Goal: Transaction & Acquisition: Purchase product/service

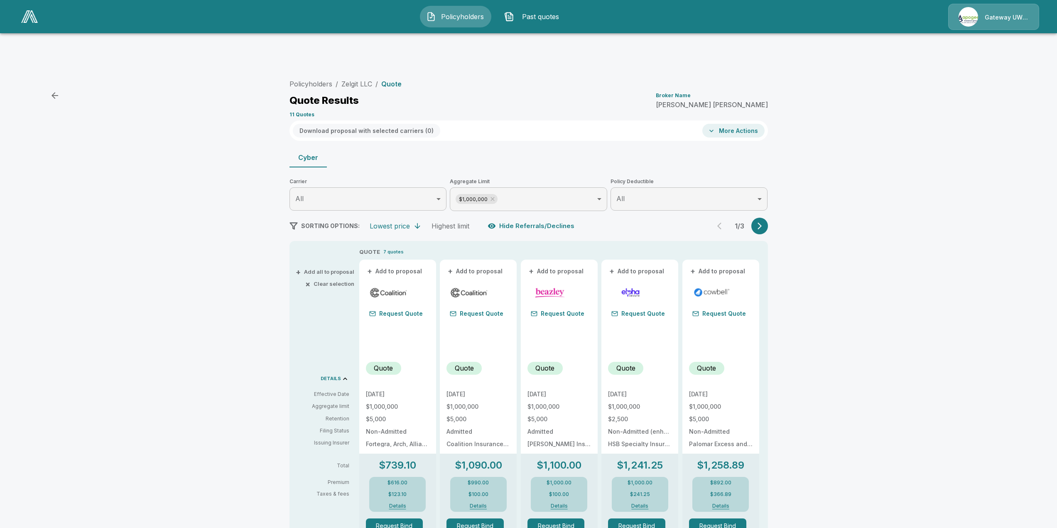
scroll to position [83, 0]
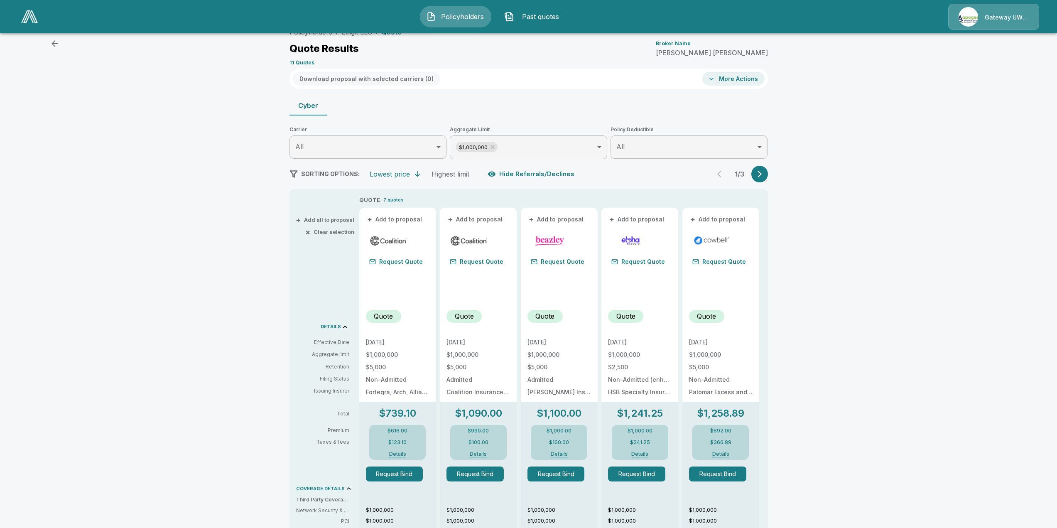
drag, startPoint x: 404, startPoint y: 223, endPoint x: 400, endPoint y: 224, distance: 4.2
click at [404, 287] on div at bounding box center [398, 295] width 64 height 17
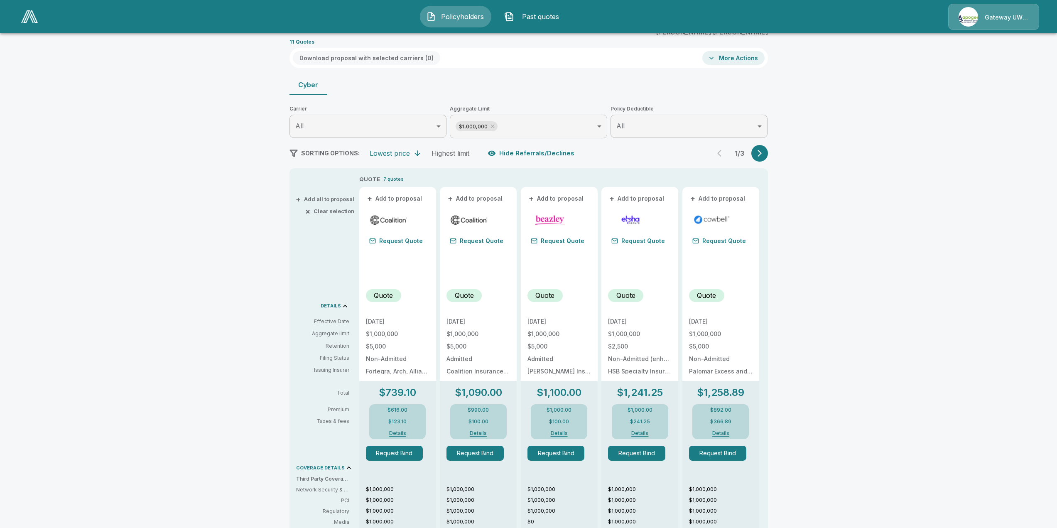
scroll to position [125, 0]
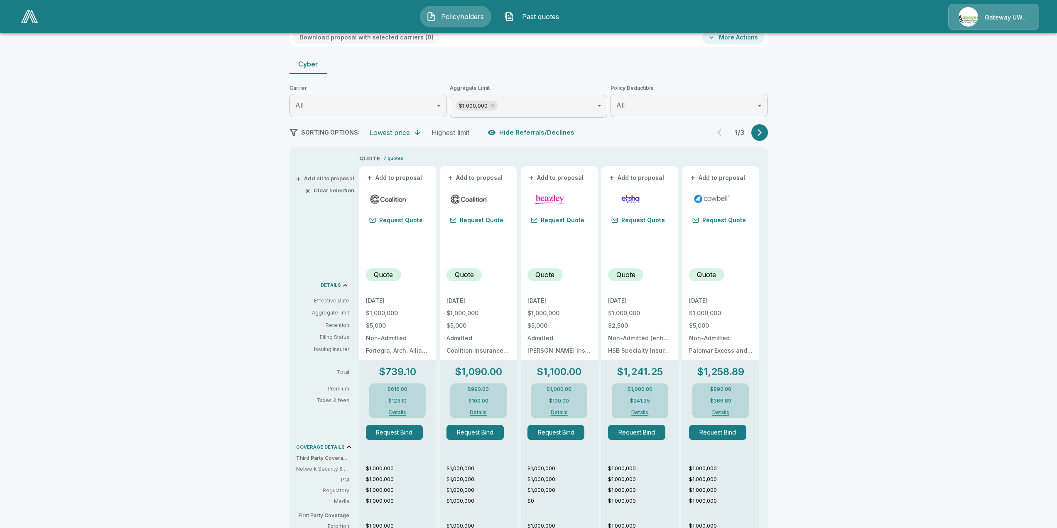
click at [385, 270] on p "Quote" at bounding box center [383, 275] width 19 height 10
click at [422, 298] on div "9/2/2025 $1,000,000 $5,000 Non-Admitted Fortegra, Arch, Allianz, Aspen, Vantage" at bounding box center [398, 326] width 64 height 56
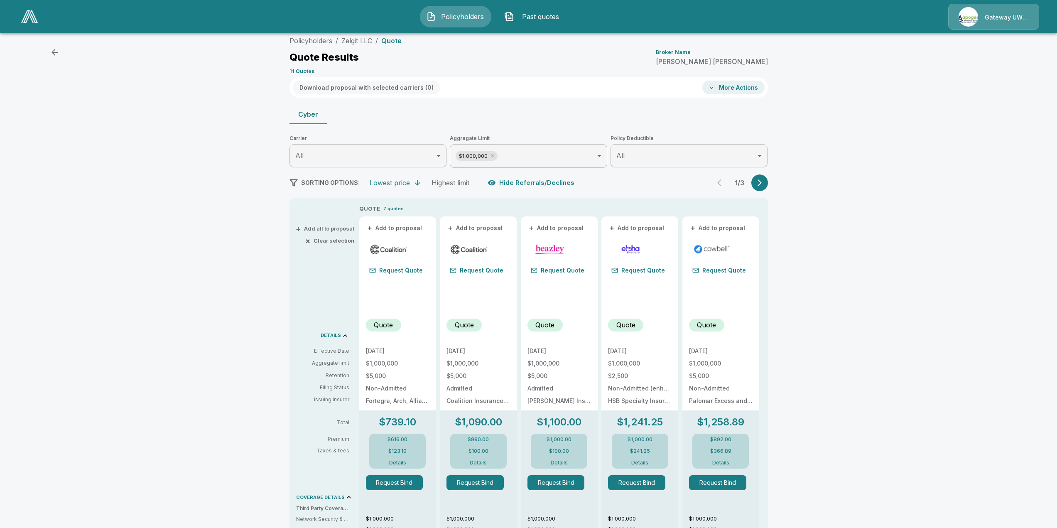
scroll to position [0, 0]
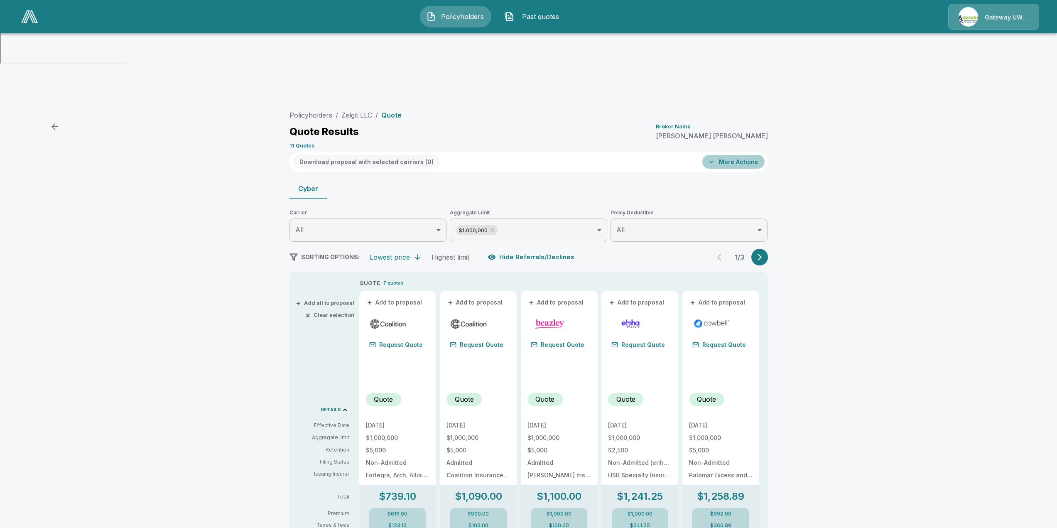
click at [735, 155] on button "More Actions" at bounding box center [733, 162] width 62 height 14
click at [912, 166] on div at bounding box center [531, 264] width 1063 height 528
click at [552, 161] on body "Policyholders Past quotes Gateway UW dba Apogee Policyholders / Zelgit LLC / Qu…" at bounding box center [531, 444] width 1063 height 888
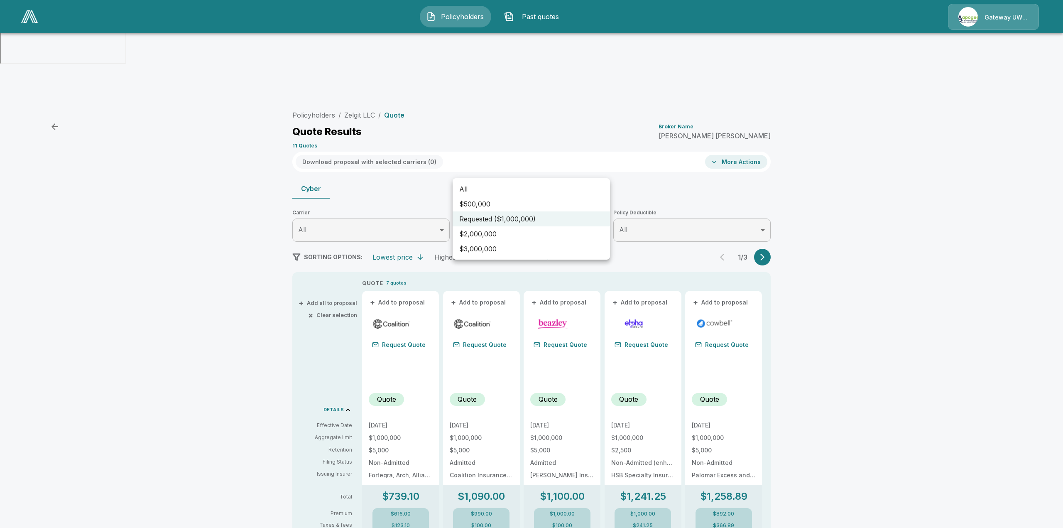
click at [652, 169] on div at bounding box center [531, 264] width 1063 height 528
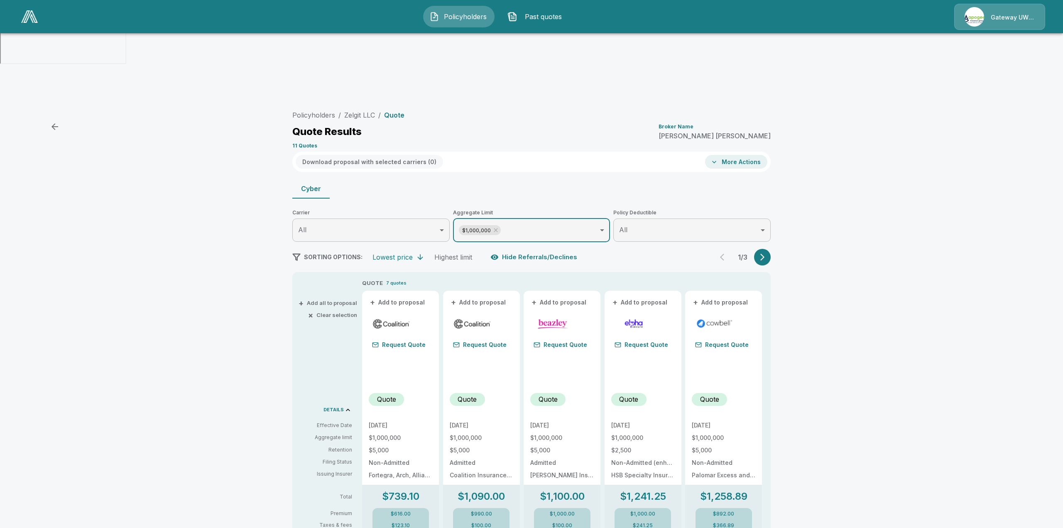
click at [651, 169] on body "Policyholders Past quotes Gateway UW dba Apogee Policyholders / Zelgit LLC / Qu…" at bounding box center [531, 444] width 1063 height 888
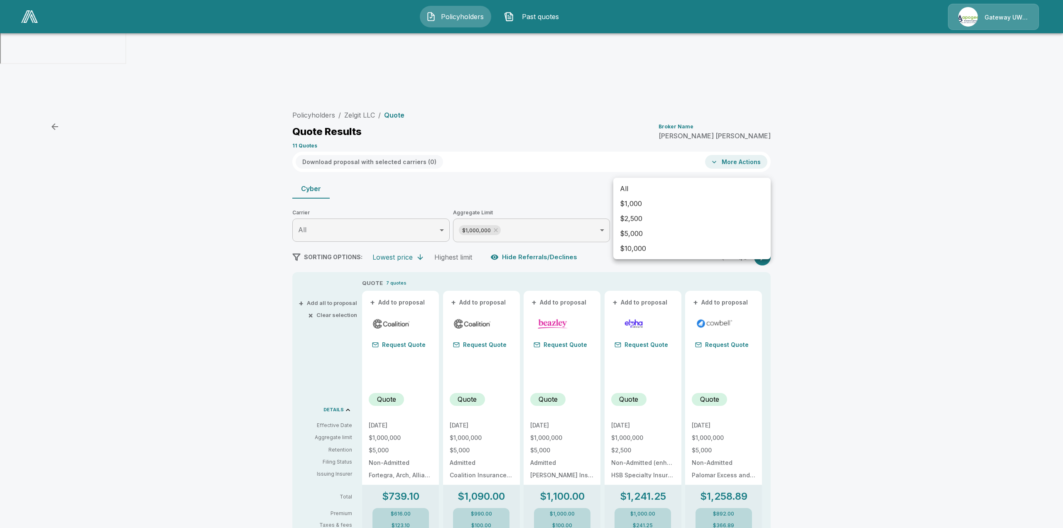
click at [643, 211] on li "$2,500" at bounding box center [692, 218] width 157 height 15
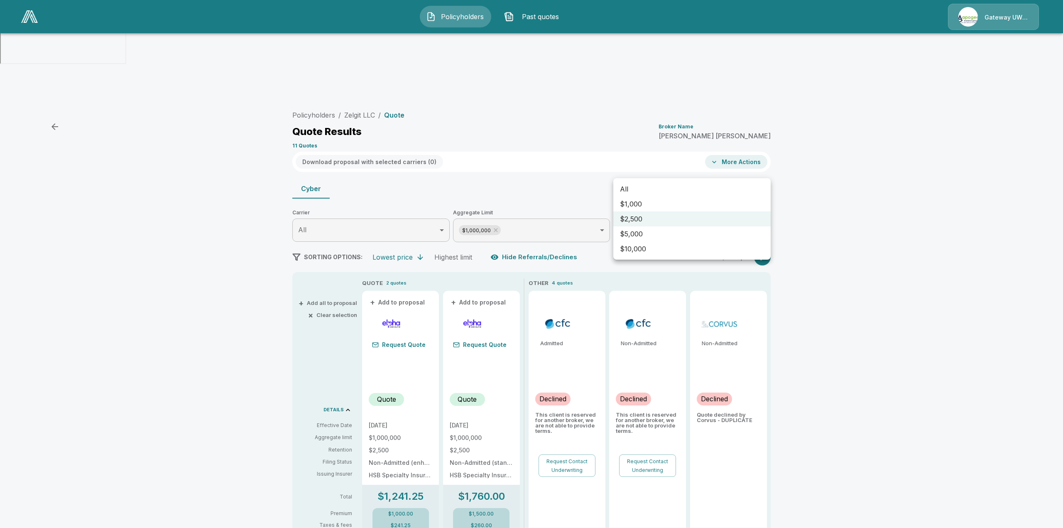
drag, startPoint x: 141, startPoint y: 279, endPoint x: 318, endPoint y: 113, distance: 242.7
click at [142, 277] on div at bounding box center [531, 264] width 1063 height 528
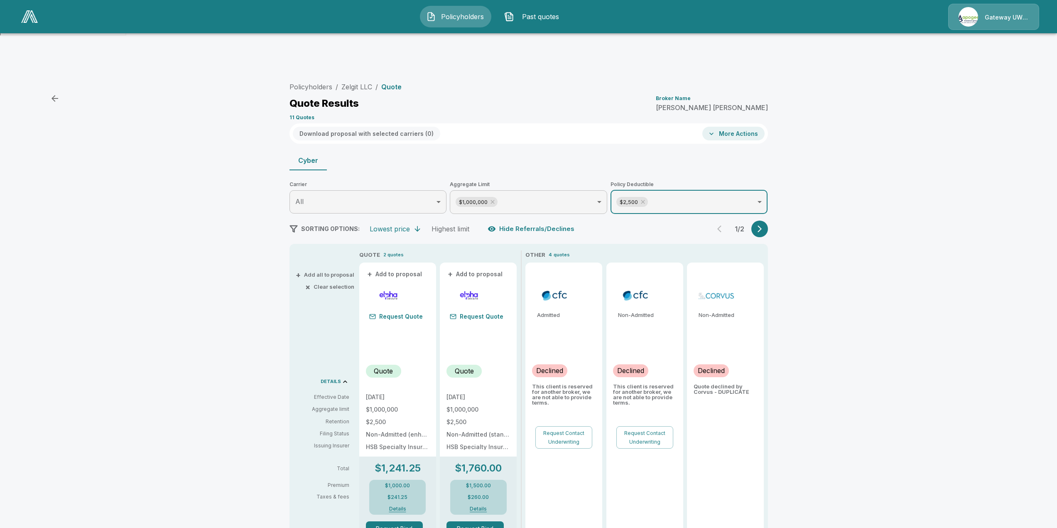
scroll to position [42, 0]
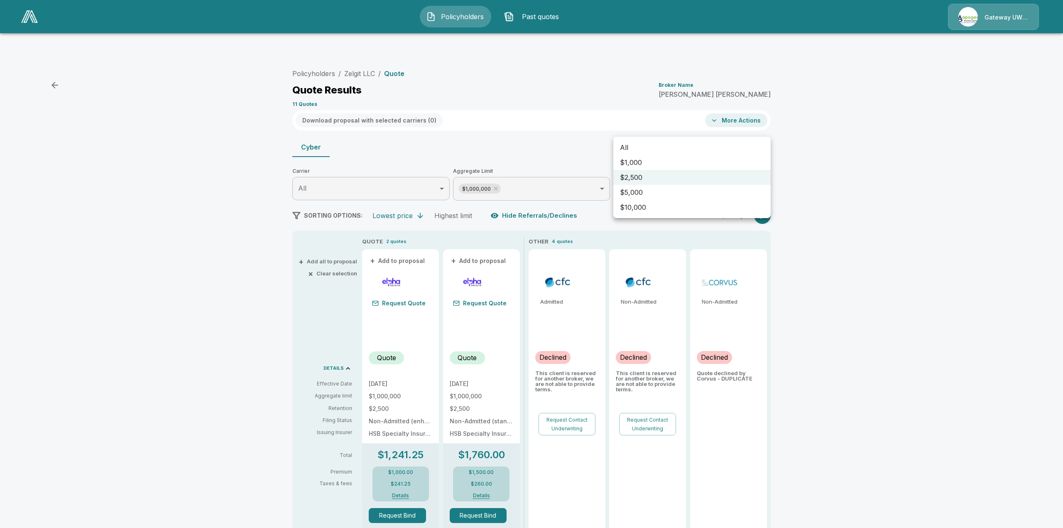
click at [691, 129] on body "Policyholders Past quotes Gateway UW dba Apogee Policyholders / Zelgit LLC / Qu…" at bounding box center [531, 402] width 1063 height 888
click at [642, 192] on li "$5,000" at bounding box center [692, 192] width 157 height 15
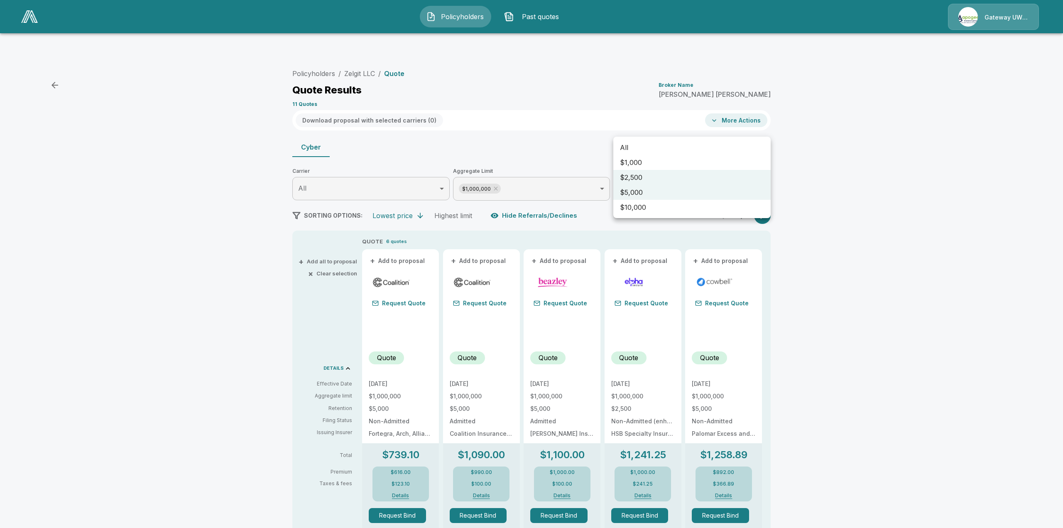
click at [821, 206] on div at bounding box center [531, 264] width 1063 height 528
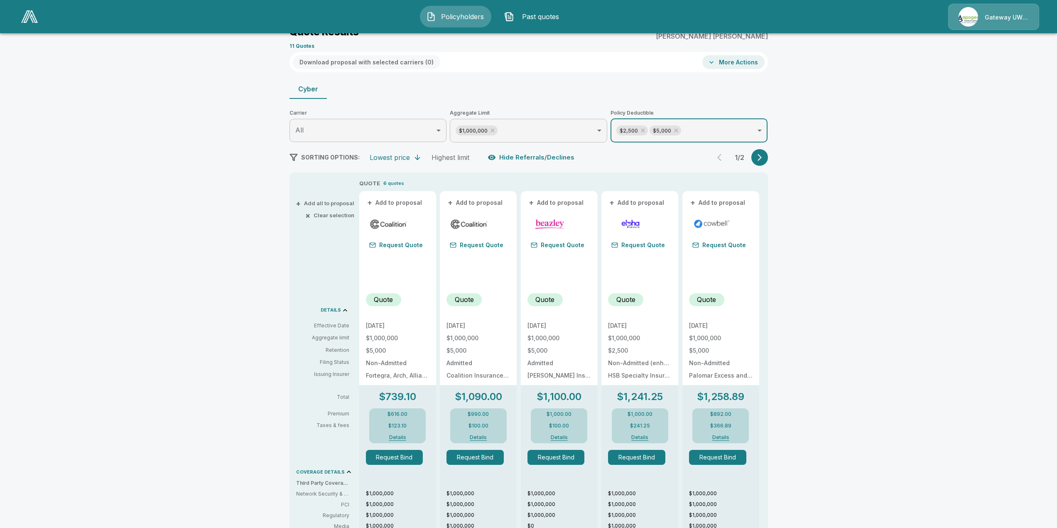
scroll to position [0, 0]
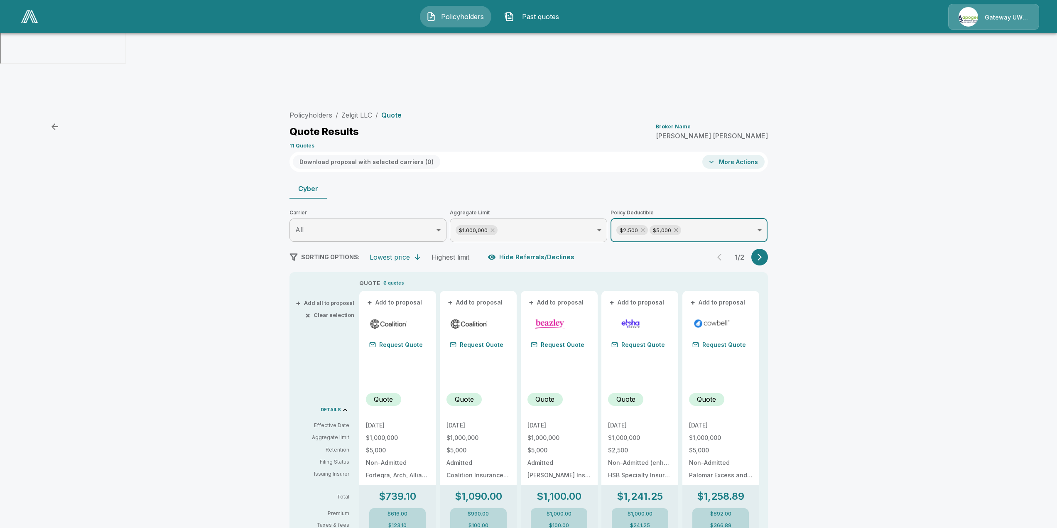
click at [677, 227] on icon at bounding box center [676, 230] width 7 height 7
type input "****"
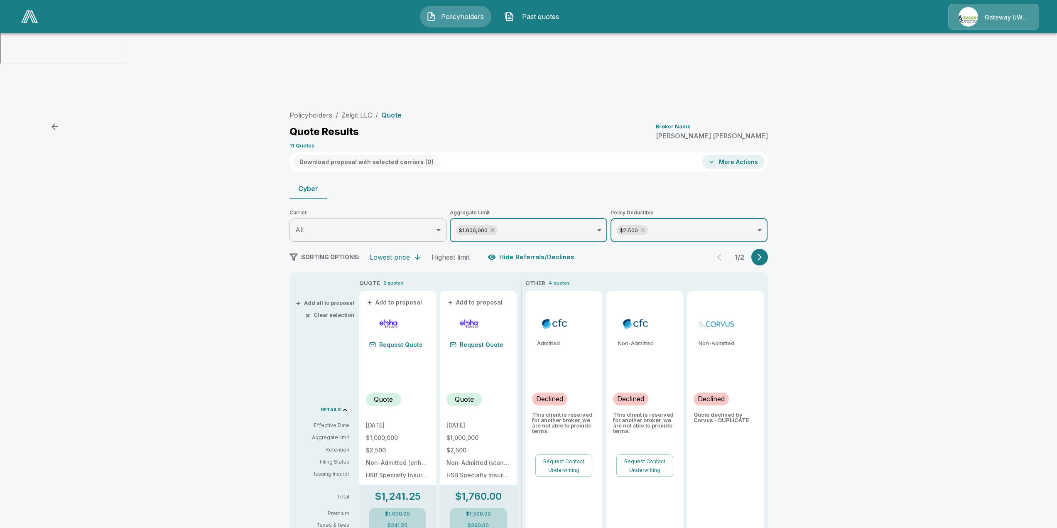
click at [496, 227] on icon at bounding box center [492, 230] width 7 height 7
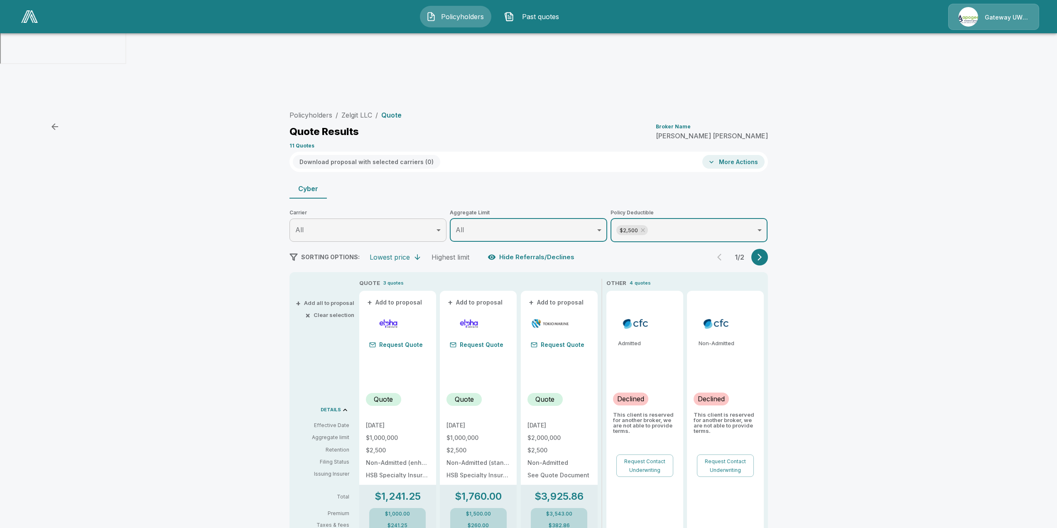
click at [851, 248] on div "Policyholders / Zelgit LLC / Quote Quote Results Broker Name Matthew McGrogan 1…" at bounding box center [528, 495] width 1057 height 785
click at [302, 143] on p "11 Quotes" at bounding box center [302, 145] width 25 height 5
drag, startPoint x: 849, startPoint y: 149, endPoint x: 812, endPoint y: 185, distance: 51.7
click at [849, 150] on div "Policyholders / Zelgit LLC / Quote Quote Results Broker Name Matthew McGrogan 1…" at bounding box center [528, 495] width 1057 height 785
click at [761, 254] on icon "button" at bounding box center [760, 257] width 4 height 7
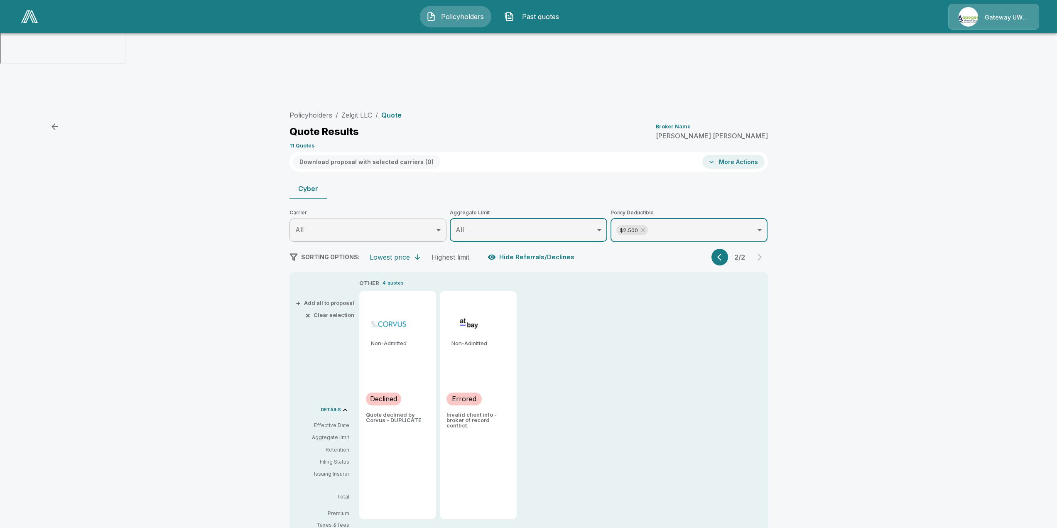
click at [719, 249] on button "button" at bounding box center [720, 257] width 17 height 17
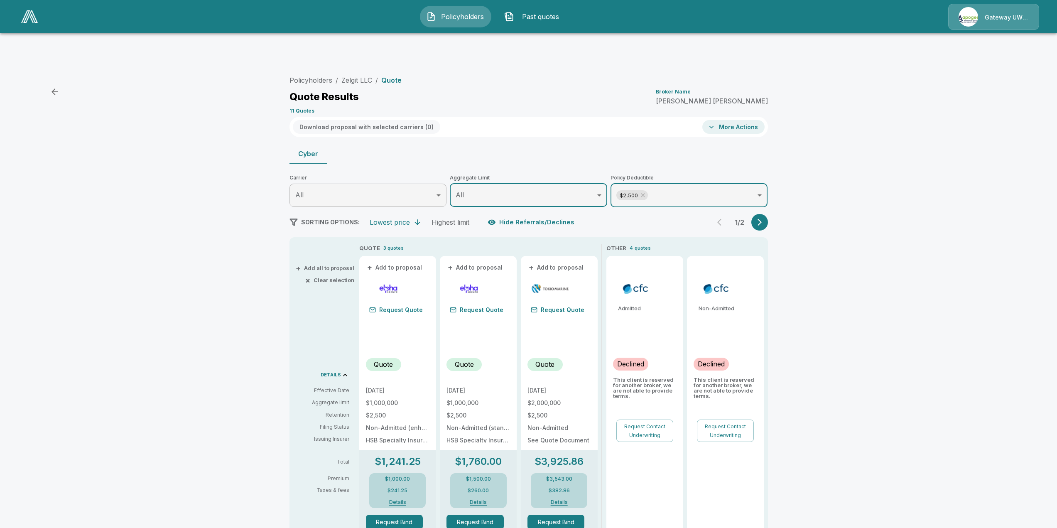
scroll to position [83, 0]
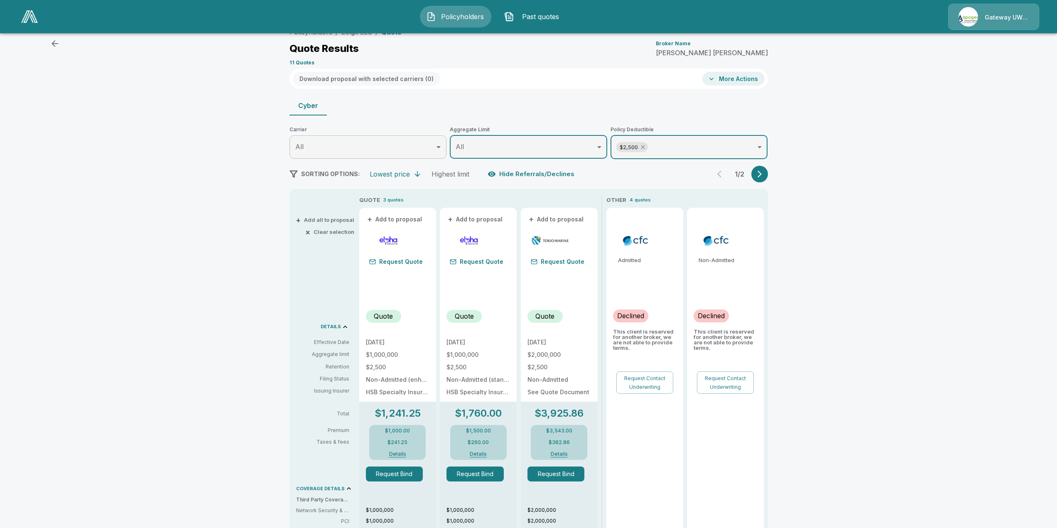
click at [645, 144] on icon at bounding box center [643, 147] width 7 height 7
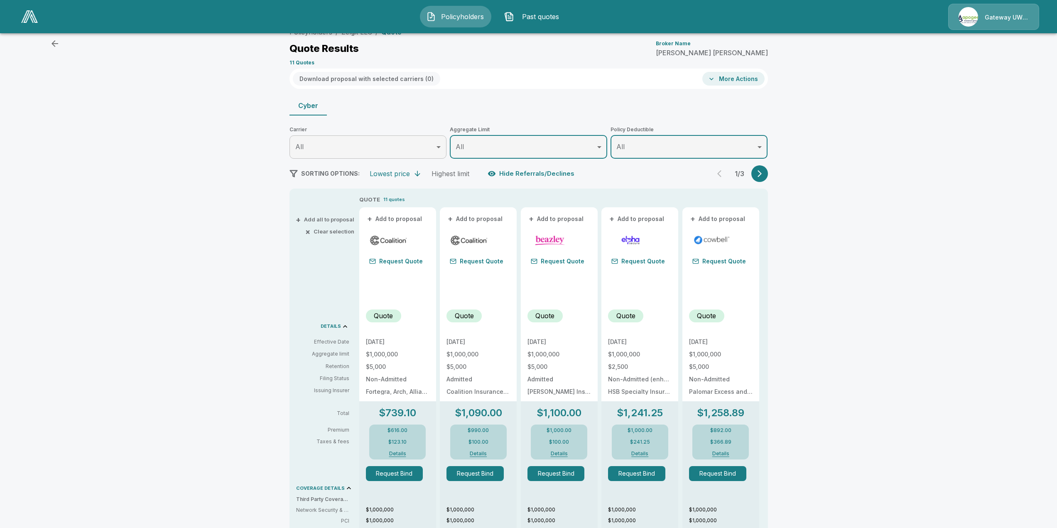
drag, startPoint x: 897, startPoint y: 96, endPoint x: 781, endPoint y: 103, distance: 115.7
click at [884, 97] on div "Policyholders / Zelgit LLC / Quote Quote Results Broker Name Matthew McGrogan 1…" at bounding box center [528, 412] width 1057 height 784
click at [767, 165] on button "button" at bounding box center [759, 173] width 17 height 17
click at [764, 169] on icon "button" at bounding box center [760, 173] width 8 height 8
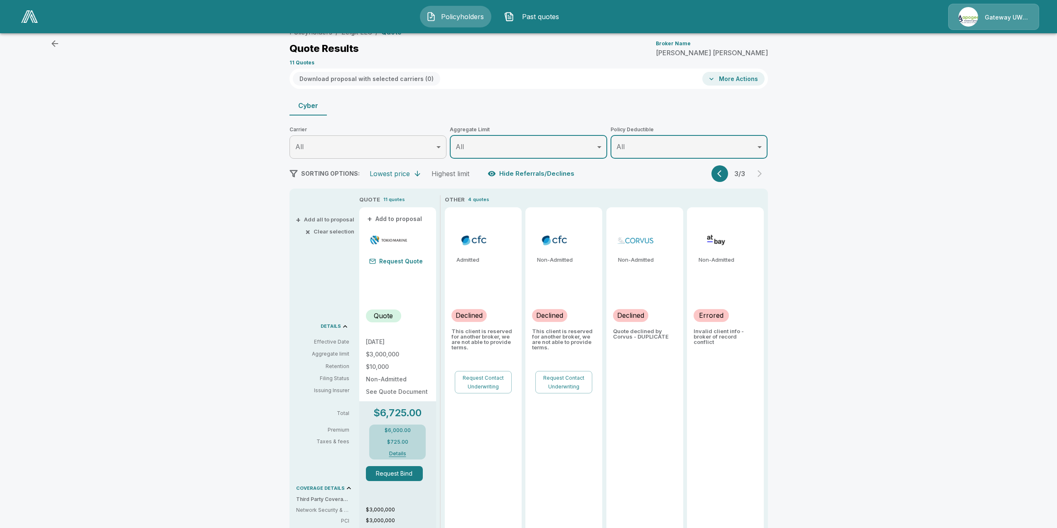
click at [728, 165] on button "button" at bounding box center [720, 173] width 17 height 17
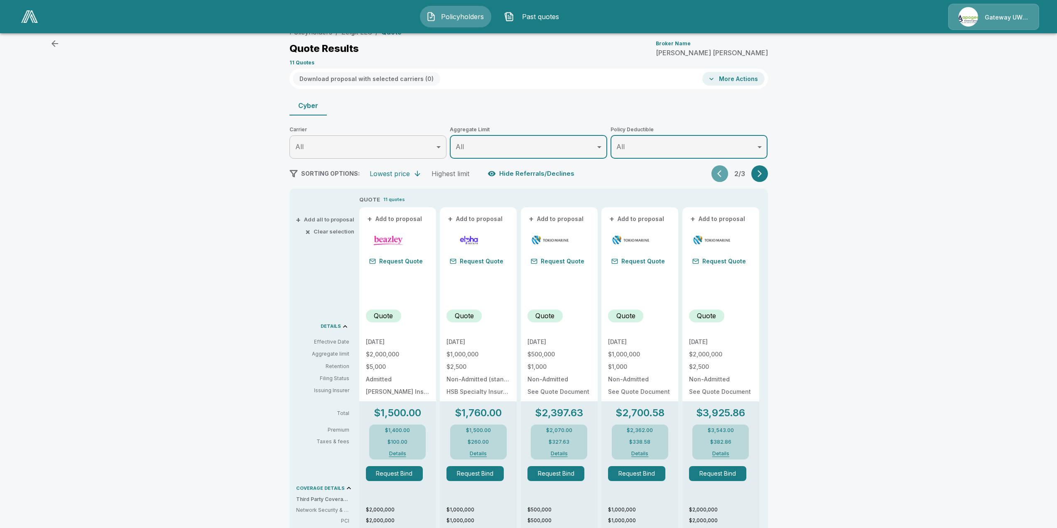
click at [728, 165] on button "button" at bounding box center [720, 173] width 17 height 17
click at [729, 165] on div "2 / 3" at bounding box center [740, 173] width 56 height 17
click at [135, 200] on div "Policyholders / Zelgit LLC / Quote Quote Results Broker Name Matthew McGrogan 1…" at bounding box center [528, 412] width 1057 height 784
click at [389, 311] on p "Quote" at bounding box center [383, 316] width 19 height 10
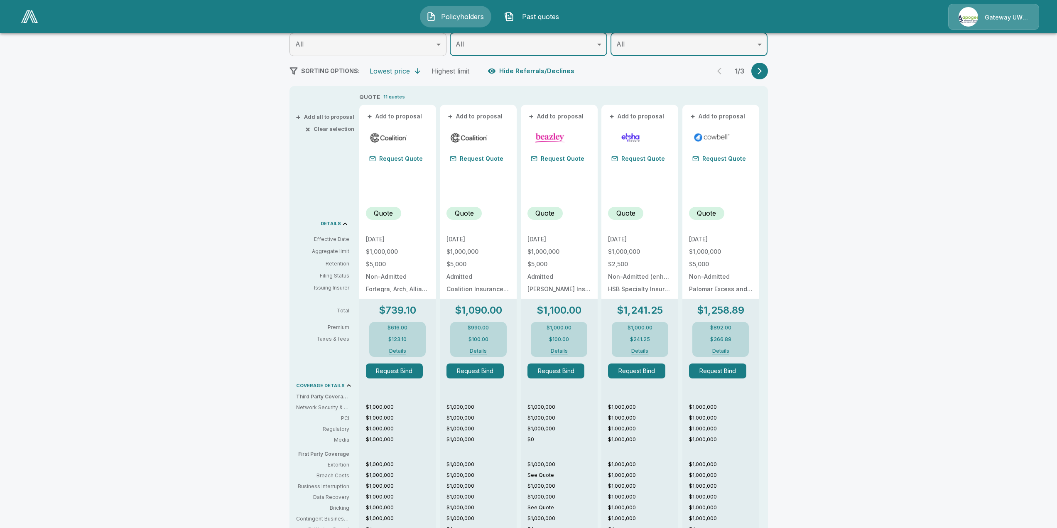
scroll to position [208, 0]
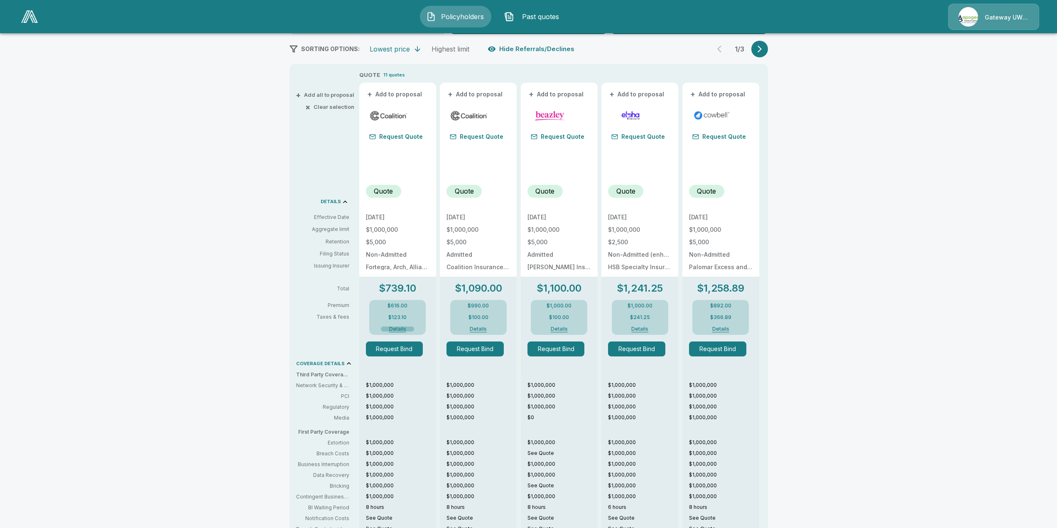
click at [399, 326] on button "Details" at bounding box center [397, 328] width 33 height 5
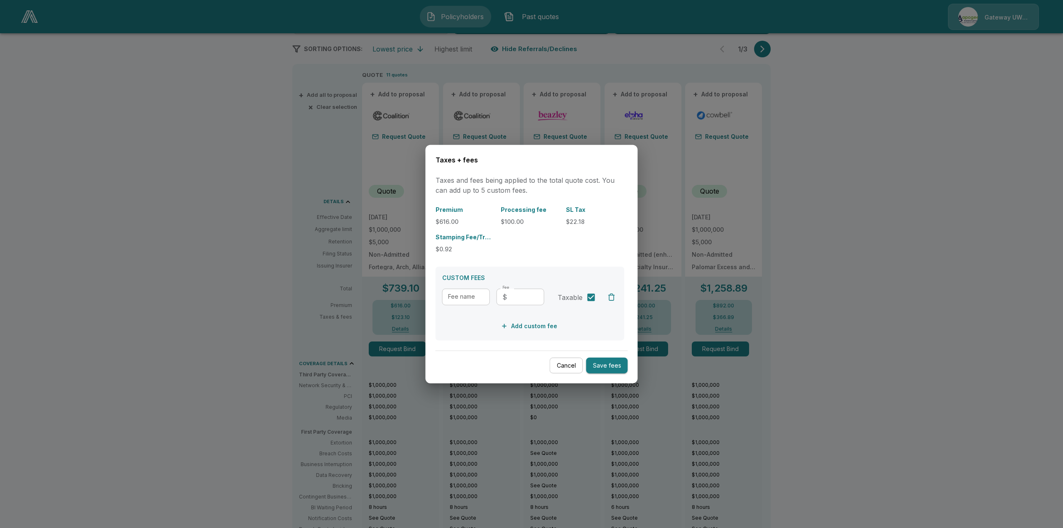
click at [565, 364] on button "Cancel" at bounding box center [566, 365] width 33 height 16
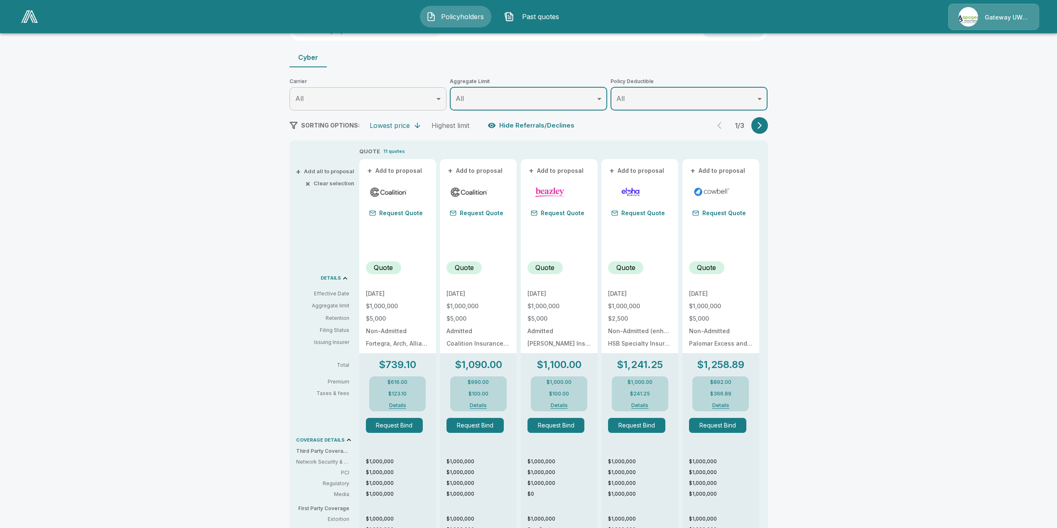
scroll to position [0, 0]
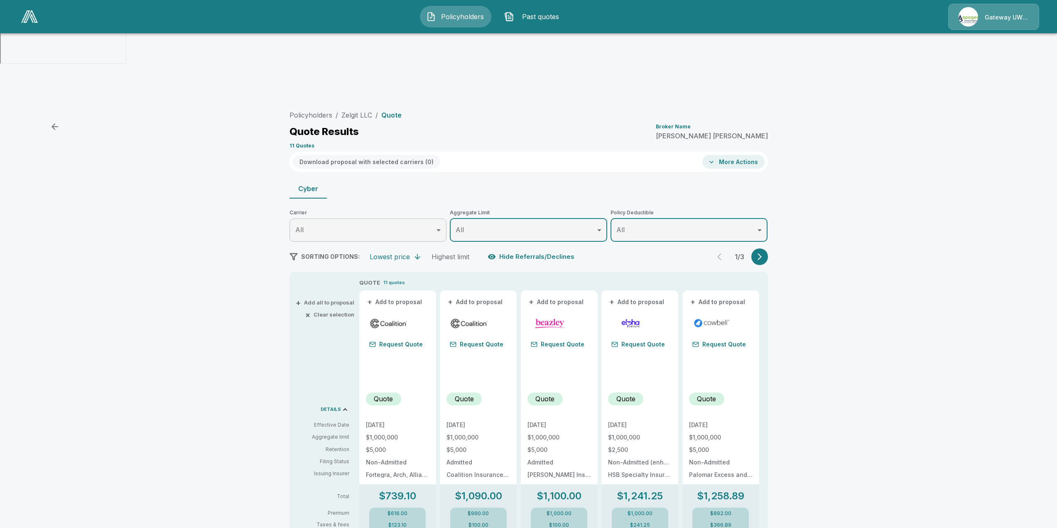
click at [383, 394] on p "Quote" at bounding box center [383, 399] width 19 height 10
click at [487, 393] on div "Quote" at bounding box center [479, 403] width 64 height 20
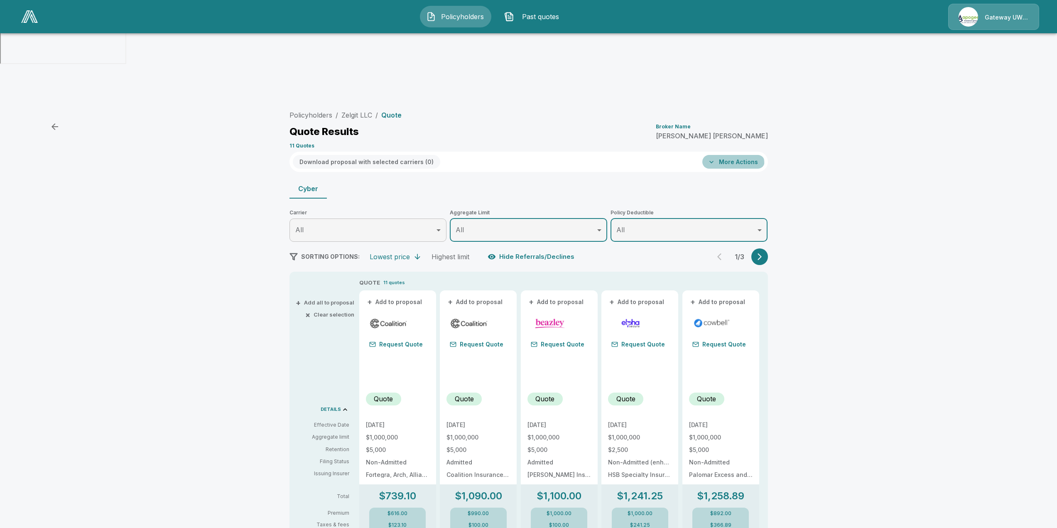
click at [732, 155] on button "More Actions" at bounding box center [733, 162] width 62 height 14
click at [941, 137] on div at bounding box center [531, 264] width 1063 height 528
drag, startPoint x: 344, startPoint y: 64, endPoint x: 406, endPoint y: 65, distance: 62.3
click at [430, 107] on div "Policyholders / Zelgit LLC / Quote Quote Results Broker Name Matthew McGrogan 1…" at bounding box center [529, 497] width 498 height 781
click at [370, 107] on div "Policyholders / Zelgit LLC / Quote Quote Results Broker Name Matthew McGrogan 1…" at bounding box center [529, 129] width 479 height 45
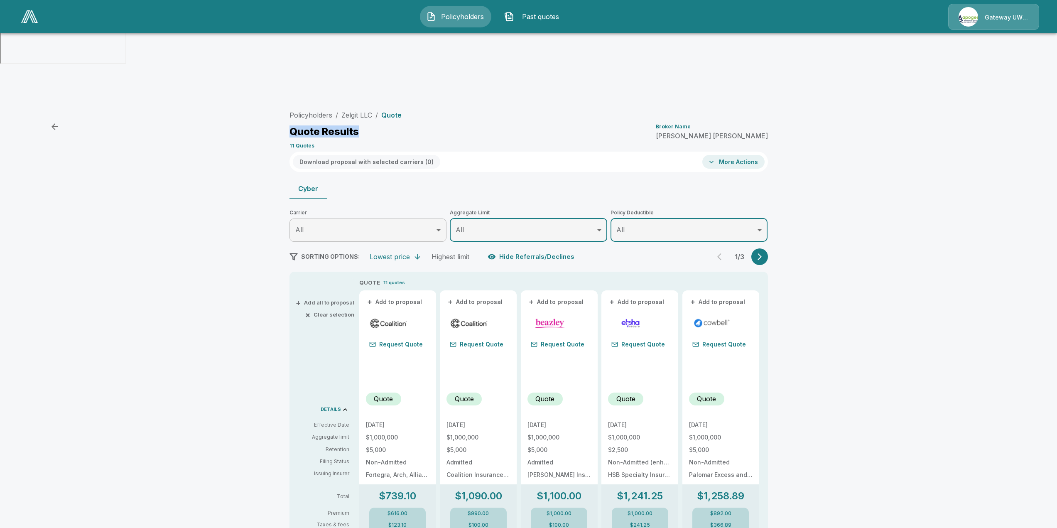
click at [365, 124] on div "Quote Results Broker Name Matthew McGrogan" at bounding box center [529, 131] width 479 height 15
click at [367, 124] on div "Quote Results Broker Name Matthew McGrogan" at bounding box center [529, 131] width 479 height 15
drag, startPoint x: 195, startPoint y: 107, endPoint x: 196, endPoint y: 101, distance: 6.9
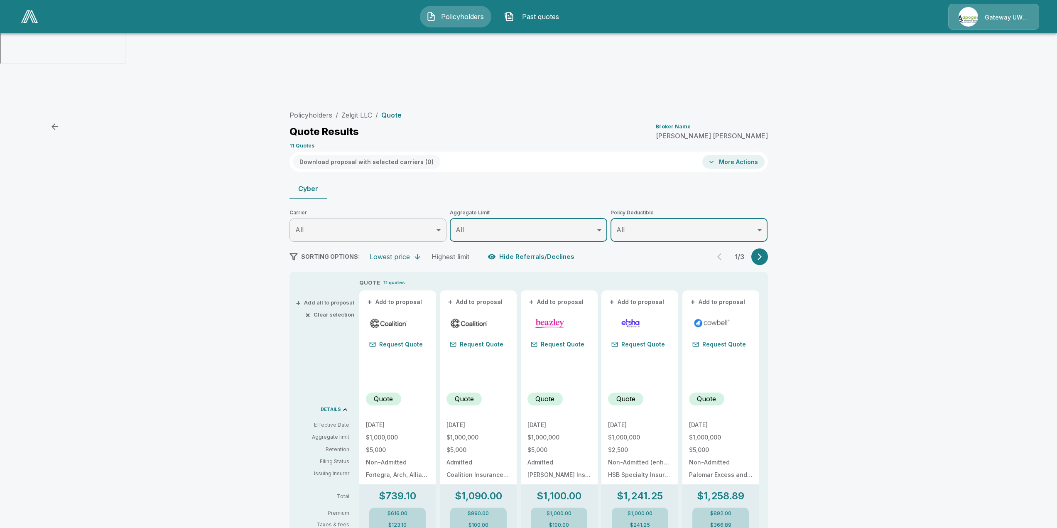
click at [195, 103] on div "Policyholders / Zelgit LLC / Quote Quote Results Broker Name Matthew McGrogan 1…" at bounding box center [528, 495] width 1057 height 784
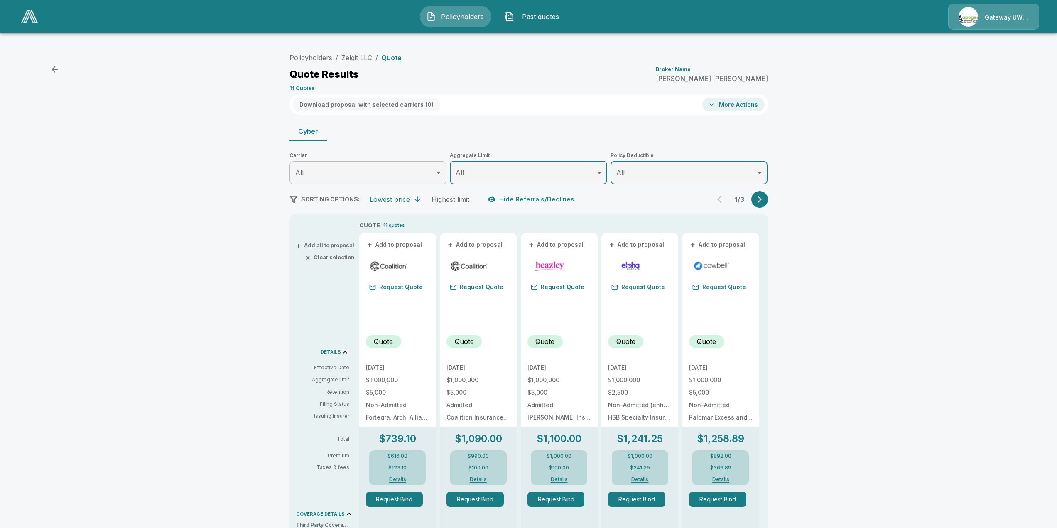
scroll to position [166, 0]
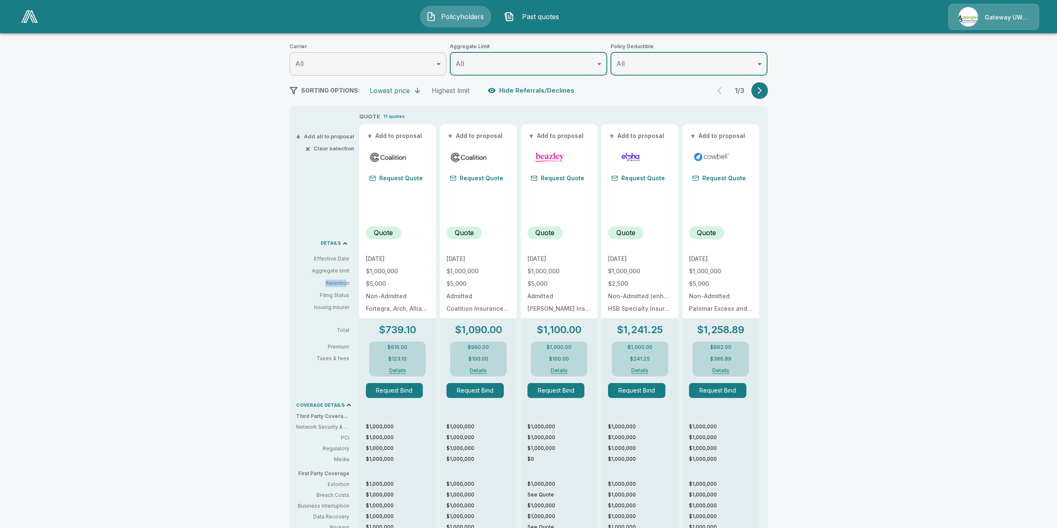
drag, startPoint x: 336, startPoint y: 216, endPoint x: 351, endPoint y: 221, distance: 15.2
click at [349, 280] on p "Retention" at bounding box center [322, 283] width 53 height 7
drag, startPoint x: 353, startPoint y: 219, endPoint x: 330, endPoint y: 219, distance: 23.3
click at [330, 255] on div "Effective Date Aggregate limit Retention Filing Status Issuing Insurer" at bounding box center [326, 283] width 60 height 56
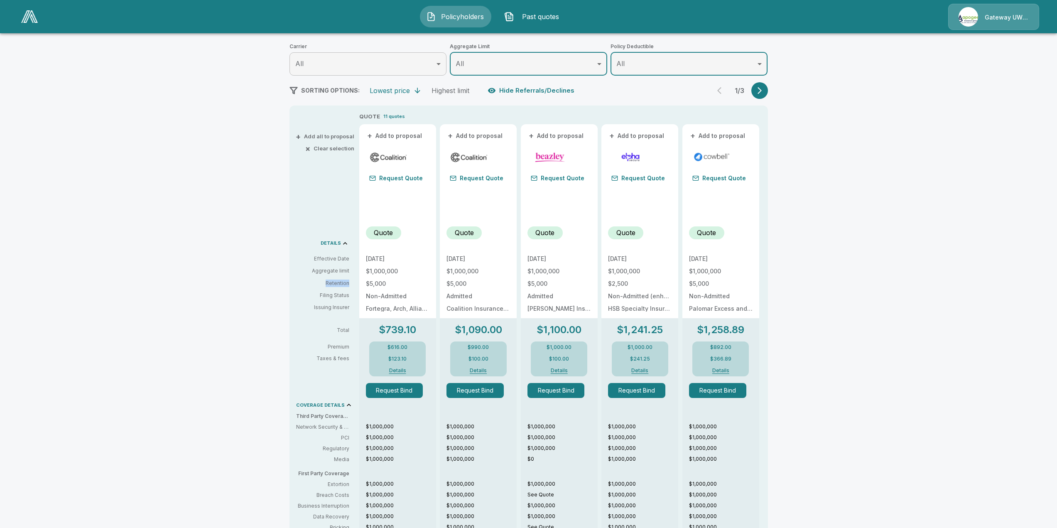
click at [330, 280] on p "Retention" at bounding box center [322, 283] width 53 height 7
drag, startPoint x: 324, startPoint y: 194, endPoint x: 356, endPoint y: 244, distance: 58.8
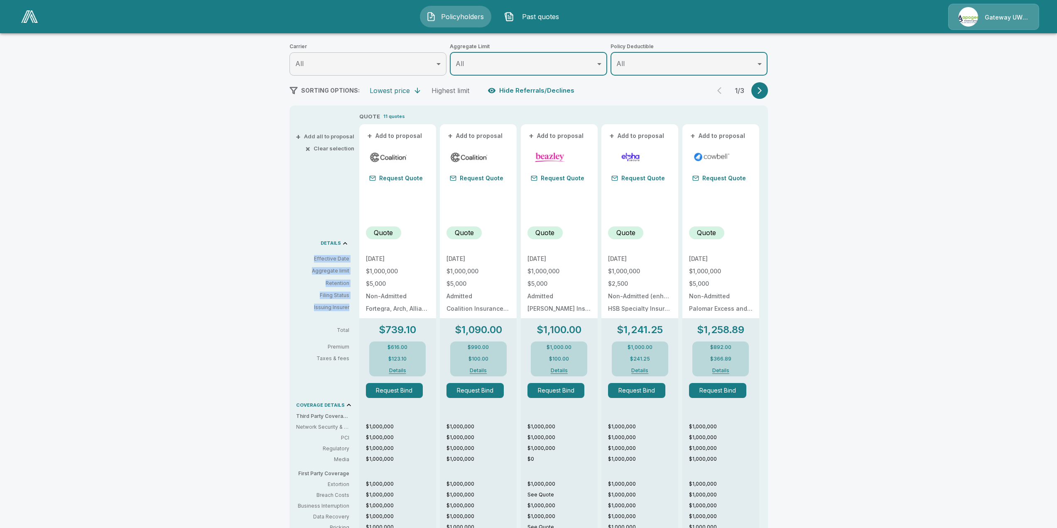
click at [356, 244] on div "+ Add all to proposal × Clear selection DETAILS Effective Date Aggregate limit …" at bounding box center [323, 383] width 66 height 543
click at [355, 255] on div "Effective Date Aggregate limit Retention Filing Status Issuing Insurer" at bounding box center [326, 283] width 60 height 56
drag, startPoint x: 355, startPoint y: 244, endPoint x: 319, endPoint y: 191, distance: 64.6
click at [319, 191] on div "+ Add all to proposal × Clear selection DETAILS Effective Date Aggregate limit …" at bounding box center [323, 383] width 66 height 543
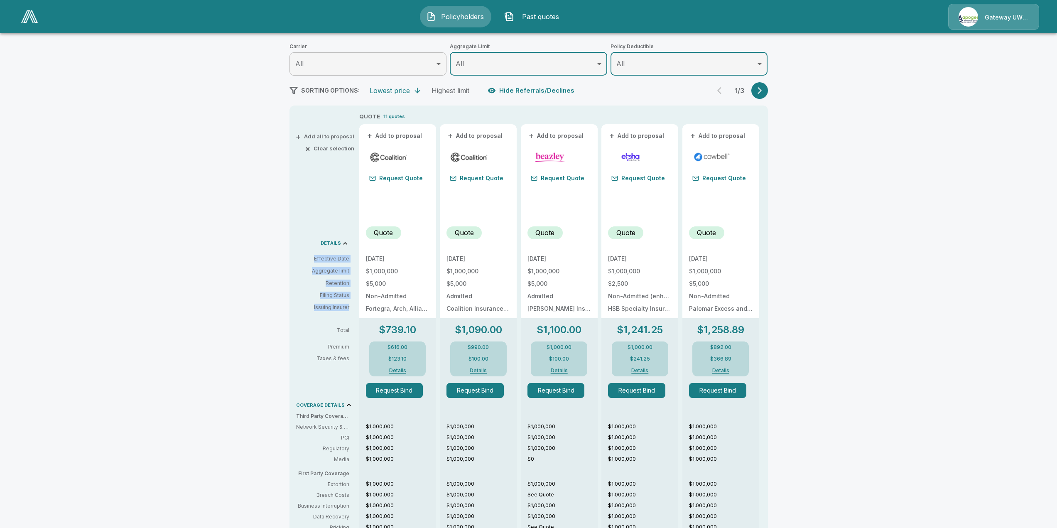
drag, startPoint x: 319, startPoint y: 191, endPoint x: 351, endPoint y: 239, distance: 58.2
click at [351, 239] on div "+ Add all to proposal × Clear selection DETAILS Effective Date Aggregate limit …" at bounding box center [323, 383] width 66 height 543
click at [355, 255] on div "Effective Date Aggregate limit Retention Filing Status Issuing Insurer" at bounding box center [326, 283] width 60 height 56
drag, startPoint x: 355, startPoint y: 241, endPoint x: 318, endPoint y: 199, distance: 55.6
click at [318, 255] on div "Effective Date Aggregate limit Retention Filing Status Issuing Insurer" at bounding box center [326, 283] width 60 height 56
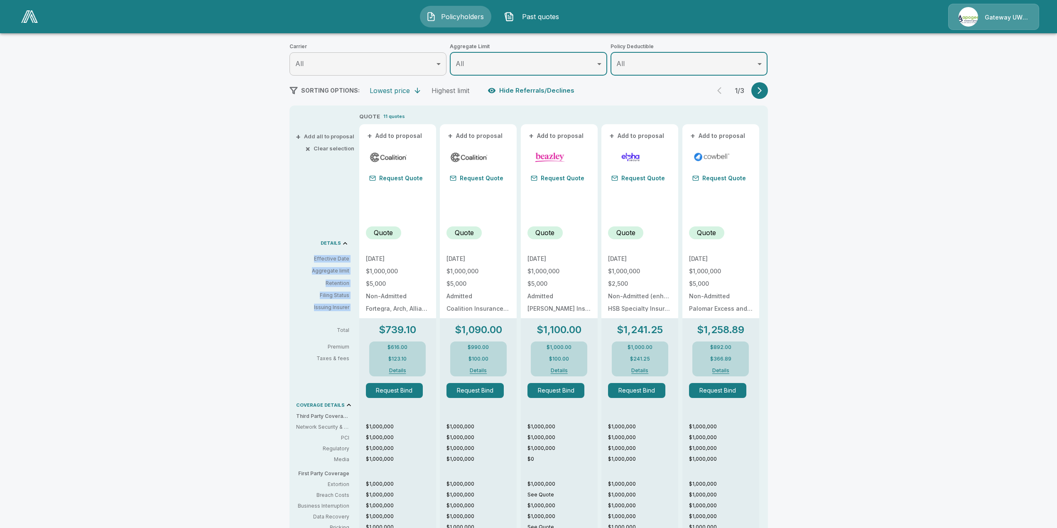
click at [318, 255] on div "Effective Date Aggregate limit Retention Filing Status Issuing Insurer" at bounding box center [326, 283] width 60 height 56
drag, startPoint x: 318, startPoint y: 199, endPoint x: 353, endPoint y: 245, distance: 58.3
click at [353, 255] on div "Effective Date Aggregate limit Retention Filing Status Issuing Insurer" at bounding box center [326, 283] width 60 height 56
drag, startPoint x: 353, startPoint y: 245, endPoint x: 320, endPoint y: 196, distance: 59.9
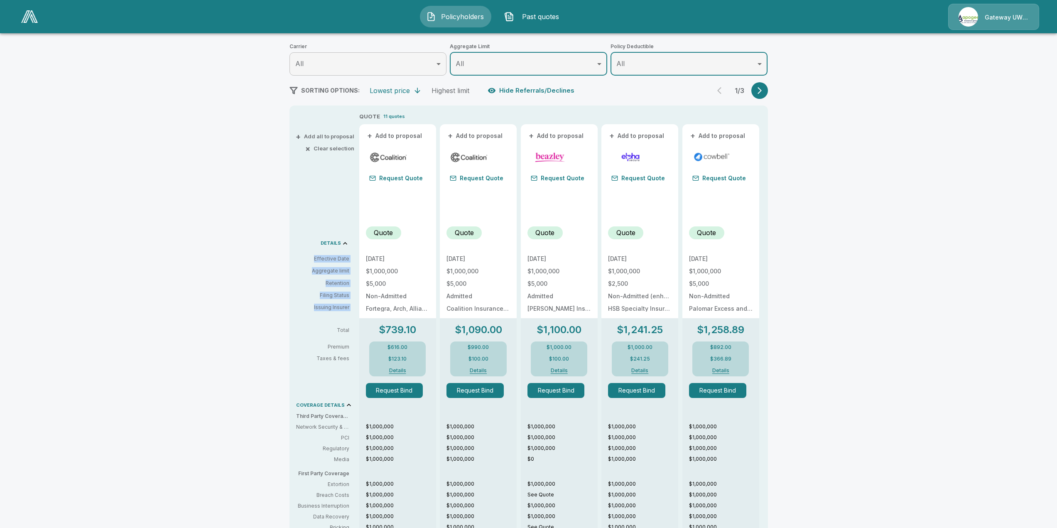
click at [320, 255] on div "Effective Date Aggregate limit Retention Filing Status Issuing Insurer" at bounding box center [326, 283] width 60 height 56
click at [320, 255] on p "Effective Date" at bounding box center [322, 258] width 53 height 7
click at [384, 228] on p "Quote" at bounding box center [383, 233] width 19 height 10
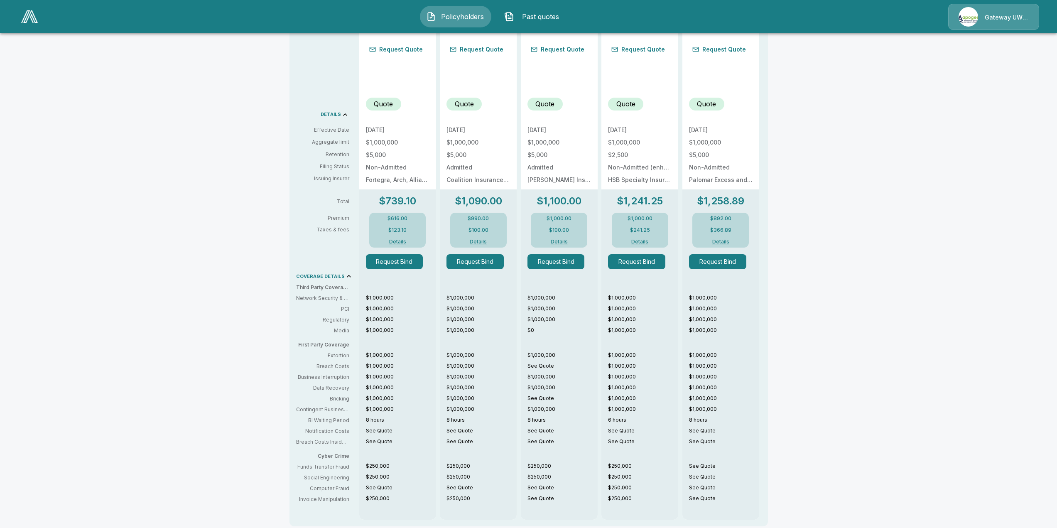
scroll to position [296, 0]
click at [380, 426] on p "See Quote" at bounding box center [401, 429] width 70 height 7
click at [380, 437] on p "See Quote" at bounding box center [401, 440] width 70 height 7
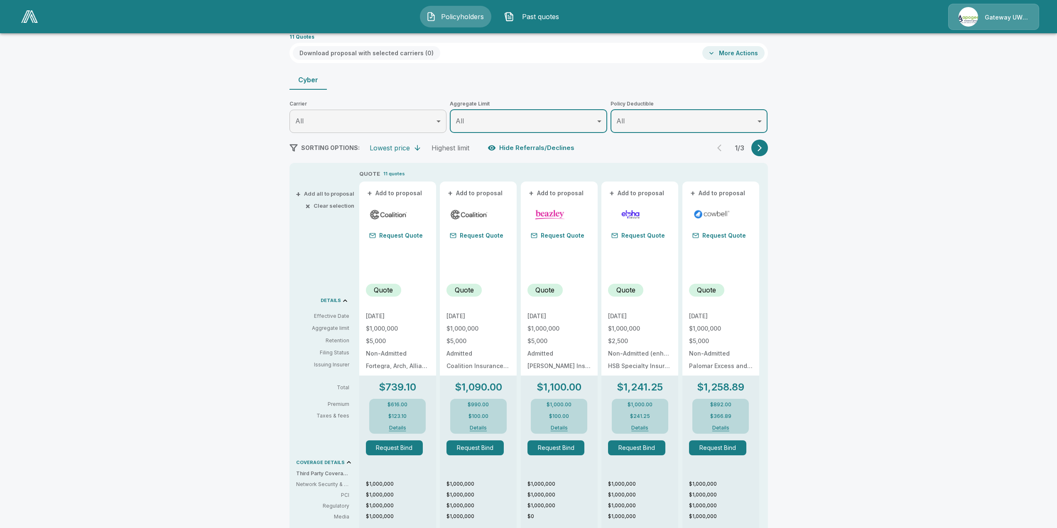
scroll to position [0, 0]
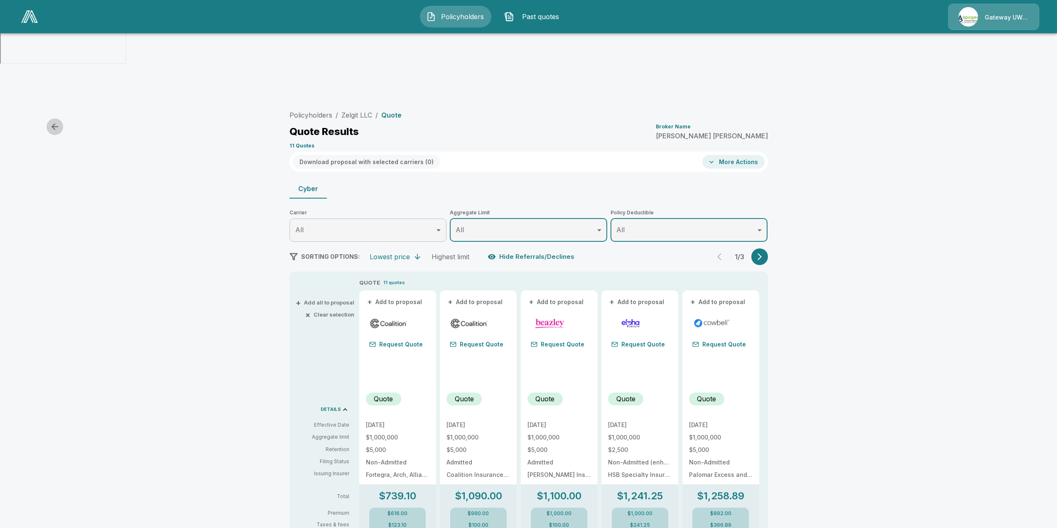
click at [59, 122] on icon "button" at bounding box center [55, 127] width 10 height 10
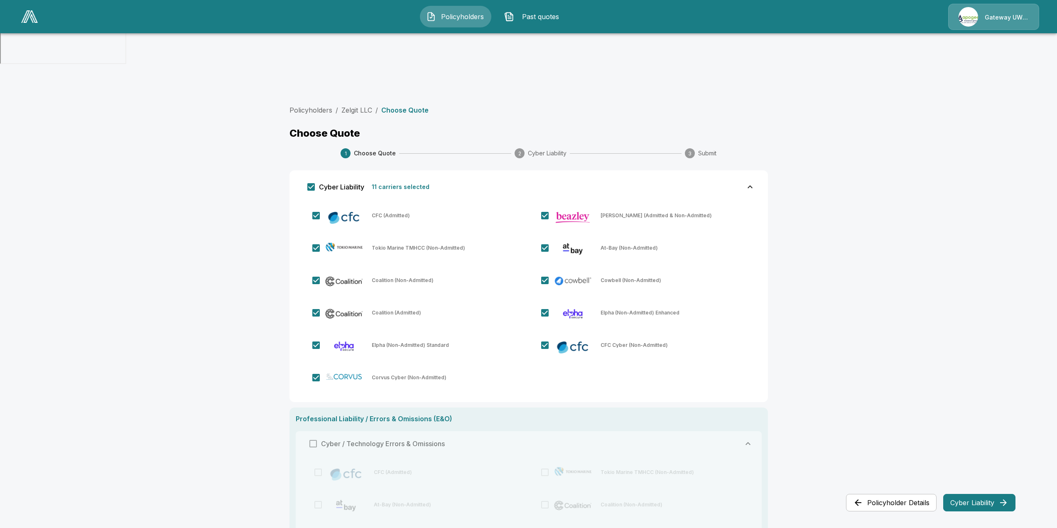
click at [987, 498] on button "Cyber Liability" at bounding box center [979, 502] width 72 height 17
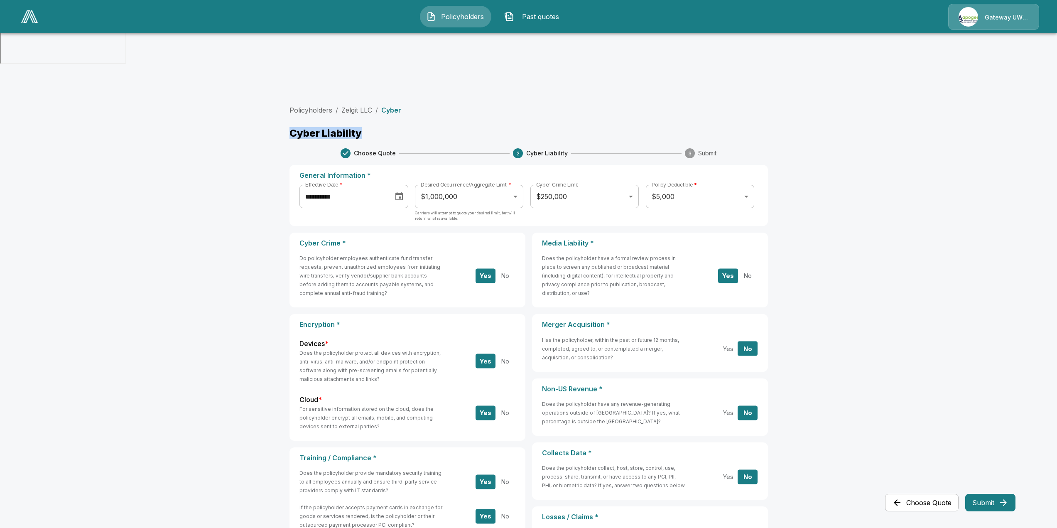
drag, startPoint x: 297, startPoint y: 70, endPoint x: 407, endPoint y: 70, distance: 110.5
click at [407, 95] on div "**********" at bounding box center [529, 457] width 498 height 724
click at [407, 128] on p "Cyber Liability" at bounding box center [529, 133] width 479 height 10
click at [581, 138] on body "**********" at bounding box center [528, 409] width 1057 height 819
click at [919, 165] on div at bounding box center [528, 264] width 1057 height 528
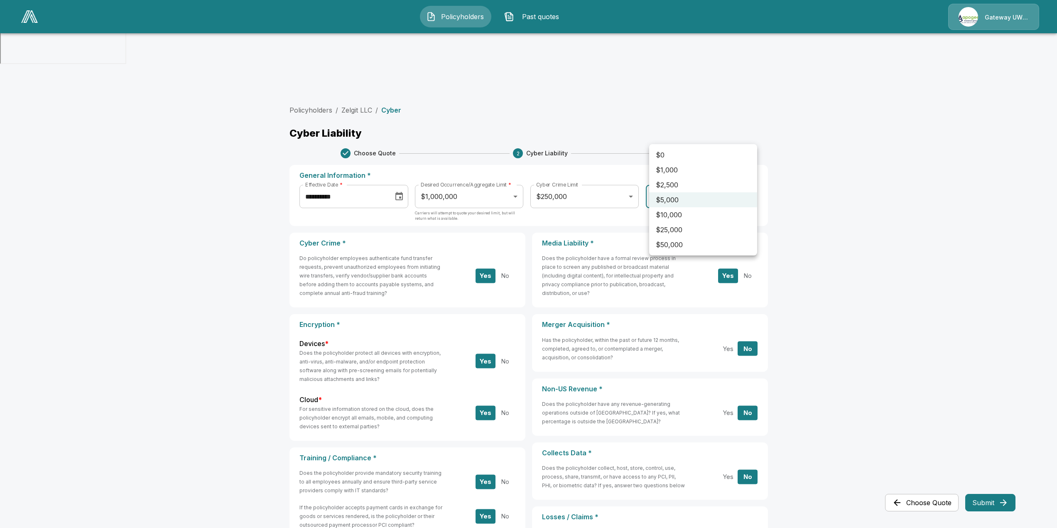
click at [714, 140] on body "**********" at bounding box center [528, 409] width 1057 height 819
click at [685, 188] on li "$2,500" at bounding box center [703, 184] width 108 height 15
type input "****"
click at [485, 128] on body "**********" at bounding box center [528, 409] width 1057 height 819
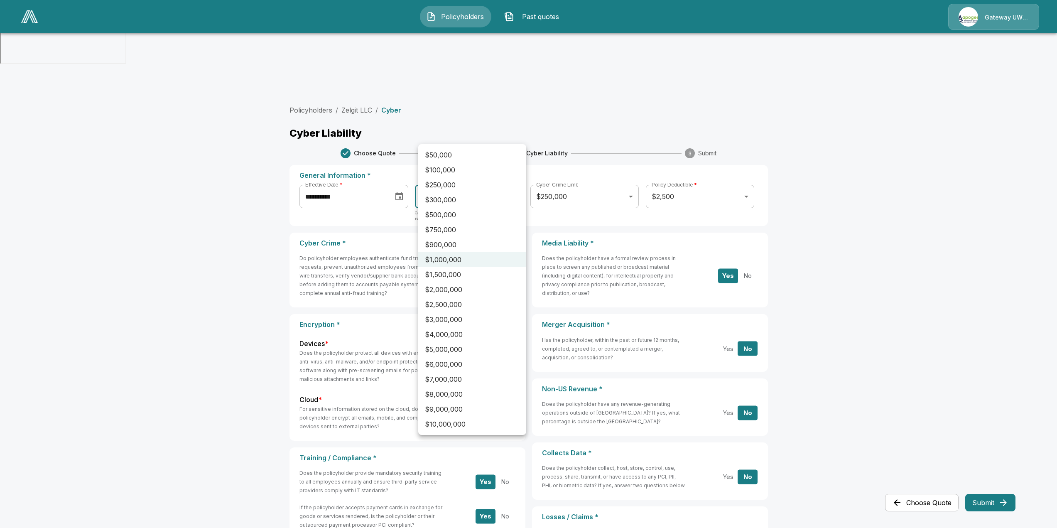
click at [189, 199] on div at bounding box center [528, 264] width 1057 height 528
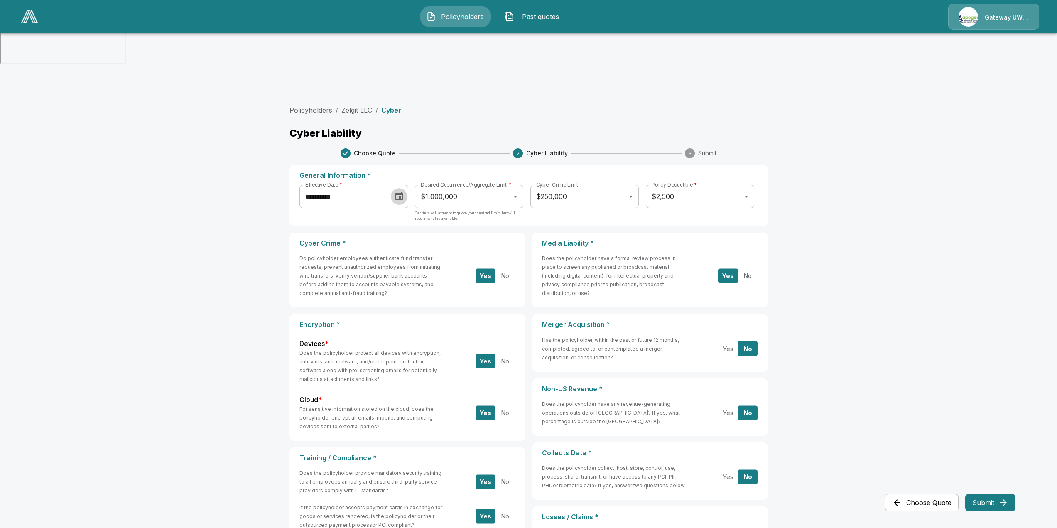
click at [404, 191] on icon "Choose date, selected date is Sep 2, 2025" at bounding box center [399, 196] width 10 height 10
click at [387, 188] on button "4" at bounding box center [385, 192] width 15 height 15
type input "**********"
click at [818, 171] on main "**********" at bounding box center [528, 441] width 1057 height 755
click at [984, 495] on button "Submit" at bounding box center [990, 502] width 50 height 17
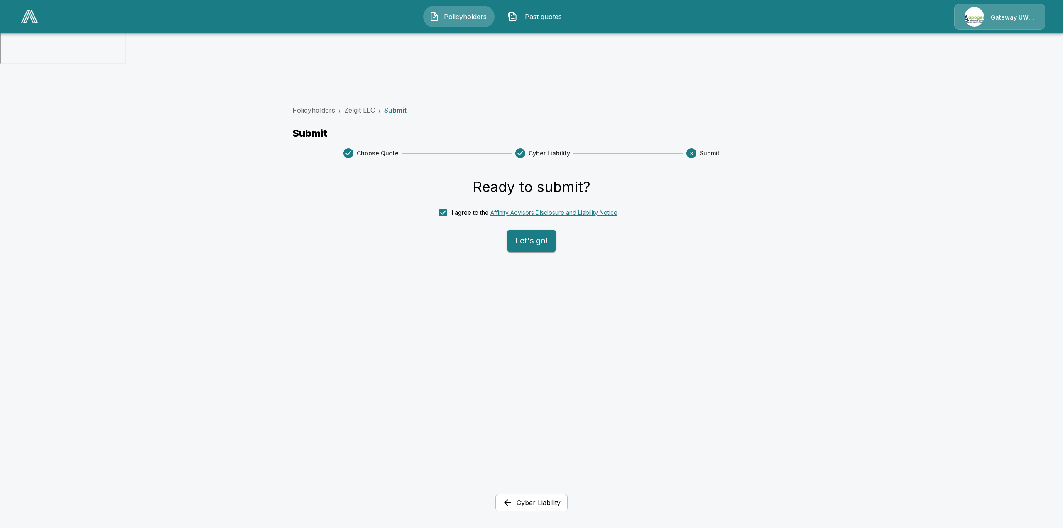
click at [517, 230] on button "Let's go!" at bounding box center [531, 241] width 49 height 22
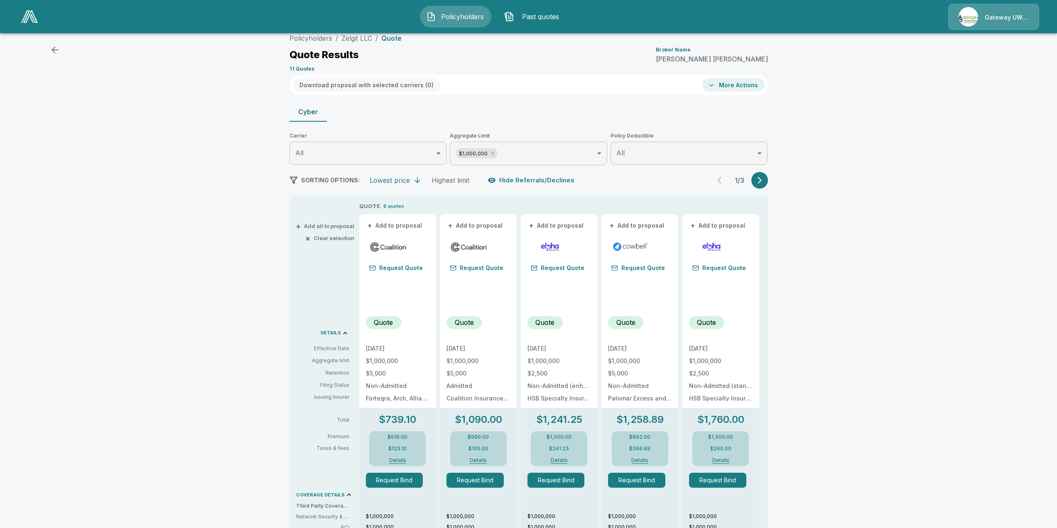
scroll to position [83, 0]
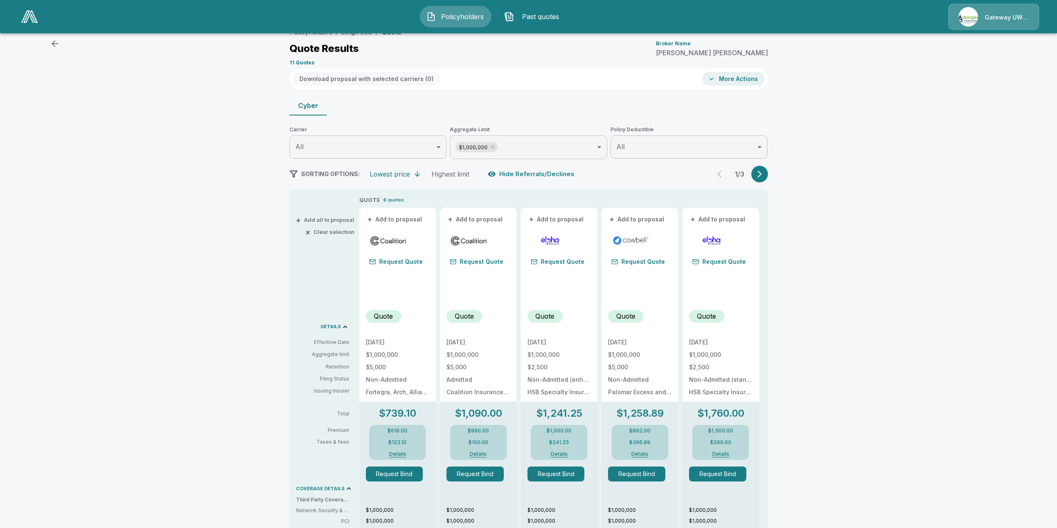
click at [388, 311] on p "Quote" at bounding box center [383, 316] width 19 height 10
drag, startPoint x: 199, startPoint y: 226, endPoint x: 207, endPoint y: 228, distance: 8.3
click at [199, 226] on div "Policyholders / Zelgit LLC / Quote Quote Results Broker Name Matthew McGrogan 1…" at bounding box center [528, 412] width 1057 height 785
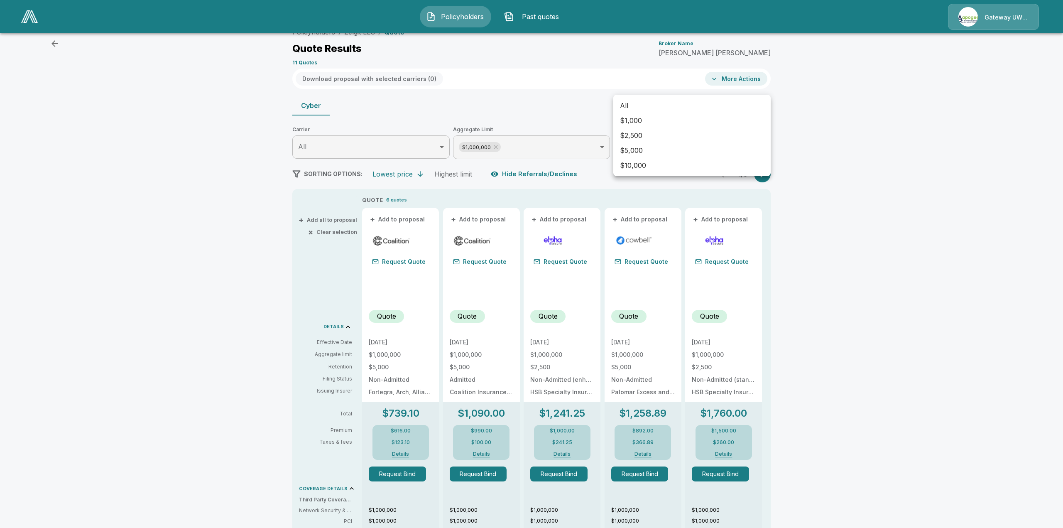
click at [637, 91] on body "Policyholders Past quotes Gateway UW dba Apogee Policyholders / Zelgit LLC / Qu…" at bounding box center [531, 361] width 1063 height 888
click at [657, 138] on li "$2,500" at bounding box center [692, 135] width 157 height 15
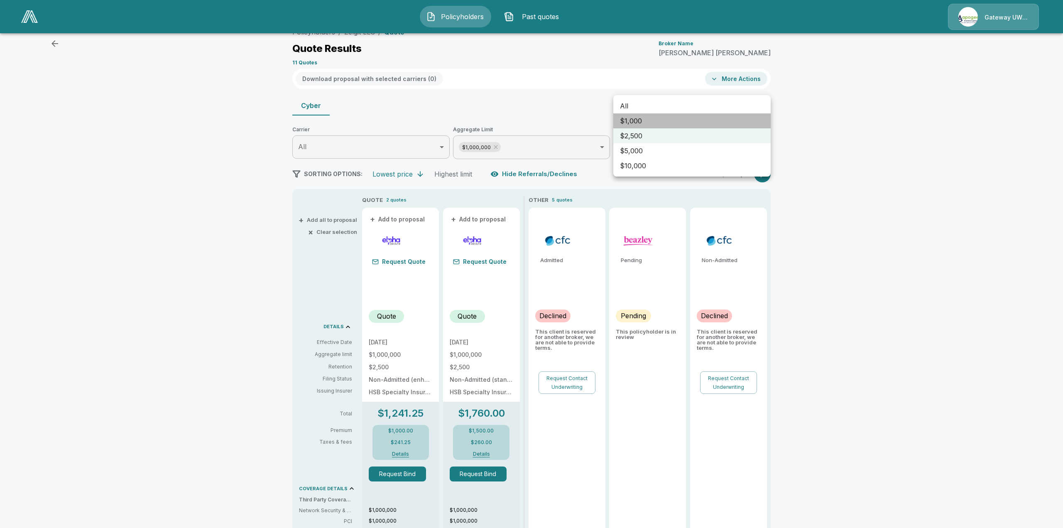
click at [643, 124] on li "$1,000" at bounding box center [692, 120] width 157 height 15
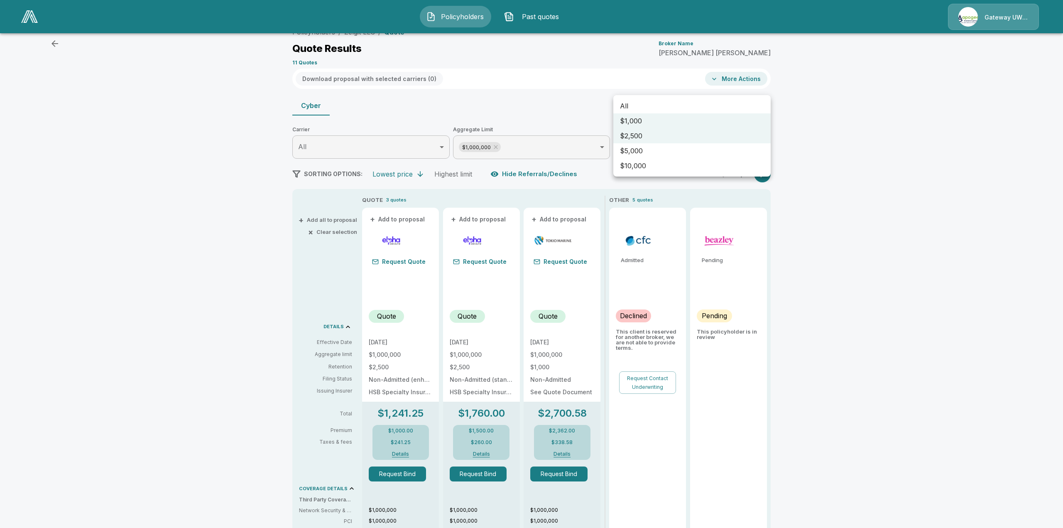
click at [650, 150] on li "$5,000" at bounding box center [692, 150] width 157 height 15
type input "**********"
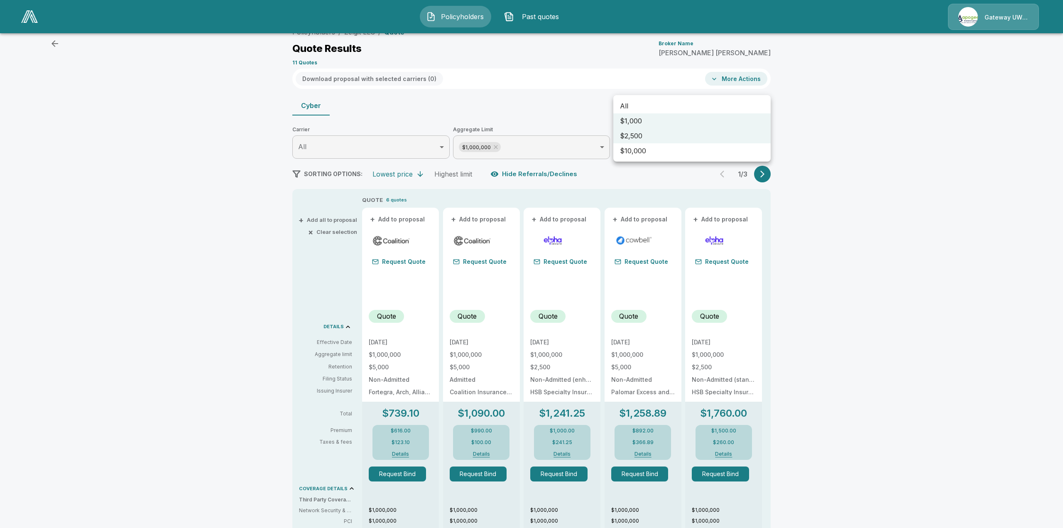
click at [856, 149] on div at bounding box center [531, 264] width 1063 height 528
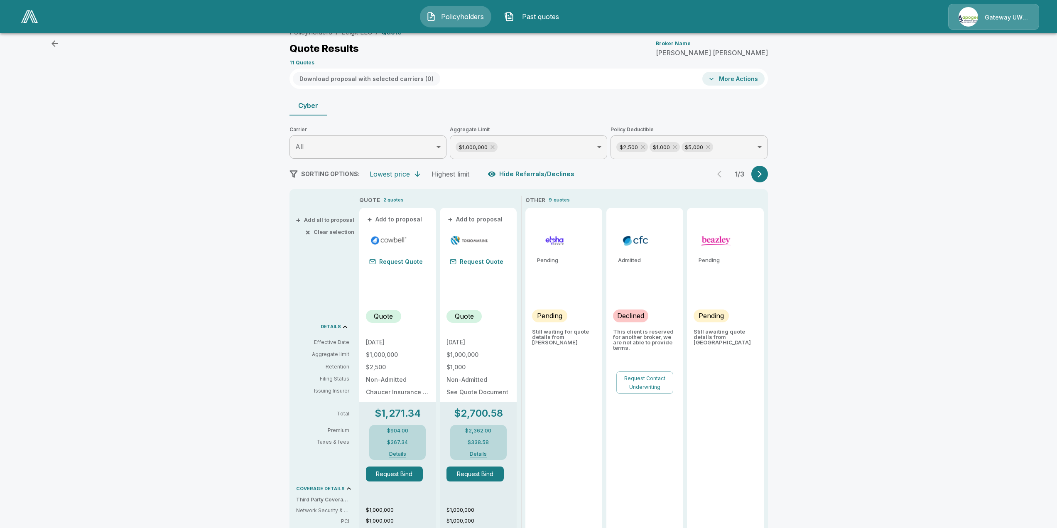
click at [774, 80] on div "**********" at bounding box center [529, 414] width 498 height 781
click at [741, 78] on body "**********" at bounding box center [531, 361] width 1063 height 888
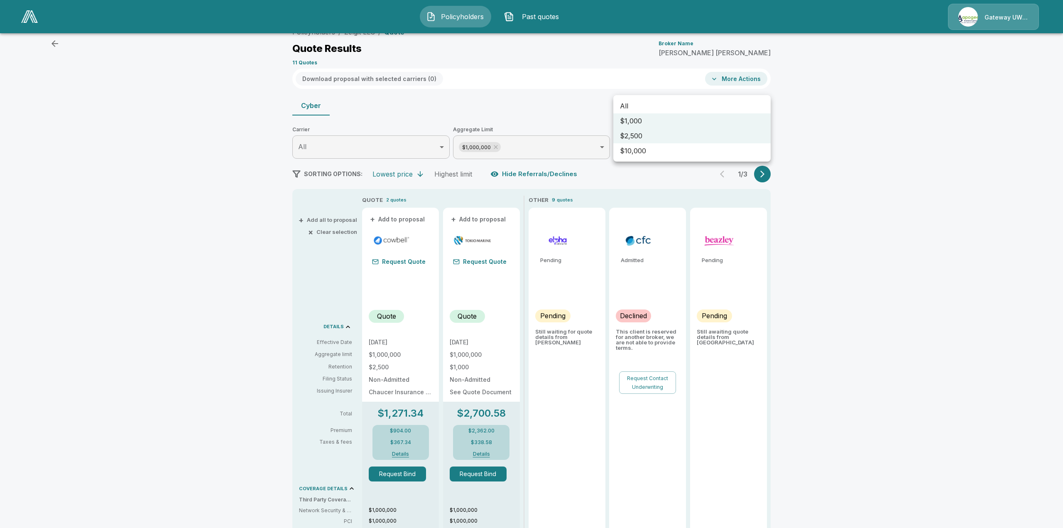
click at [644, 104] on li "All" at bounding box center [692, 105] width 157 height 15
click at [865, 115] on div at bounding box center [531, 264] width 1063 height 528
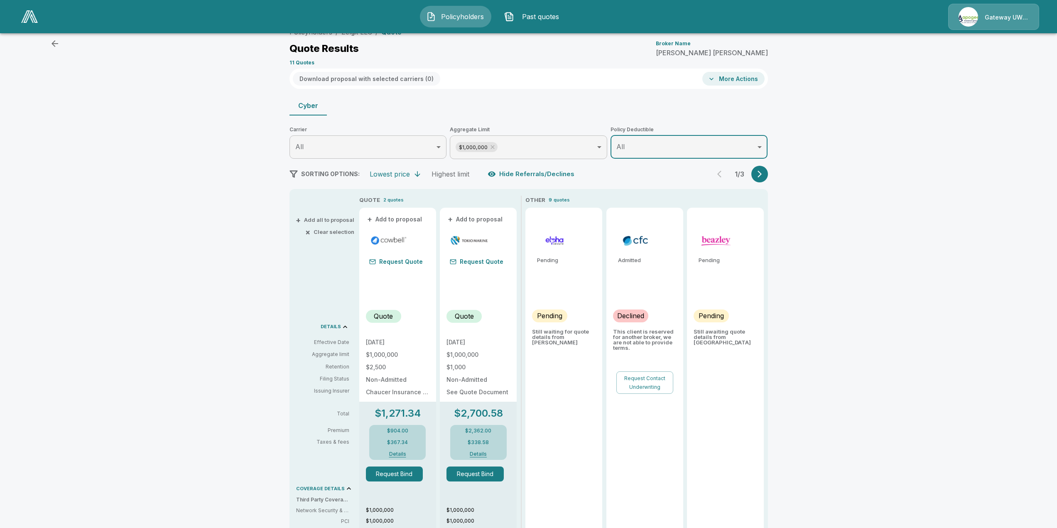
click at [631, 91] on body "Policyholders Past quotes Gateway UW dba Apogee Policyholders / Zelgit LLC / Qu…" at bounding box center [528, 361] width 1057 height 888
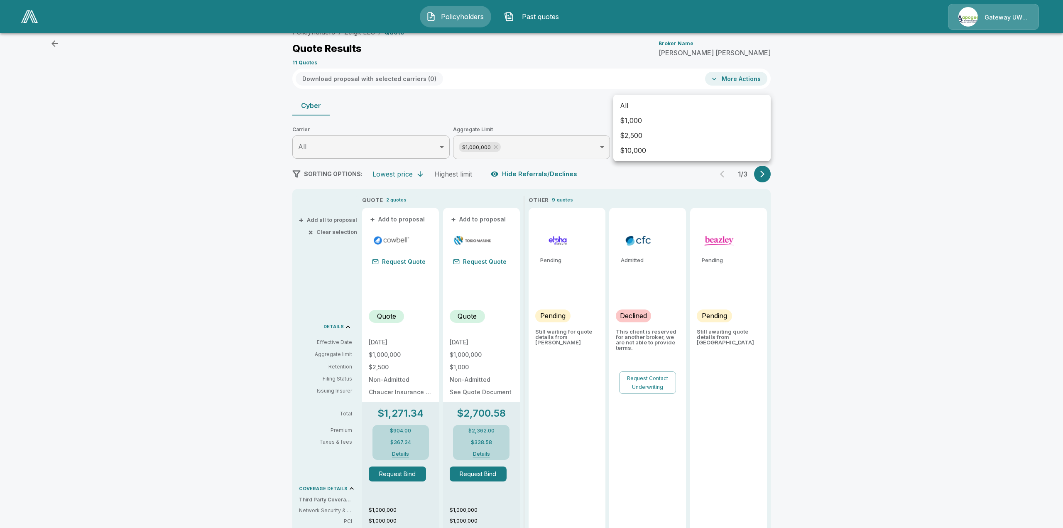
click at [635, 110] on li "All" at bounding box center [692, 105] width 157 height 15
click at [893, 92] on div at bounding box center [531, 264] width 1063 height 528
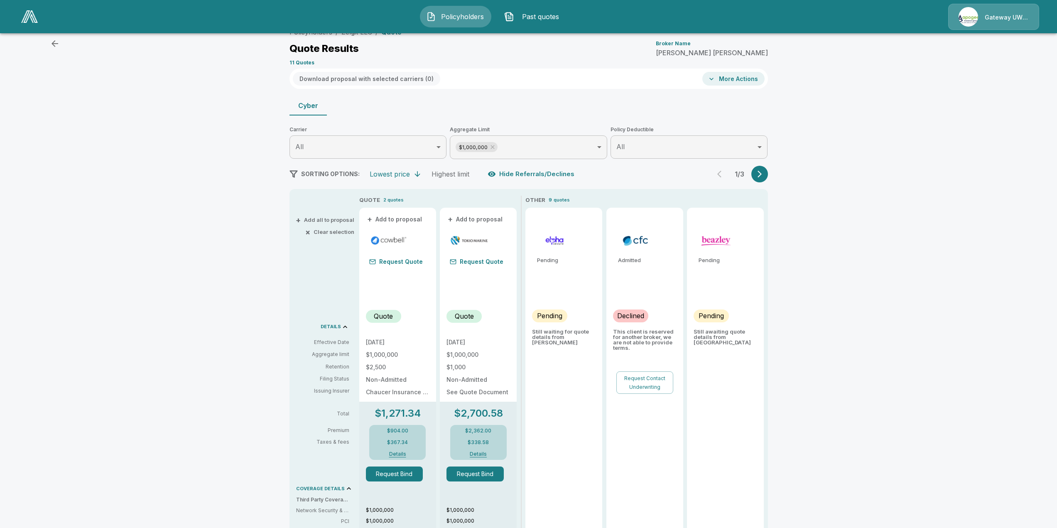
click at [720, 166] on div "1 / 3" at bounding box center [740, 174] width 56 height 17
click at [764, 170] on icon "button" at bounding box center [760, 174] width 8 height 8
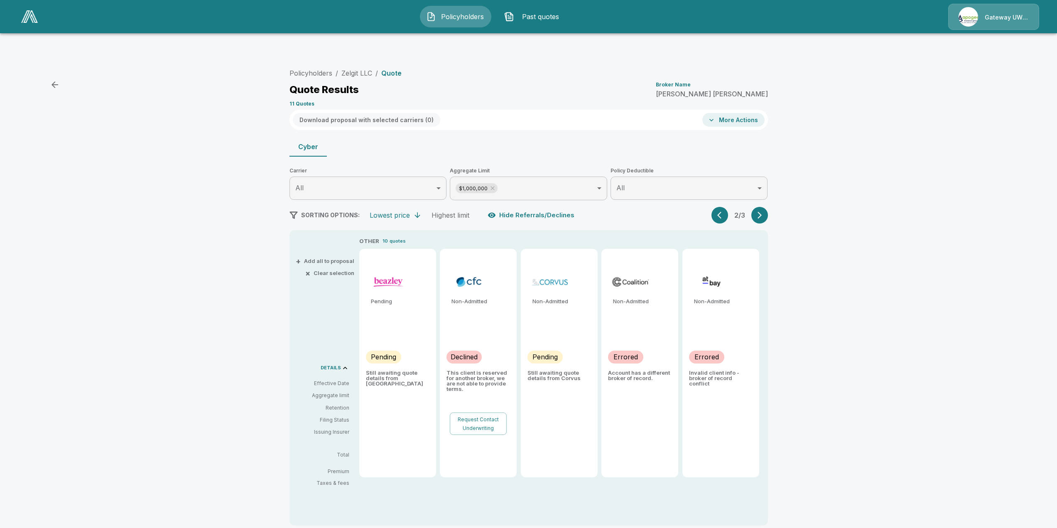
click at [714, 207] on div "2 / 3" at bounding box center [740, 215] width 56 height 17
click at [721, 207] on button "button" at bounding box center [720, 215] width 17 height 17
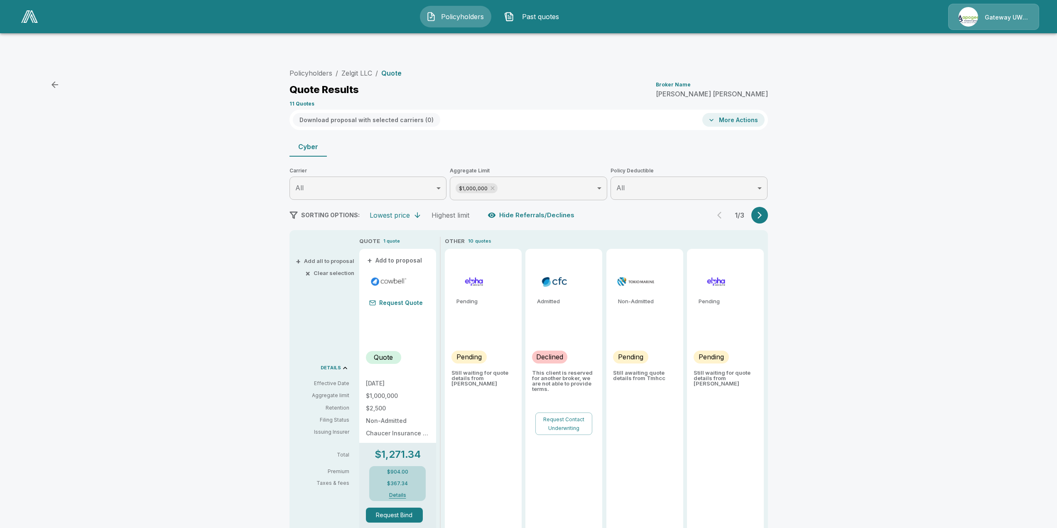
click at [720, 207] on div "1 / 3" at bounding box center [740, 215] width 56 height 17
click at [719, 207] on div "1 / 3" at bounding box center [740, 215] width 56 height 17
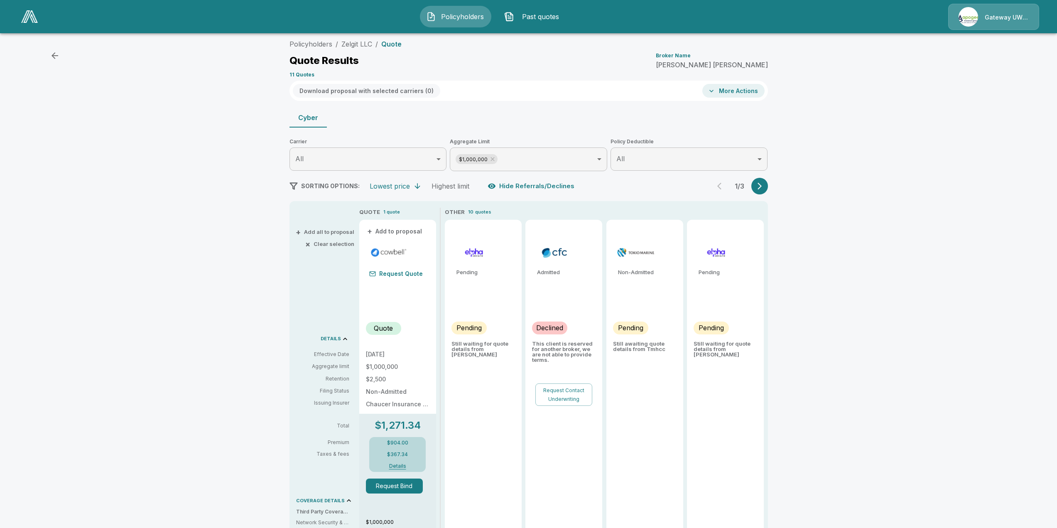
scroll to position [0, 0]
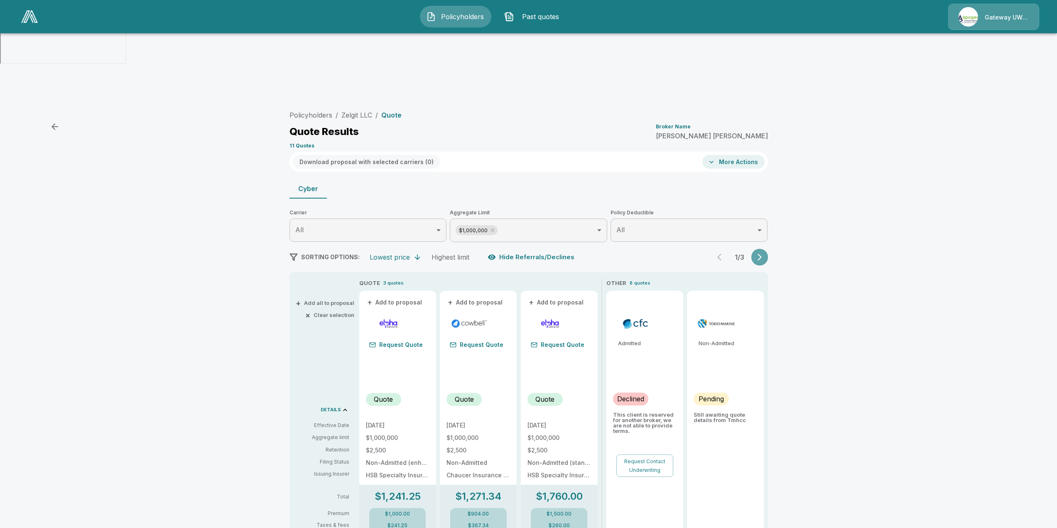
click at [768, 249] on button "button" at bounding box center [759, 257] width 17 height 17
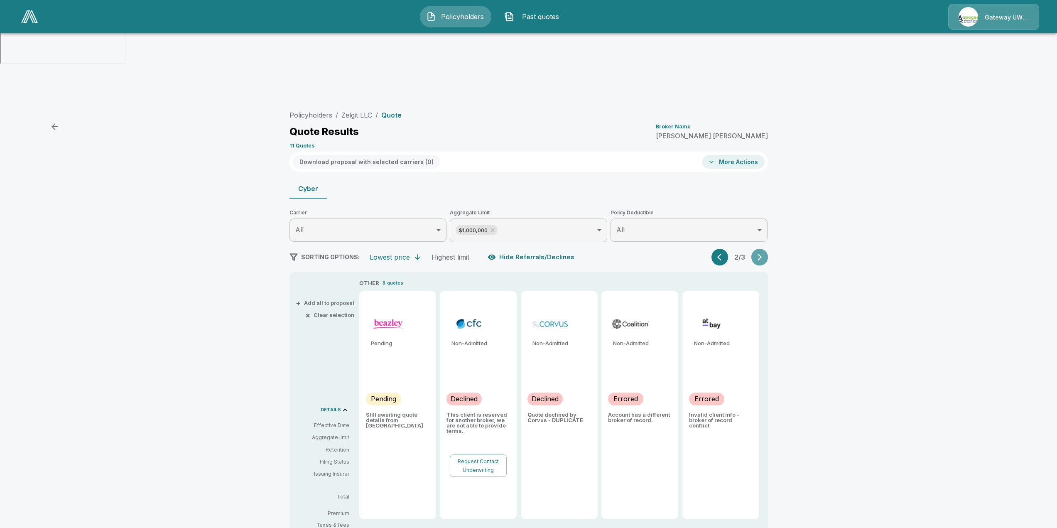
click at [764, 253] on icon "button" at bounding box center [760, 257] width 8 height 8
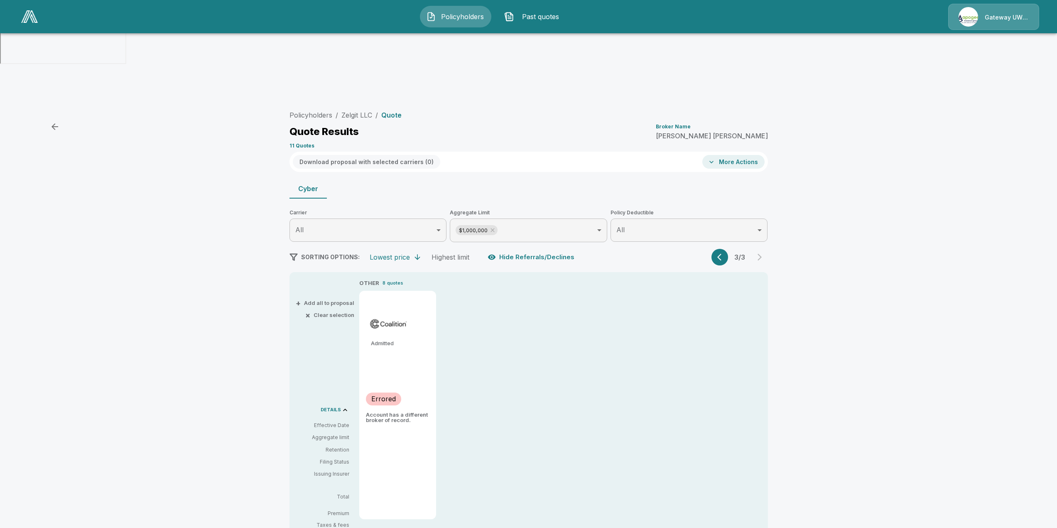
click at [720, 249] on button "button" at bounding box center [720, 257] width 17 height 17
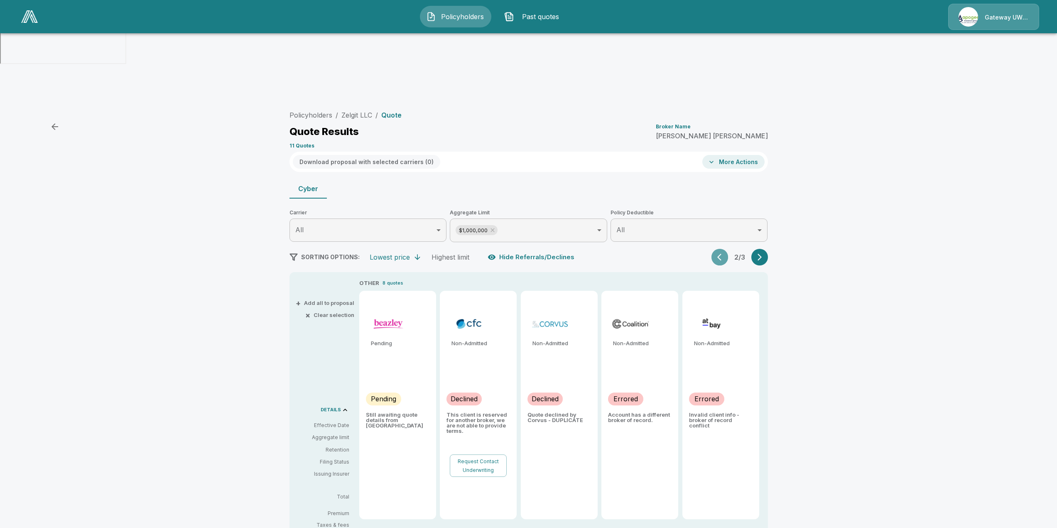
click at [722, 253] on icon "button" at bounding box center [721, 257] width 8 height 8
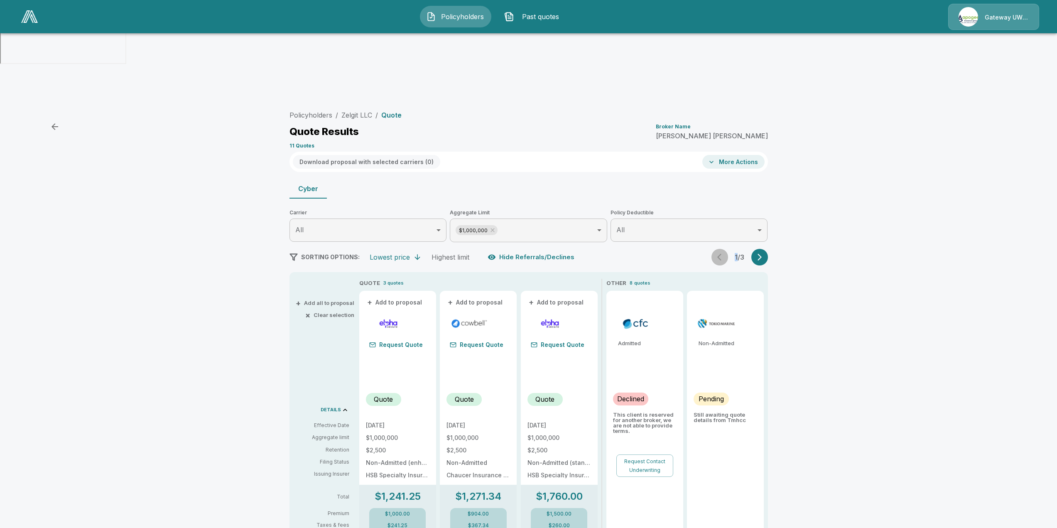
click at [722, 249] on div "1 / 3" at bounding box center [740, 257] width 56 height 17
drag, startPoint x: 722, startPoint y: 194, endPoint x: 282, endPoint y: 47, distance: 463.3
click at [721, 249] on div "1 / 3" at bounding box center [740, 257] width 56 height 17
click at [497, 170] on body "Policyholders Past quotes Gateway UW dba Apogee Policyholders / Zelgit LLC / Qu…" at bounding box center [528, 444] width 1057 height 888
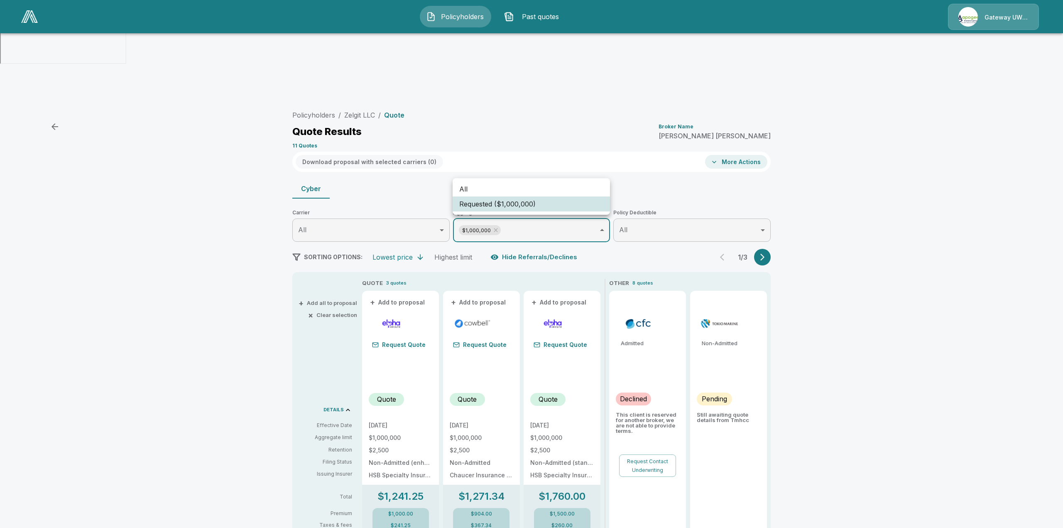
click at [484, 190] on li "All" at bounding box center [531, 189] width 157 height 15
click at [191, 283] on div at bounding box center [531, 264] width 1063 height 528
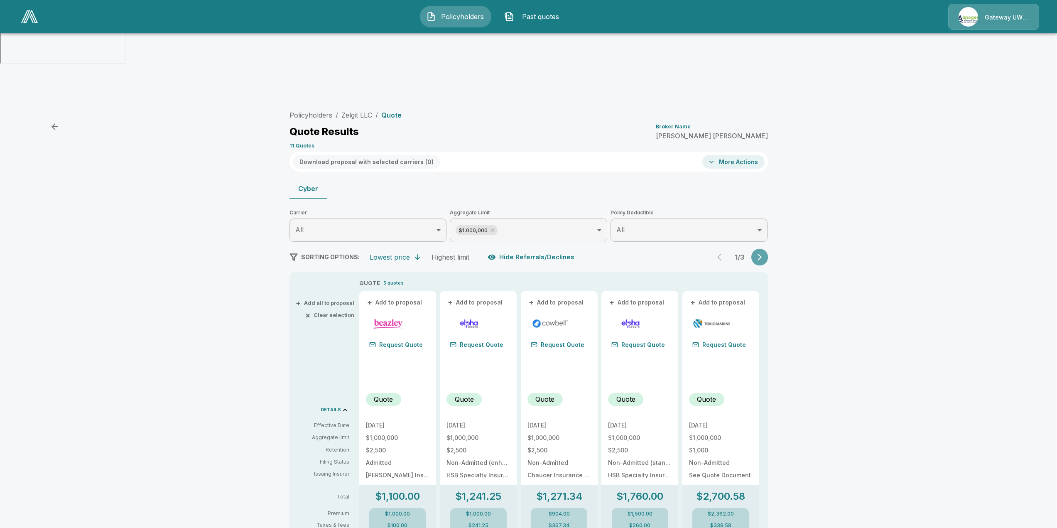
click at [756, 249] on button "button" at bounding box center [759, 257] width 17 height 17
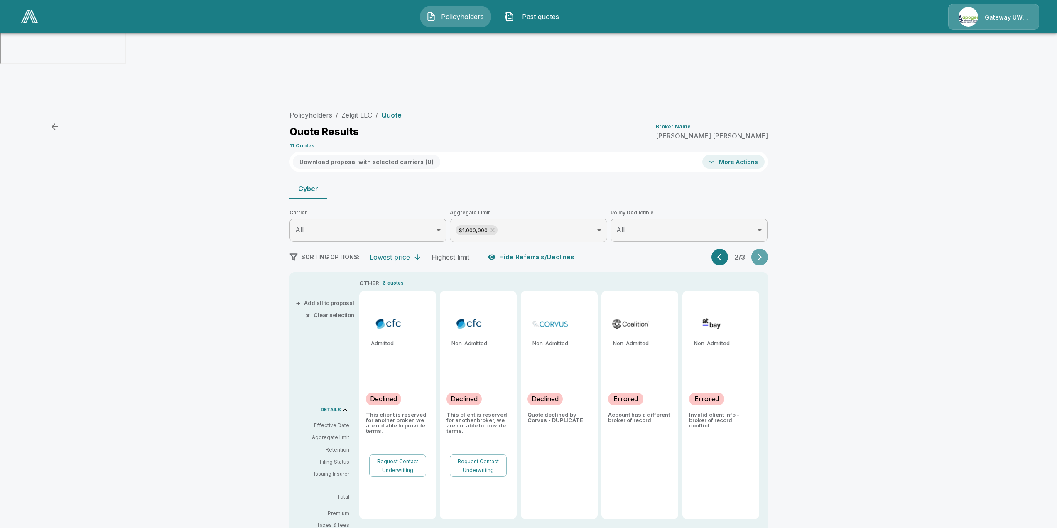
click at [764, 253] on icon "button" at bounding box center [760, 257] width 8 height 8
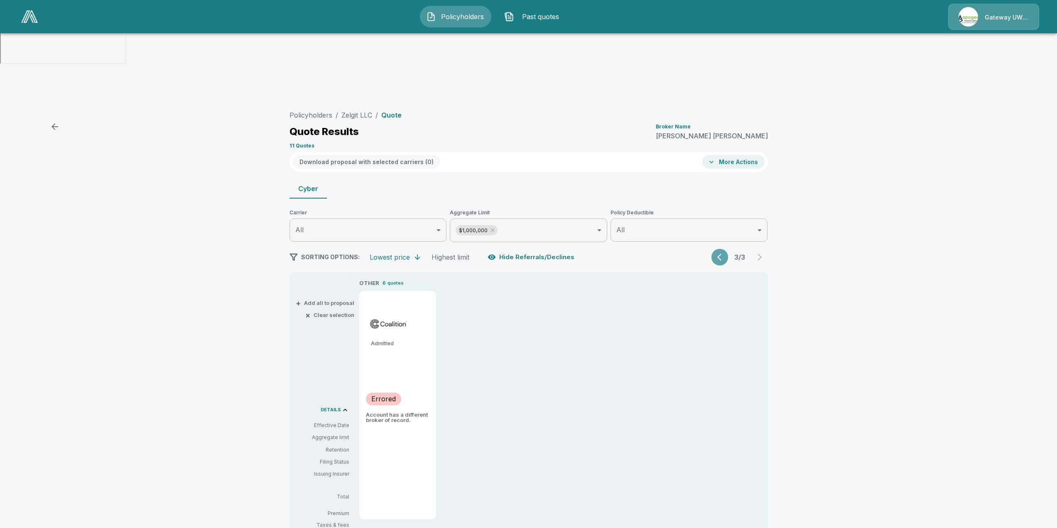
click at [722, 254] on icon "button" at bounding box center [719, 257] width 4 height 7
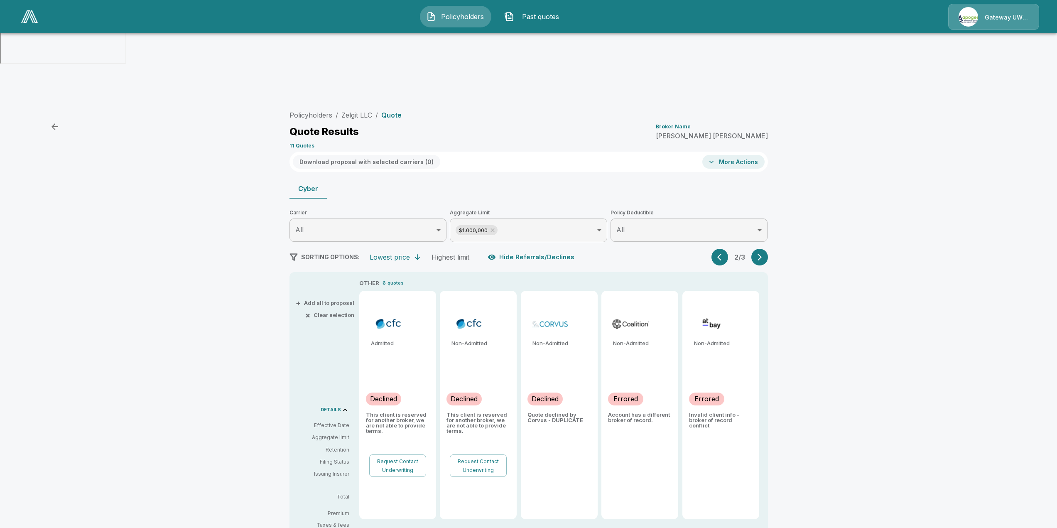
click at [722, 254] on icon "button" at bounding box center [719, 257] width 4 height 7
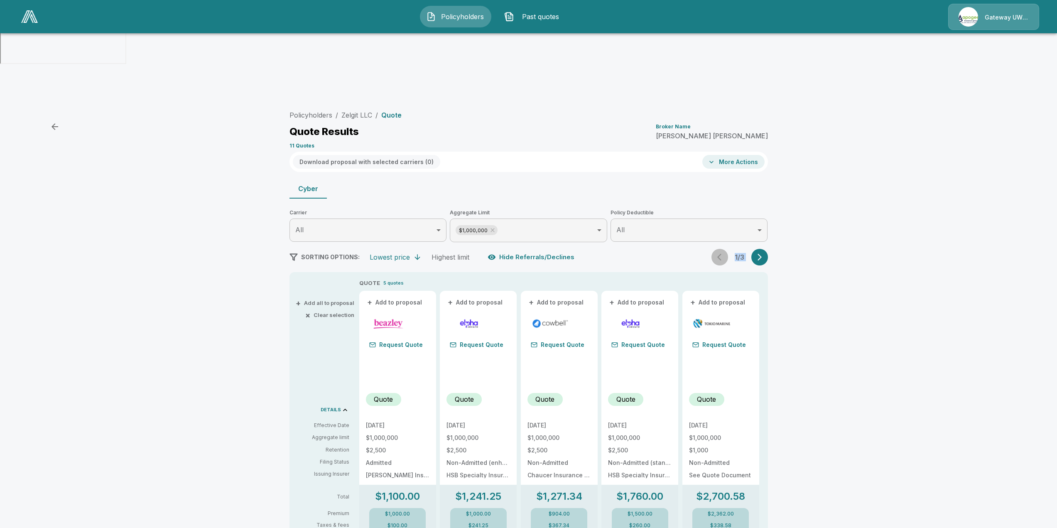
click at [723, 249] on div "1 / 3" at bounding box center [740, 257] width 56 height 17
click at [762, 253] on icon "button" at bounding box center [760, 257] width 8 height 8
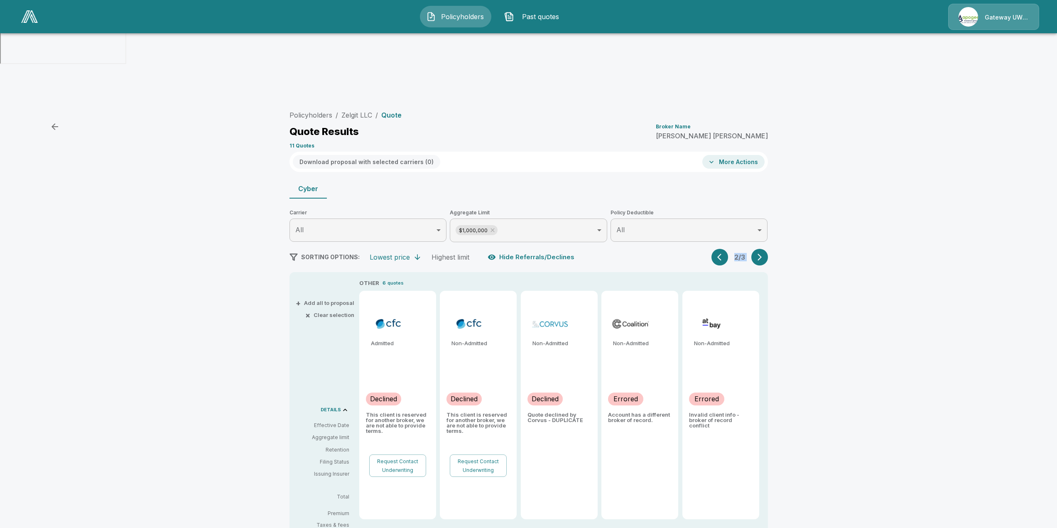
click at [726, 253] on icon "button" at bounding box center [721, 257] width 8 height 8
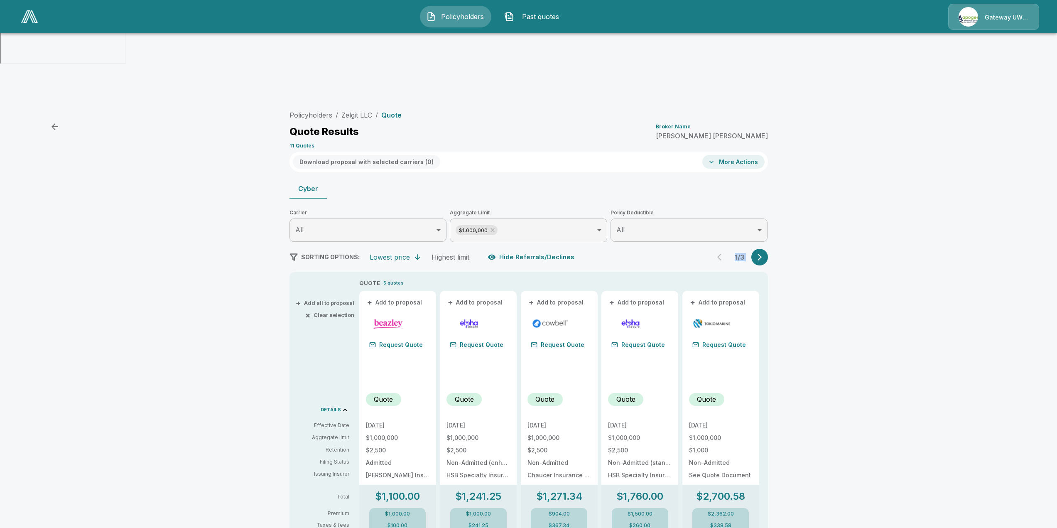
click at [842, 194] on div "Policyholders / Zelgit LLC / Quote Quote Results Broker Name Matthew McGrogan 1…" at bounding box center [528, 495] width 1057 height 785
click at [759, 249] on button "button" at bounding box center [759, 257] width 17 height 17
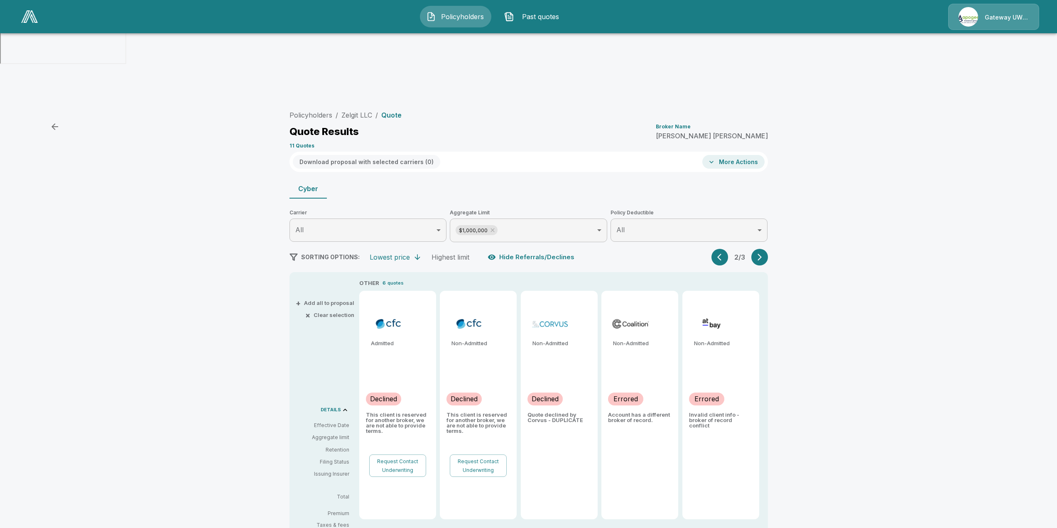
click at [759, 253] on icon "button" at bounding box center [760, 257] width 8 height 8
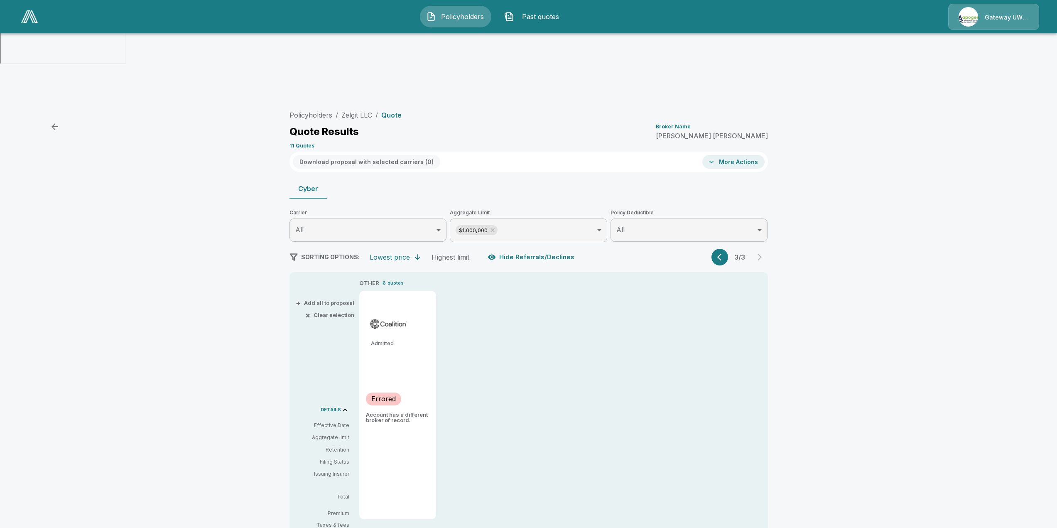
click at [715, 249] on button "button" at bounding box center [720, 257] width 17 height 17
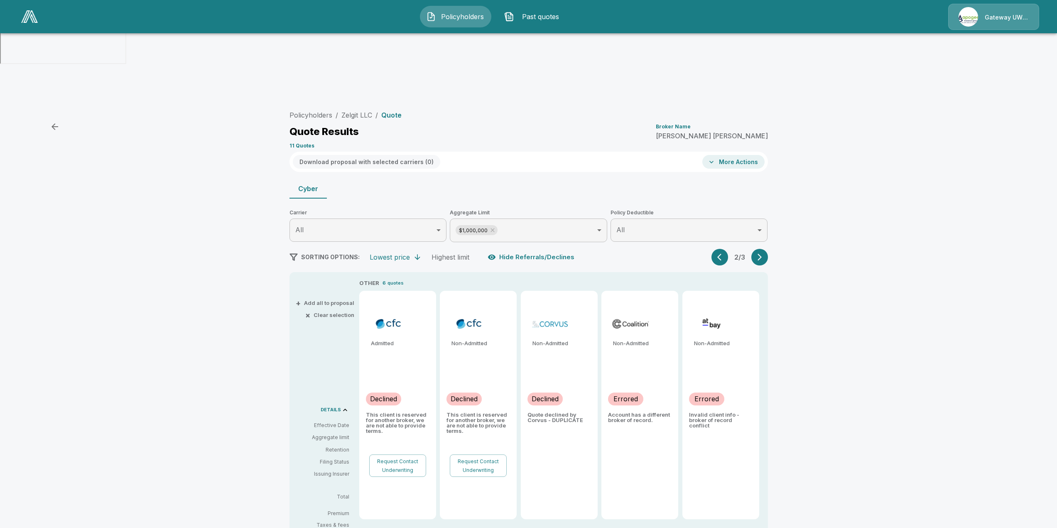
click at [725, 249] on button "button" at bounding box center [720, 257] width 17 height 17
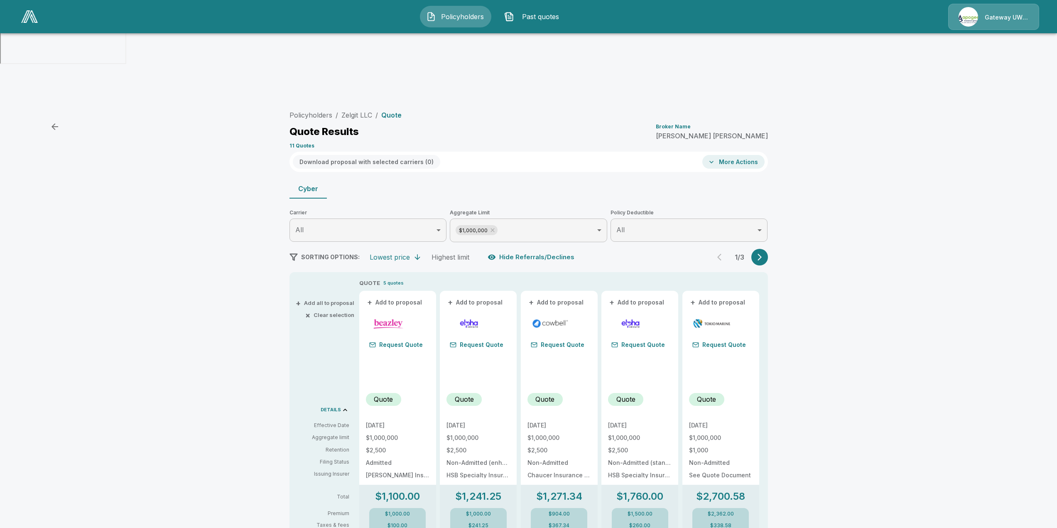
click at [725, 249] on div "1 / 3" at bounding box center [740, 257] width 56 height 17
click at [873, 223] on div "Policyholders / Zelgit LLC / Quote Quote Results Broker Name [PERSON_NAME] 11 Q…" at bounding box center [528, 495] width 1057 height 785
click at [760, 253] on icon "button" at bounding box center [760, 257] width 8 height 8
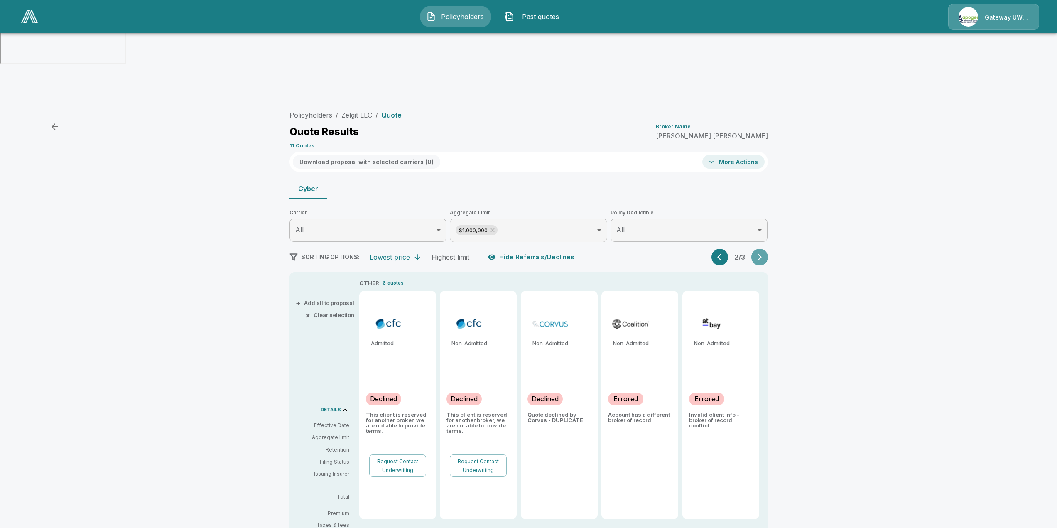
click at [761, 253] on icon "button" at bounding box center [760, 257] width 8 height 8
click at [761, 249] on div "2 / 3" at bounding box center [740, 257] width 56 height 17
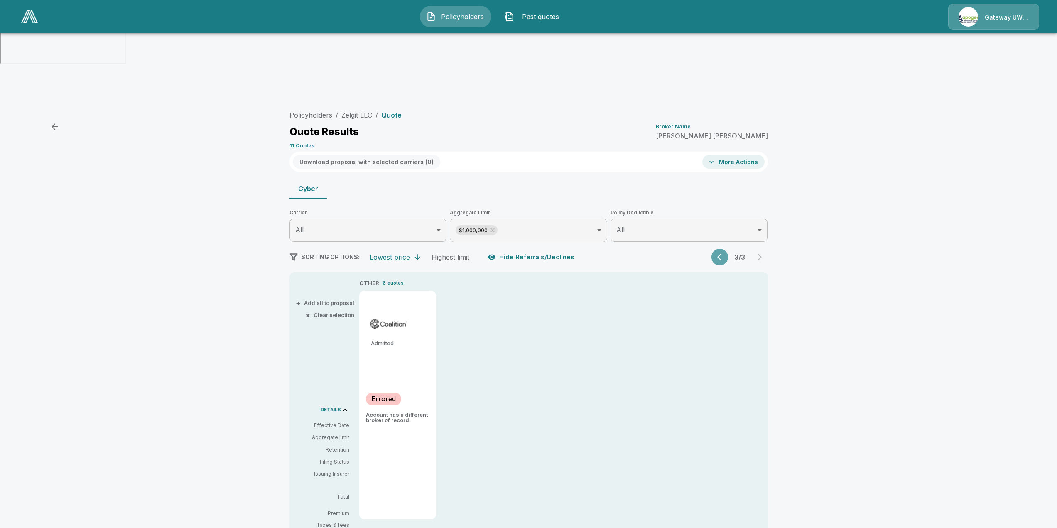
click at [726, 253] on icon "button" at bounding box center [721, 257] width 8 height 8
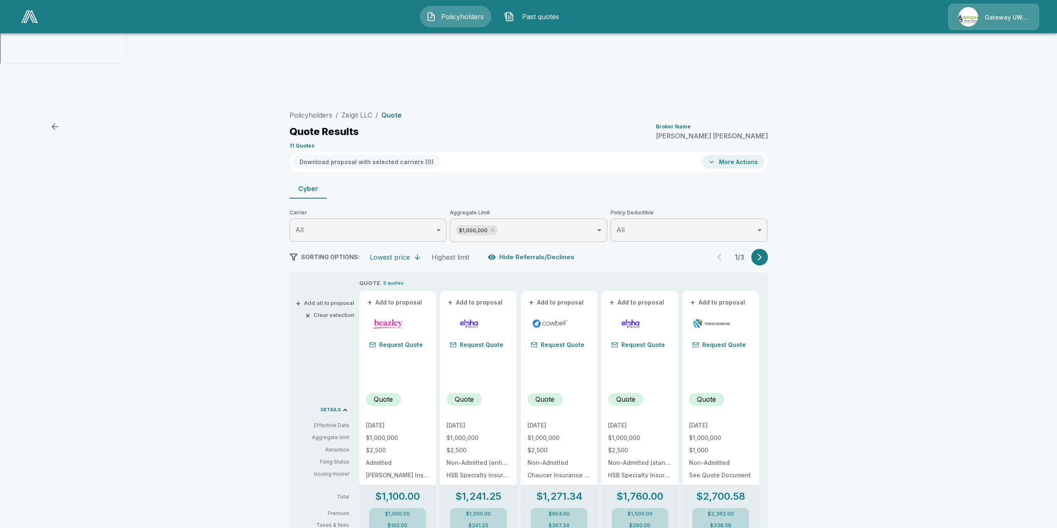
click at [729, 249] on div "1 / 3" at bounding box center [740, 257] width 56 height 17
click at [885, 191] on div "Policyholders / Zelgit LLC / Quote Quote Results Broker Name [PERSON_NAME] 11 Q…" at bounding box center [528, 495] width 1057 height 785
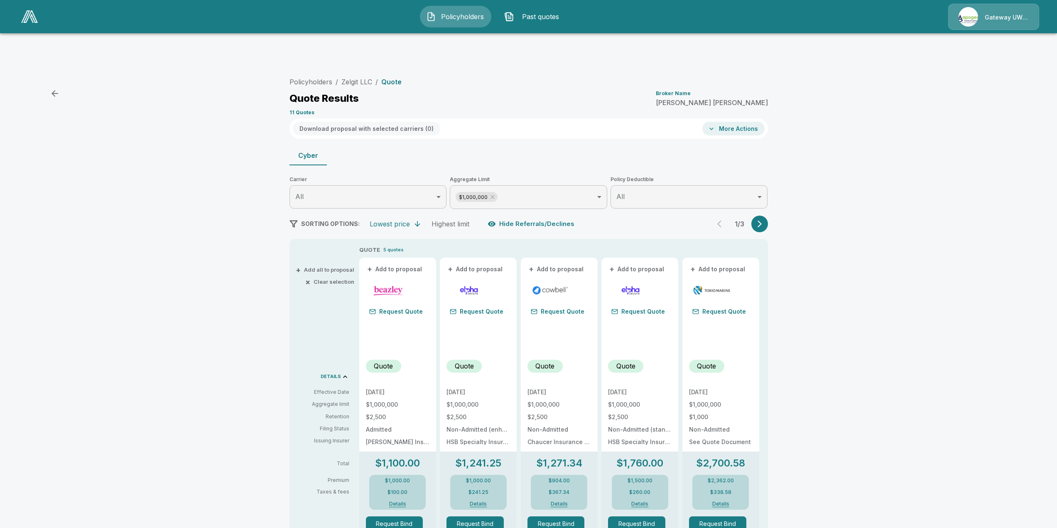
scroll to position [125, 0]
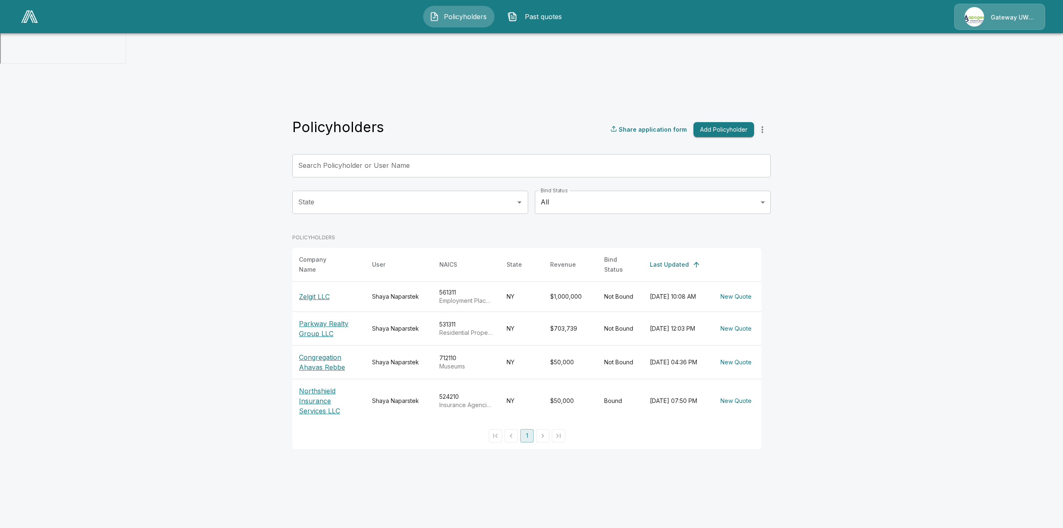
click at [324, 292] on p "Zelgit LLC" at bounding box center [329, 297] width 60 height 10
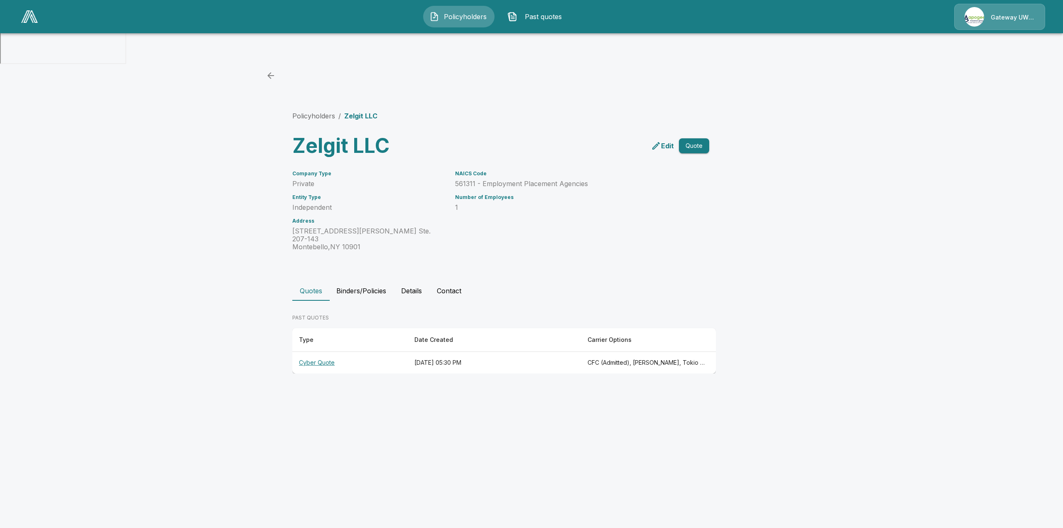
click at [309, 352] on th "Cyber Quote" at bounding box center [349, 363] width 115 height 22
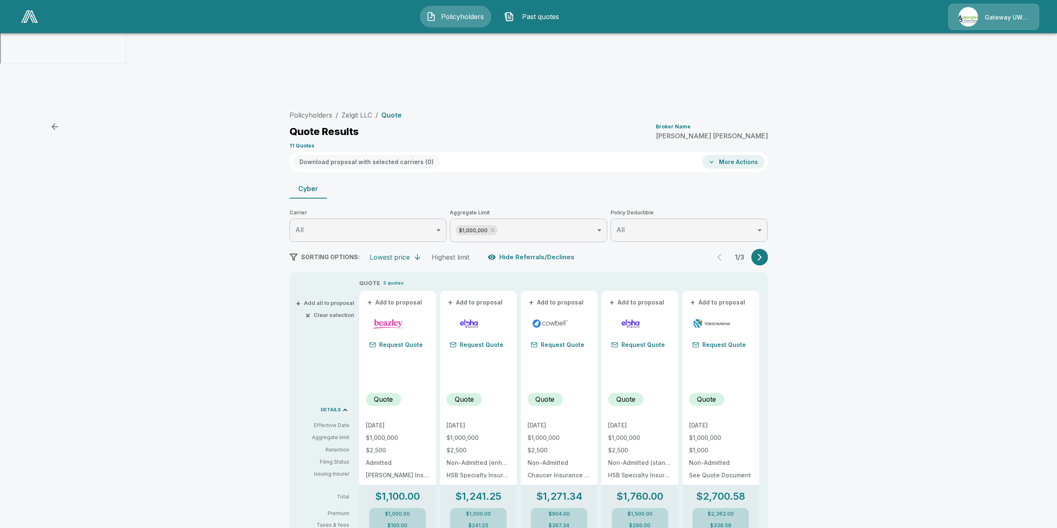
click at [768, 249] on button "button" at bounding box center [759, 257] width 17 height 17
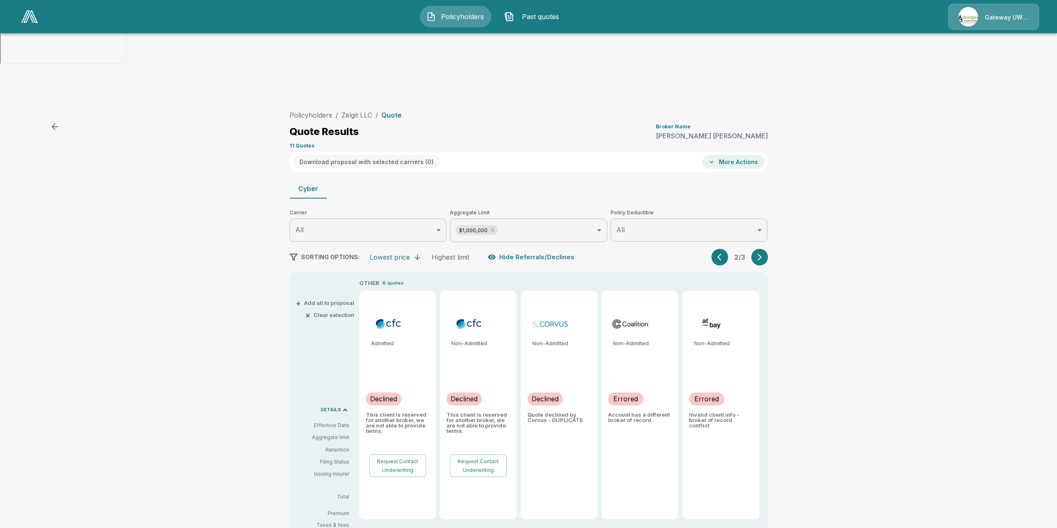
click at [642, 393] on div "Errored" at bounding box center [640, 403] width 64 height 20
click at [648, 412] on p "Account has a different broker of record." at bounding box center [640, 417] width 64 height 11
click at [662, 368] on div "Non-Admitted Errored Account has a different broker of record." at bounding box center [639, 405] width 77 height 228
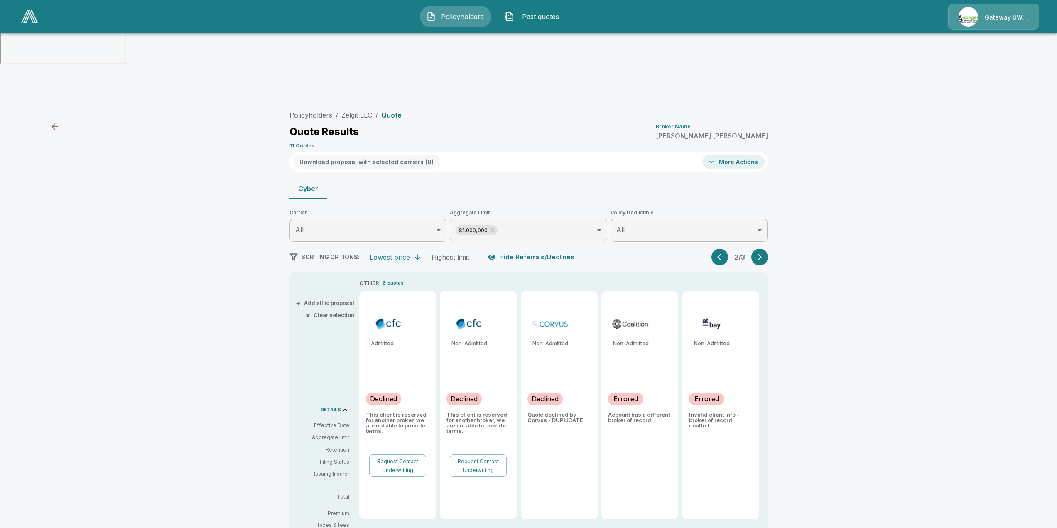
click at [720, 253] on icon "button" at bounding box center [721, 257] width 8 height 8
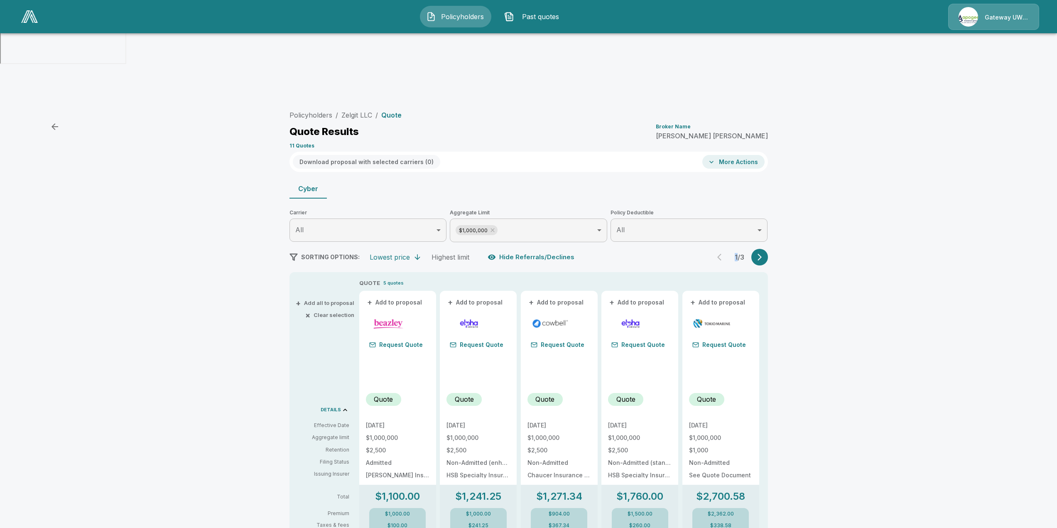
click at [719, 249] on div "1 / 3" at bounding box center [740, 257] width 56 height 17
click at [813, 193] on div "Policyholders / Zelgit LLC / Quote Quote Results Broker Name [PERSON_NAME] 11 Q…" at bounding box center [528, 495] width 1057 height 785
click at [822, 191] on div "Policyholders / Zelgit LLC / Quote Quote Results Broker Name [PERSON_NAME] 11 Q…" at bounding box center [528, 495] width 1057 height 785
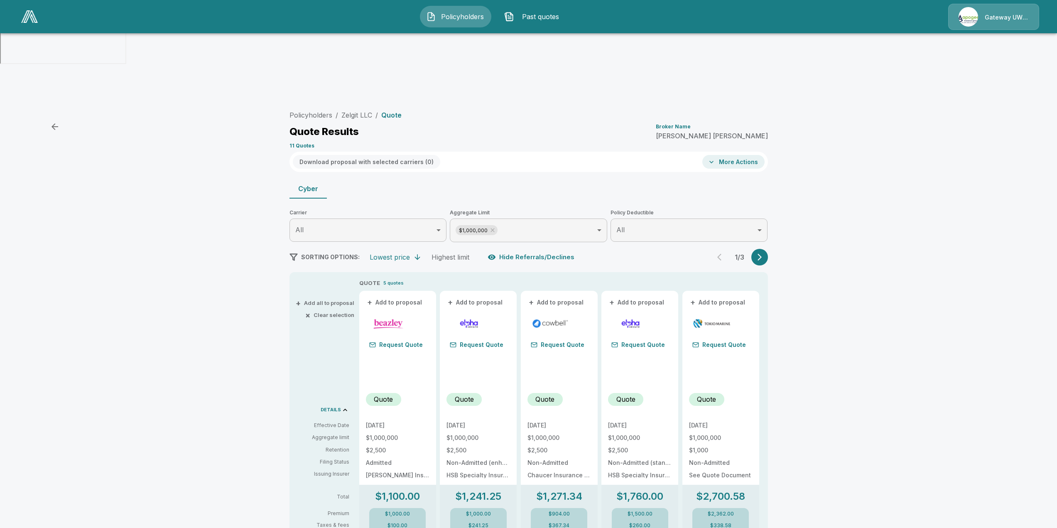
click at [767, 249] on button "button" at bounding box center [759, 257] width 17 height 17
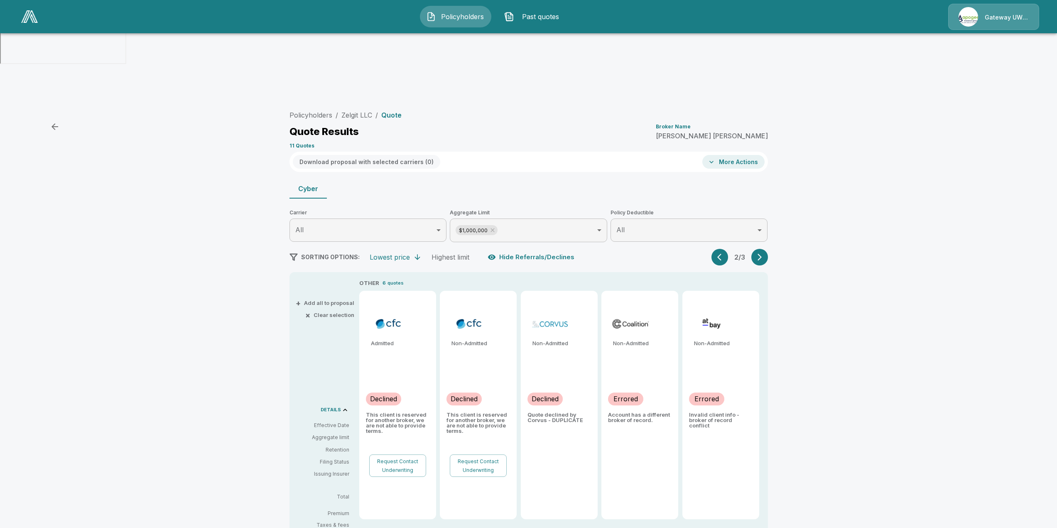
click at [852, 299] on div "Policyholders / Zelgit LLC / Quote Quote Results Broker Name Matthew McGrogan 1…" at bounding box center [528, 368] width 1057 height 530
click at [726, 253] on icon "button" at bounding box center [721, 257] width 8 height 8
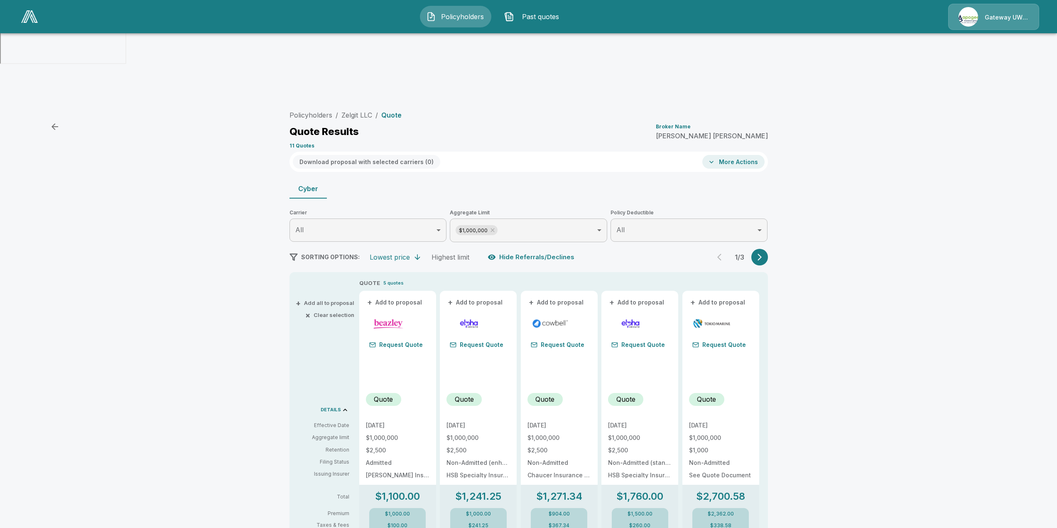
click at [757, 249] on button "button" at bounding box center [759, 257] width 17 height 17
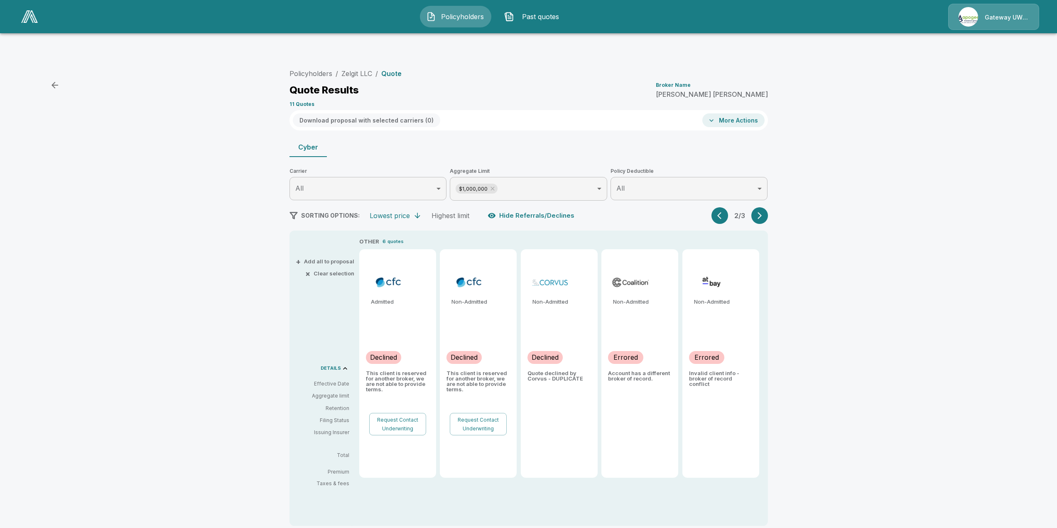
scroll to position [42, 0]
click at [722, 212] on icon "button" at bounding box center [719, 215] width 4 height 7
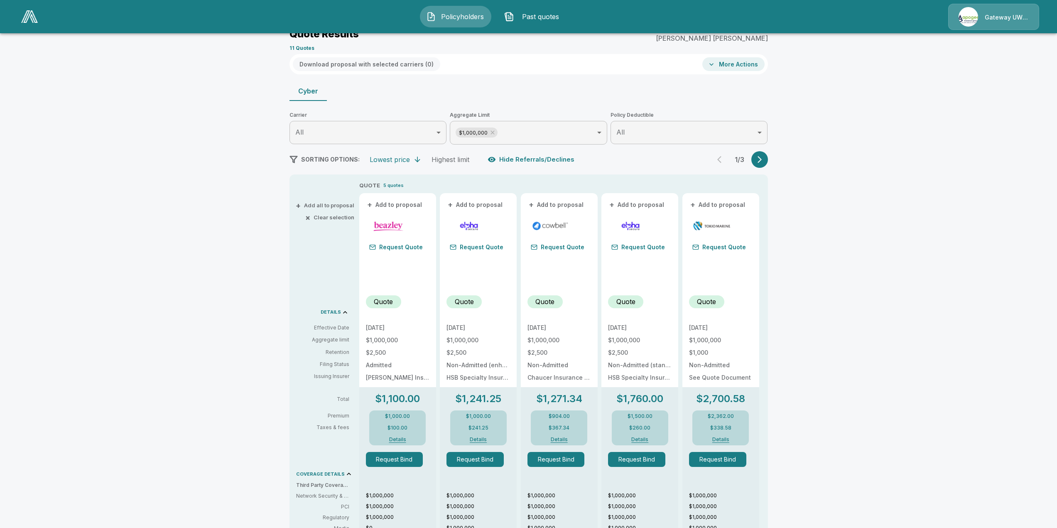
scroll to position [0, 0]
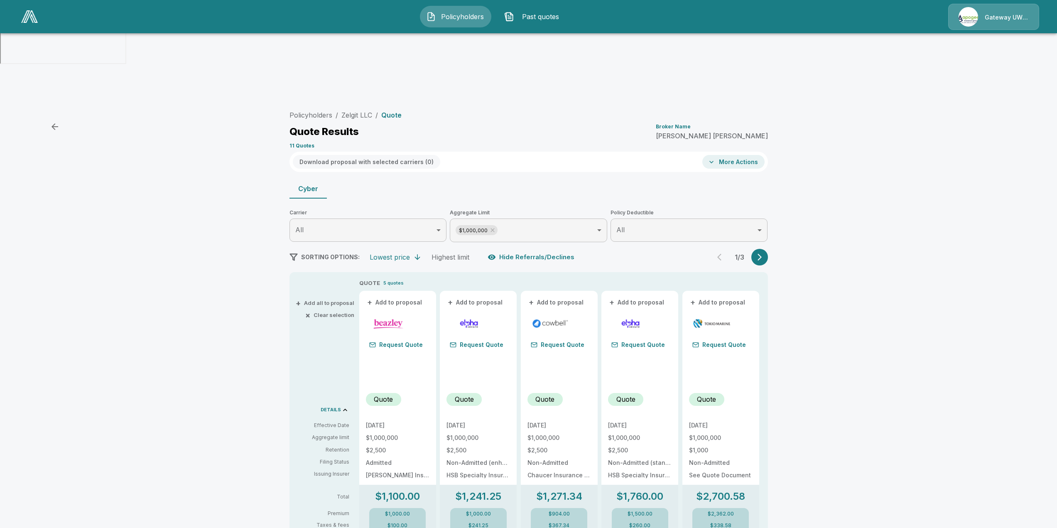
click at [762, 254] on icon "button" at bounding box center [760, 257] width 4 height 7
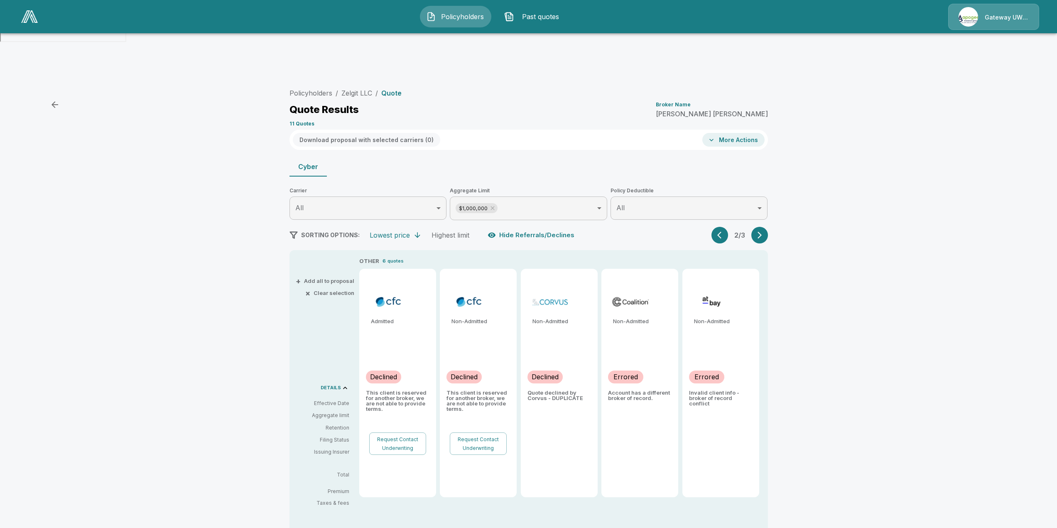
scroll to position [42, 0]
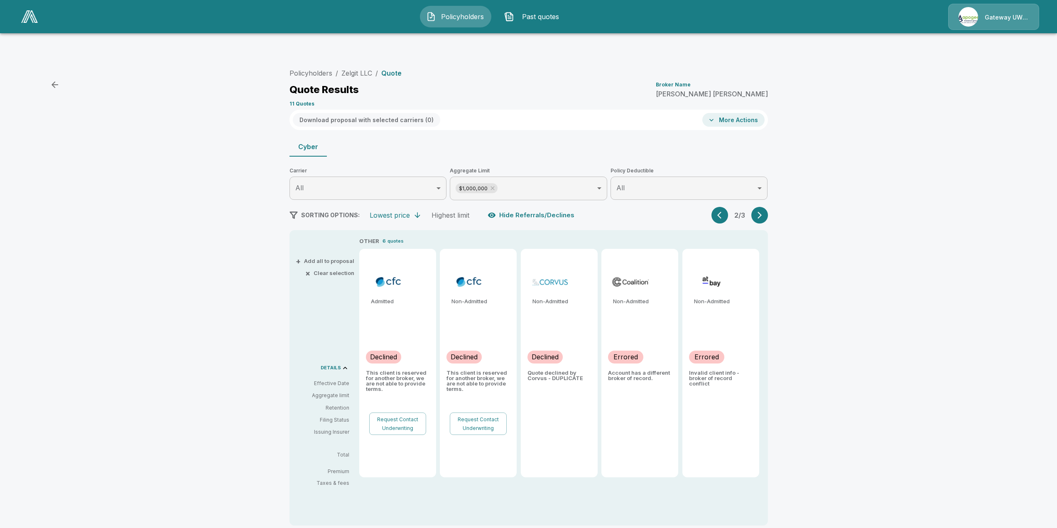
click at [637, 332] on div "Non-Admitted Errored Account has a different broker of record." at bounding box center [639, 363] width 77 height 228
drag, startPoint x: 616, startPoint y: 309, endPoint x: 682, endPoint y: 313, distance: 66.5
click at [682, 313] on div "OTHER 6 quotes Admitted Declined This client is reserved for another broker, we…" at bounding box center [563, 357] width 409 height 241
drag, startPoint x: 649, startPoint y: 329, endPoint x: 690, endPoint y: 202, distance: 133.1
click at [649, 327] on div "Non-Admitted Errored Account has a different broker of record." at bounding box center [639, 363] width 77 height 228
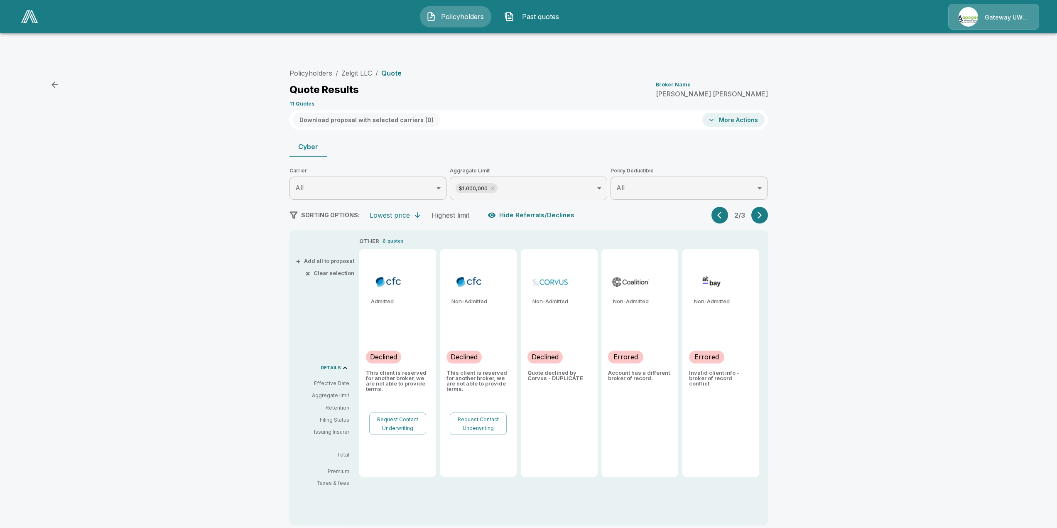
click at [727, 361] on div "Non-Admitted Errored Invalid client info - broker of record conflict" at bounding box center [720, 363] width 77 height 228
click at [887, 241] on div "Policyholders / Zelgit LLC / Quote Quote Results Broker Name Matthew McGrogan 1…" at bounding box center [528, 326] width 1057 height 530
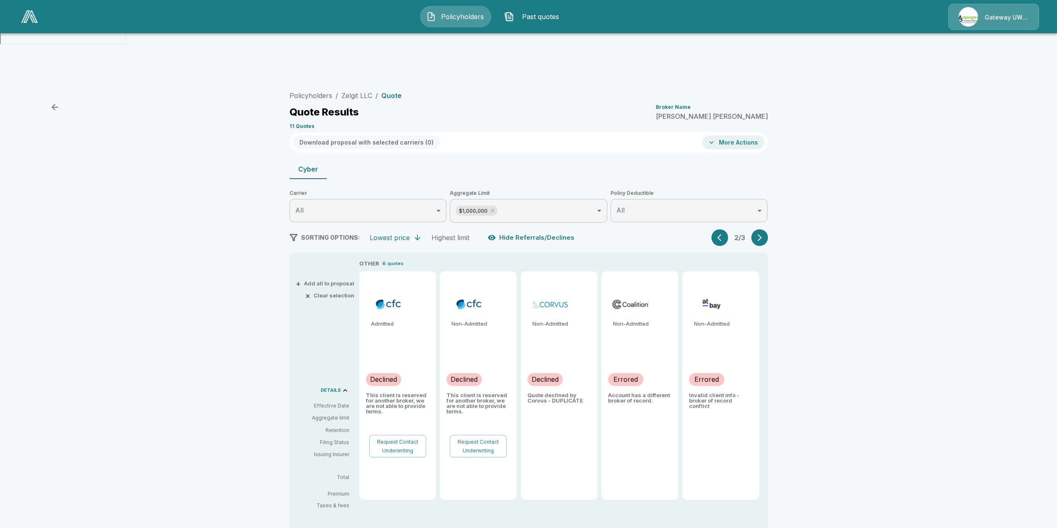
scroll to position [0, 0]
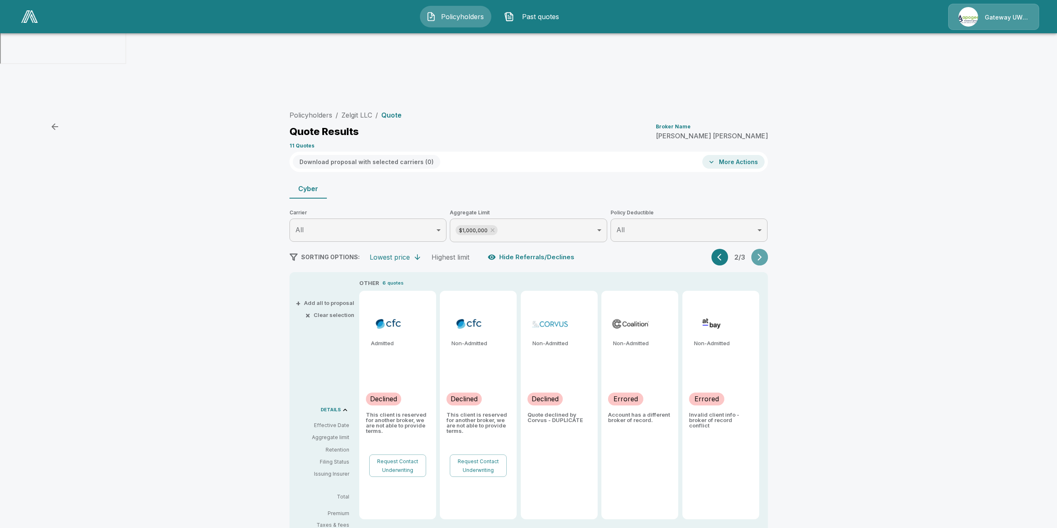
click at [761, 253] on icon "button" at bounding box center [760, 257] width 8 height 8
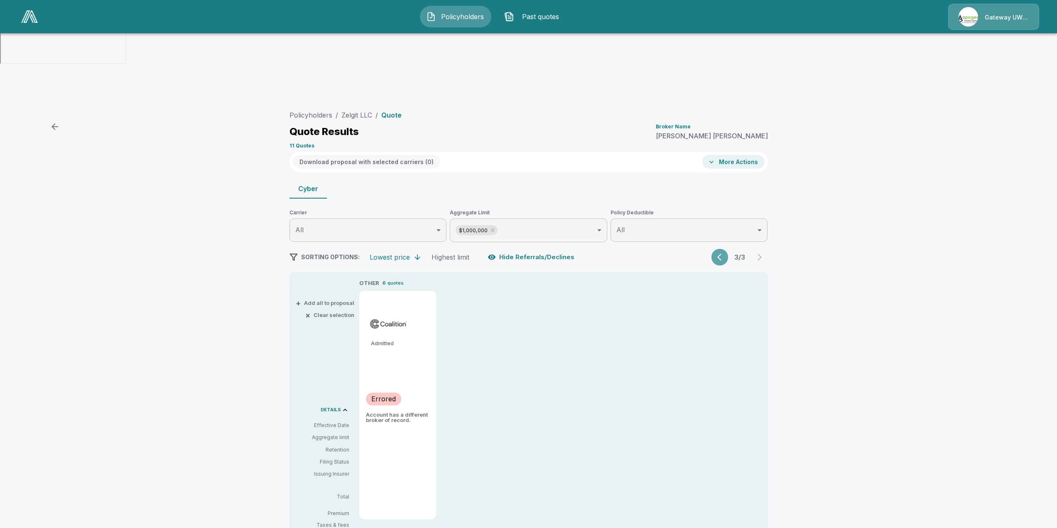
click at [717, 249] on button "button" at bounding box center [720, 257] width 17 height 17
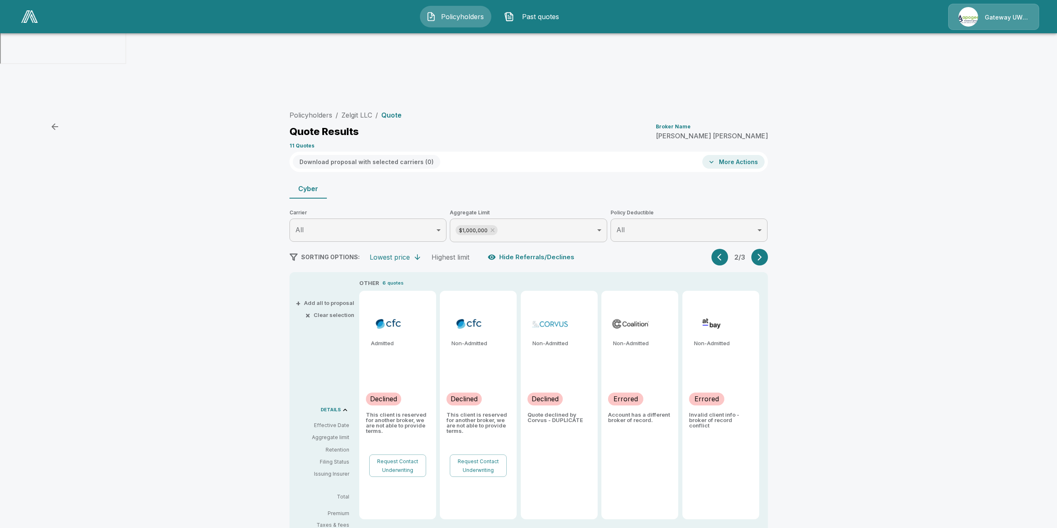
scroll to position [42, 0]
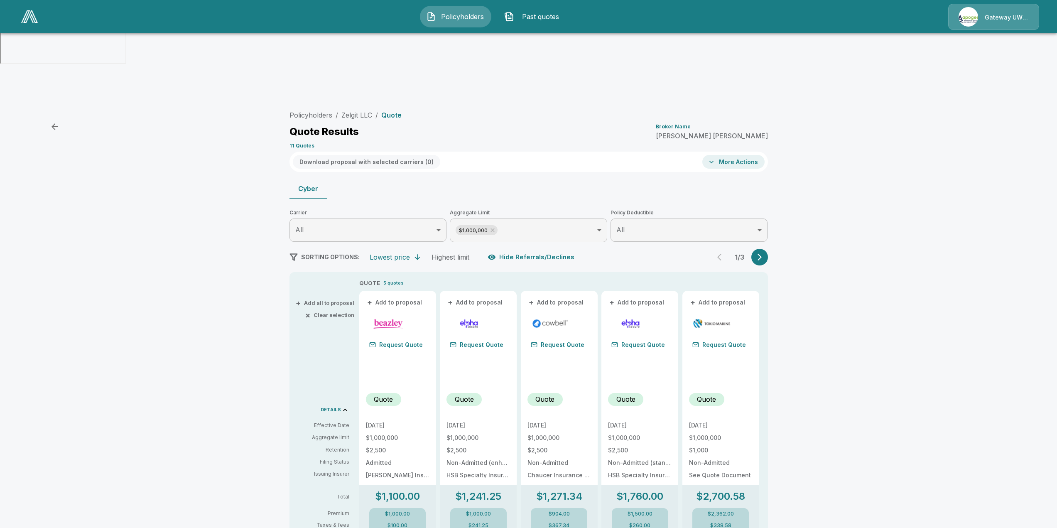
click at [761, 253] on icon "button" at bounding box center [760, 257] width 8 height 8
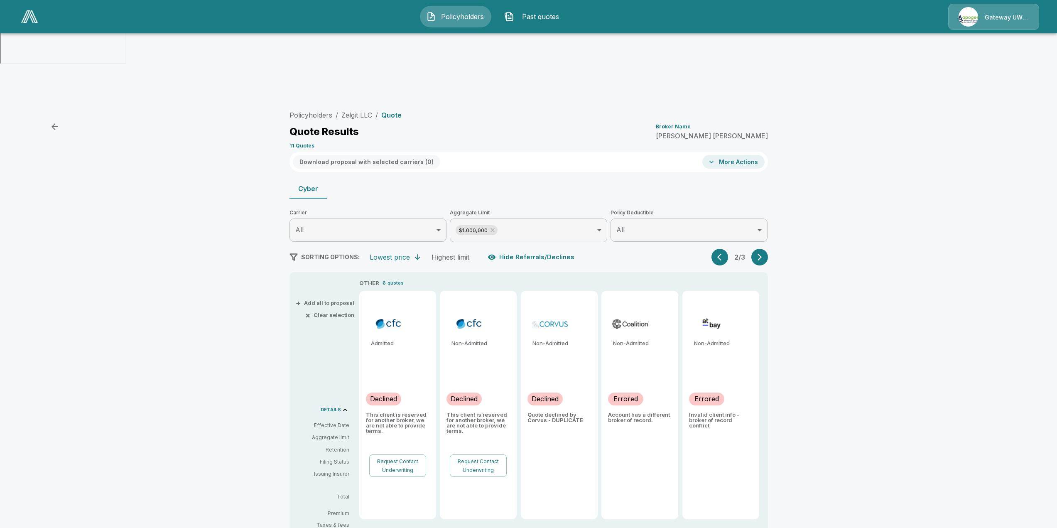
click at [761, 253] on icon "button" at bounding box center [760, 257] width 8 height 8
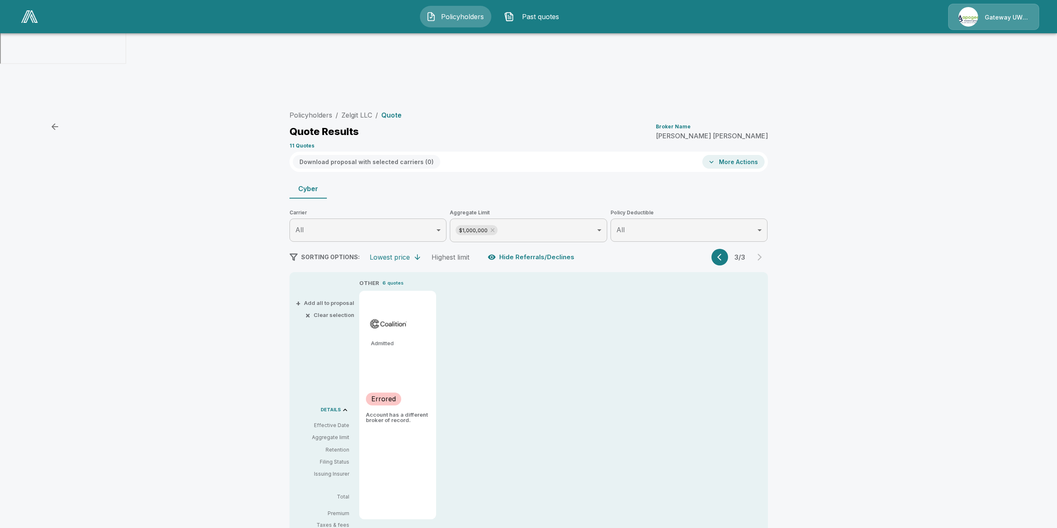
click at [722, 253] on icon "button" at bounding box center [721, 257] width 8 height 8
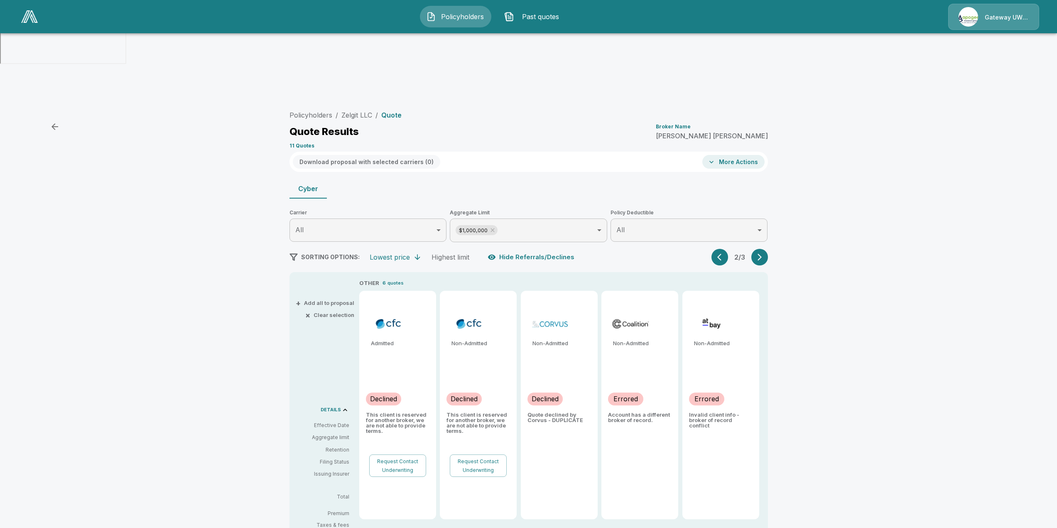
click at [722, 253] on icon "button" at bounding box center [721, 257] width 8 height 8
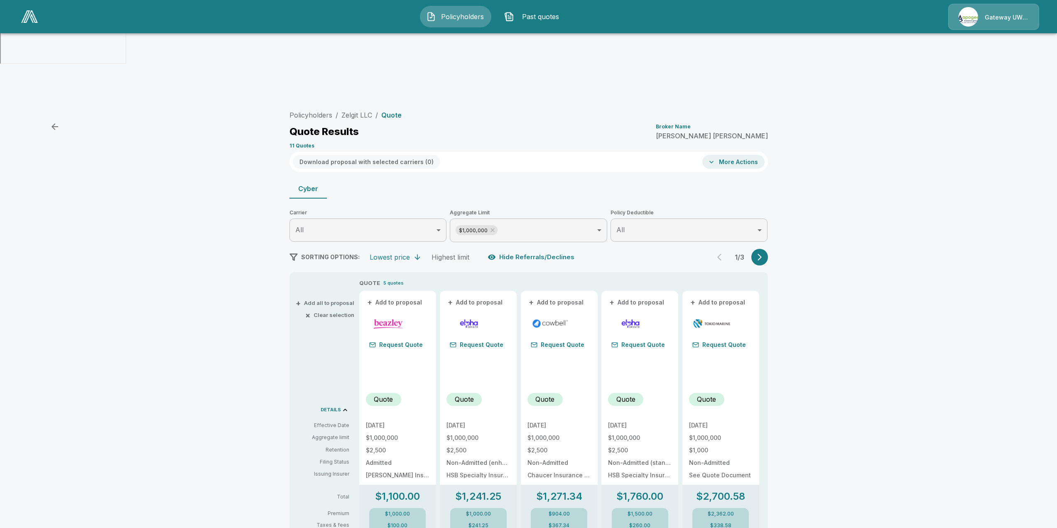
click at [761, 253] on icon "button" at bounding box center [760, 257] width 8 height 8
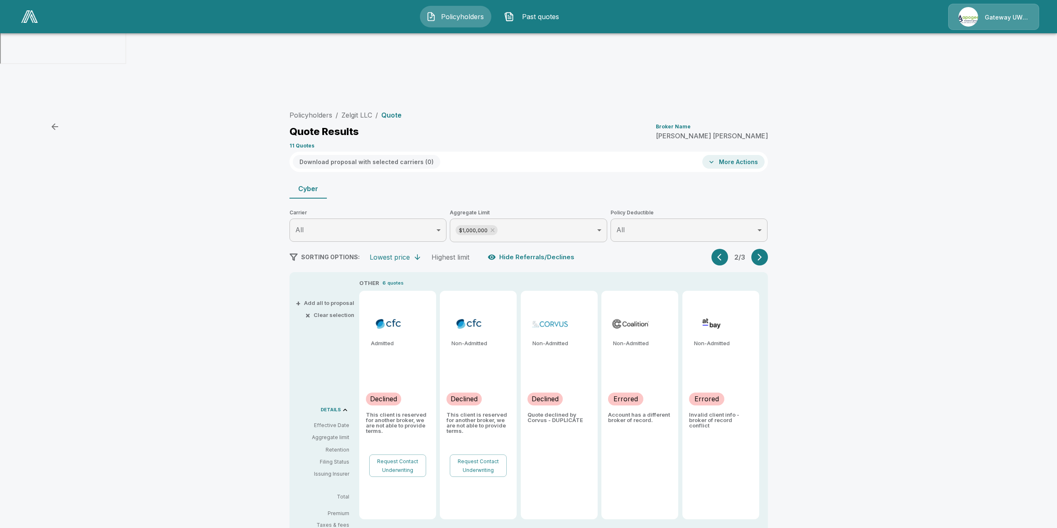
click at [626, 393] on div "Errored" at bounding box center [625, 399] width 35 height 13
drag, startPoint x: 656, startPoint y: 357, endPoint x: 606, endPoint y: 351, distance: 50.2
click at [606, 351] on div "Non-Admitted Errored Account has a different broker of record." at bounding box center [639, 405] width 77 height 228
click at [629, 372] on div "Non-Admitted Errored Account has a different broker of record." at bounding box center [639, 405] width 77 height 228
drag, startPoint x: 612, startPoint y: 350, endPoint x: 659, endPoint y: 358, distance: 47.6
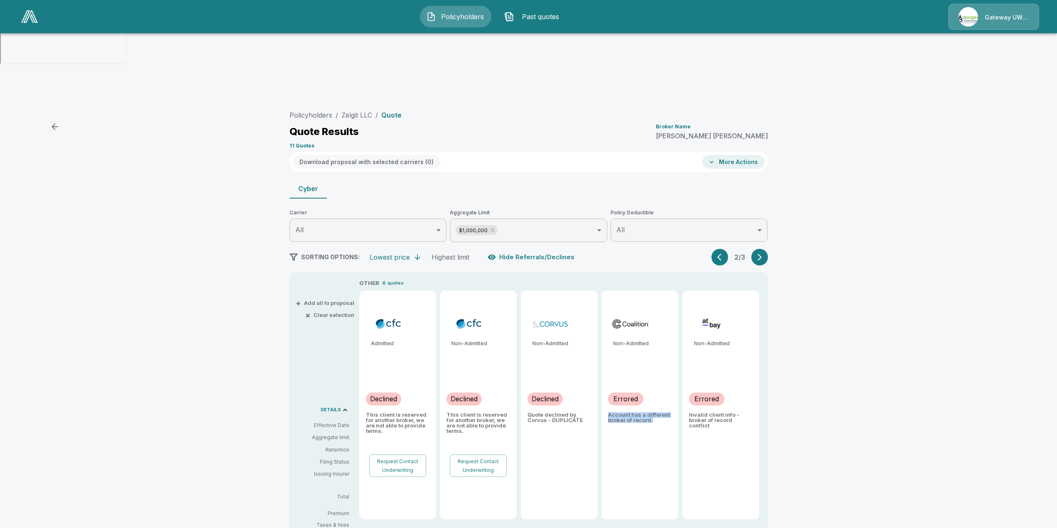
click at [660, 412] on p "Account has a different broker of record." at bounding box center [640, 417] width 64 height 11
click at [658, 412] on p "Account has a different broker of record." at bounding box center [640, 417] width 64 height 11
drag, startPoint x: 653, startPoint y: 357, endPoint x: 601, endPoint y: 347, distance: 52.4
click at [585, 345] on div "OTHER 6 quotes Admitted Declined This client is reserved for another broker, we…" at bounding box center [563, 399] width 409 height 241
click at [619, 412] on p "Account has a different broker of record." at bounding box center [640, 417] width 64 height 11
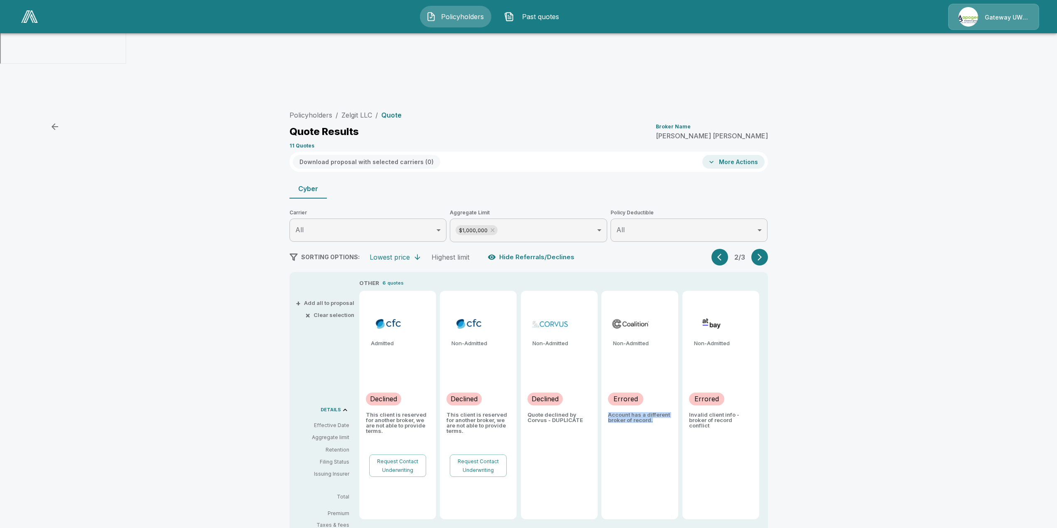
drag, startPoint x: 611, startPoint y: 350, endPoint x: 660, endPoint y: 357, distance: 49.5
click at [665, 412] on p "Account has a different broker of record." at bounding box center [640, 417] width 64 height 11
click at [660, 412] on p "Account has a different broker of record." at bounding box center [640, 417] width 64 height 11
drag, startPoint x: 692, startPoint y: 351, endPoint x: 762, endPoint y: 359, distance: 70.3
click at [759, 359] on div "Non-Admitted Errored Invalid client info - broker of record conflict" at bounding box center [720, 405] width 77 height 228
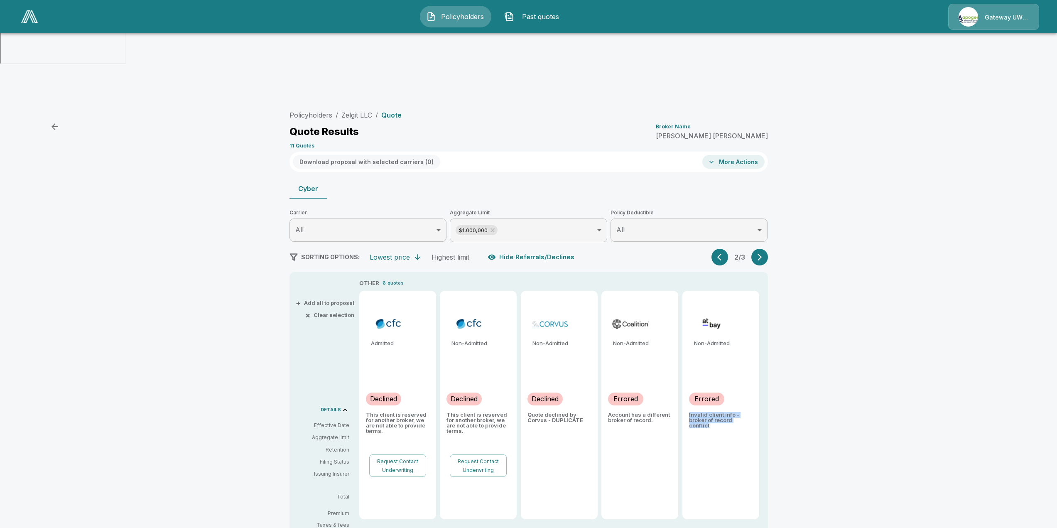
click at [759, 359] on div "Non-Admitted Errored Invalid client info - broker of record conflict" at bounding box center [720, 405] width 77 height 228
click at [722, 254] on icon "button" at bounding box center [719, 257] width 4 height 7
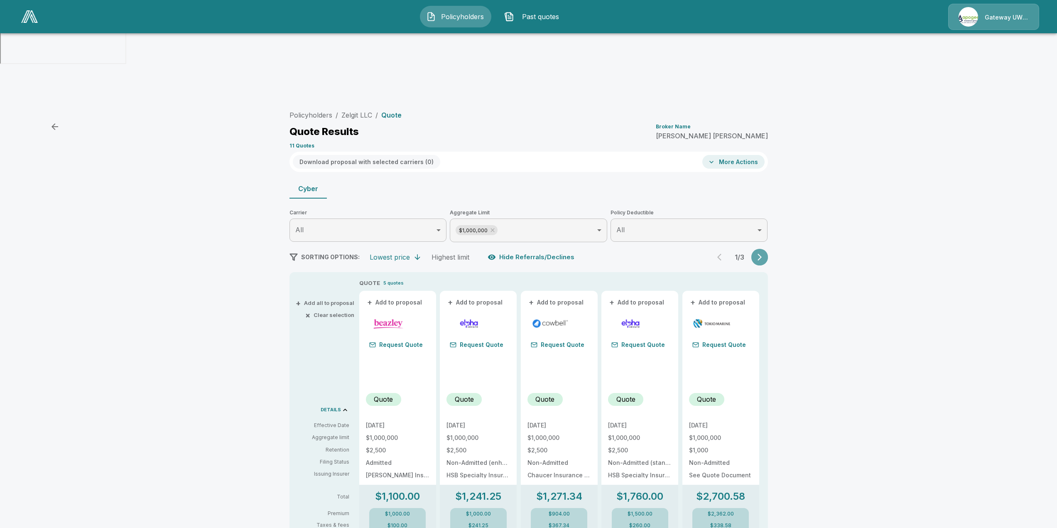
click at [756, 249] on button "button" at bounding box center [759, 257] width 17 height 17
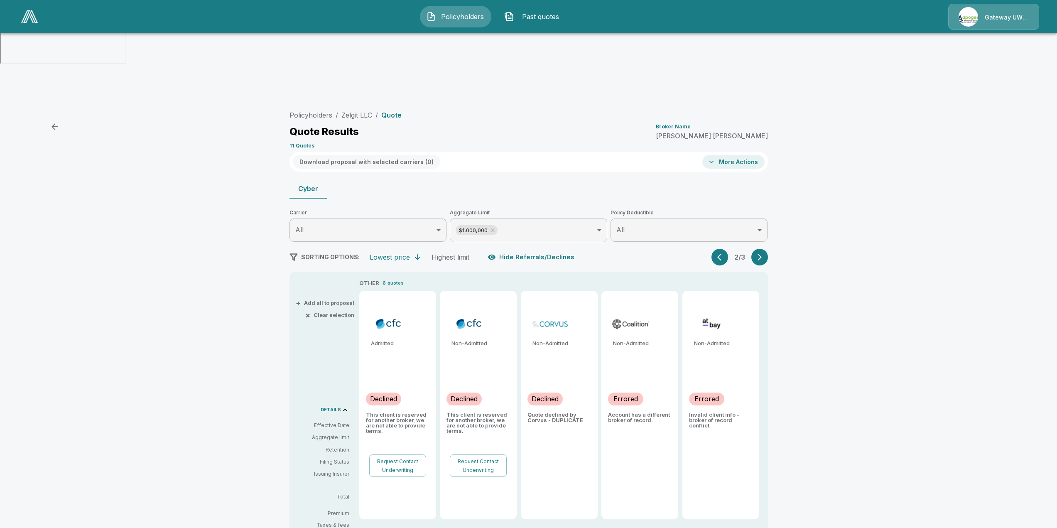
click at [761, 253] on icon "button" at bounding box center [760, 257] width 8 height 8
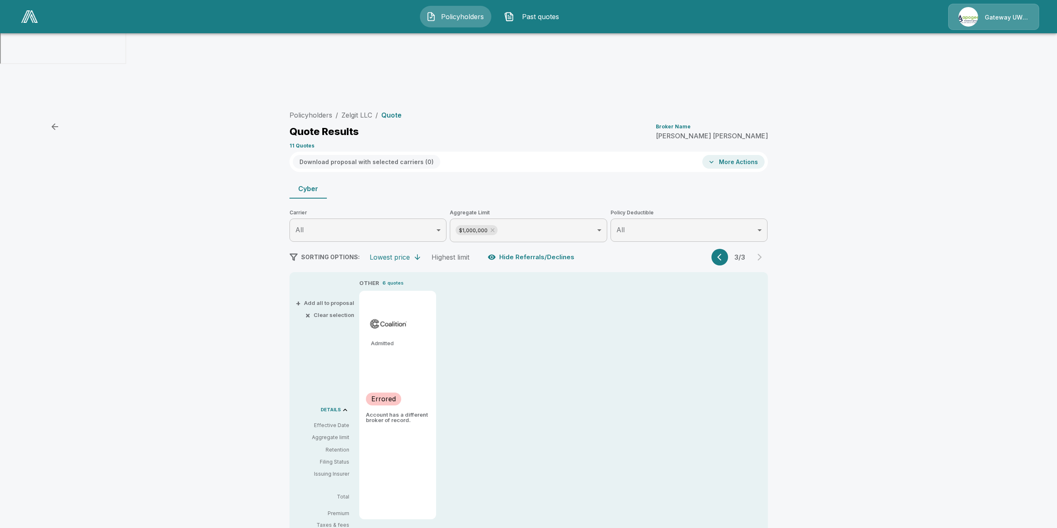
click at [410, 361] on div "Admitted Errored Account has a different broker of record." at bounding box center [397, 405] width 77 height 228
click at [388, 394] on p "Errored" at bounding box center [383, 399] width 25 height 10
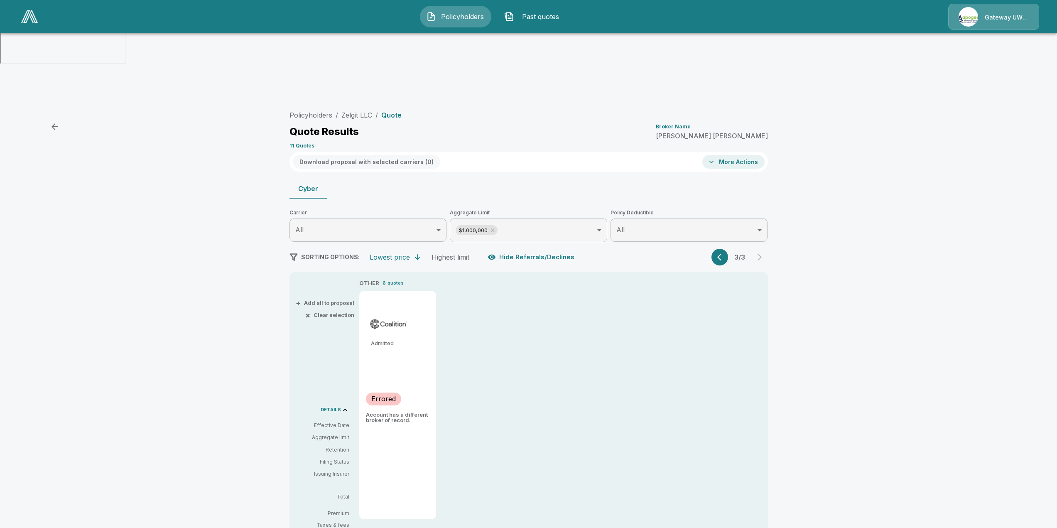
click at [473, 308] on div "OTHER 6 quotes Admitted Errored Account has a different broker of record." at bounding box center [563, 399] width 409 height 241
click at [718, 249] on button "button" at bounding box center [720, 257] width 17 height 17
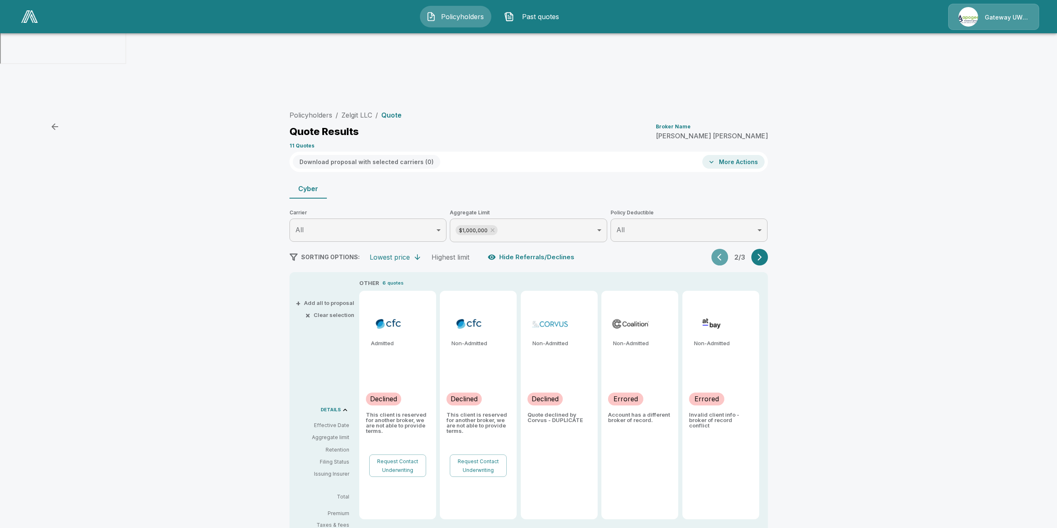
click at [715, 249] on button "button" at bounding box center [720, 257] width 17 height 17
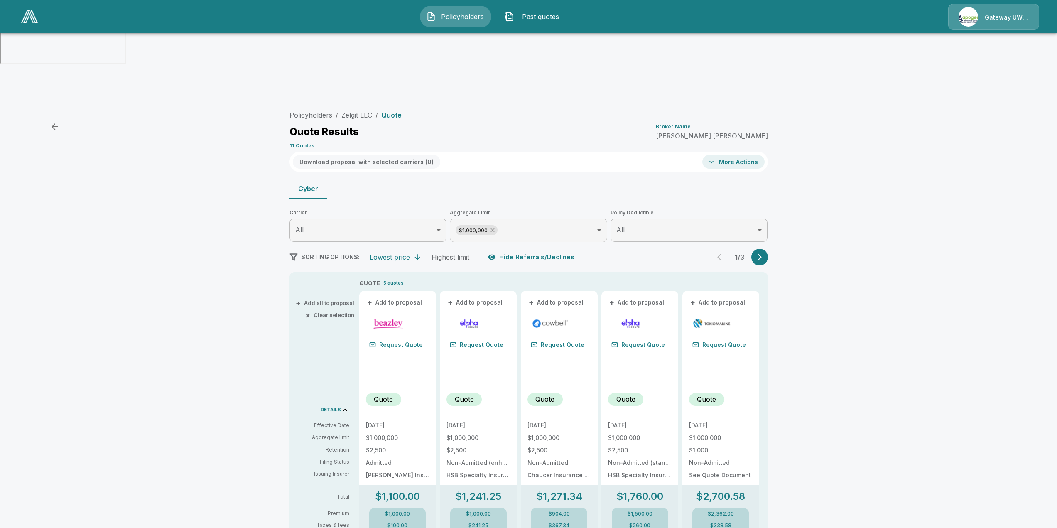
click at [496, 227] on icon at bounding box center [492, 230] width 7 height 7
click at [533, 165] on body "Policyholders Past quotes Gateway UW dba Apogee Policyholders / Zelgit LLC / Qu…" at bounding box center [531, 444] width 1063 height 888
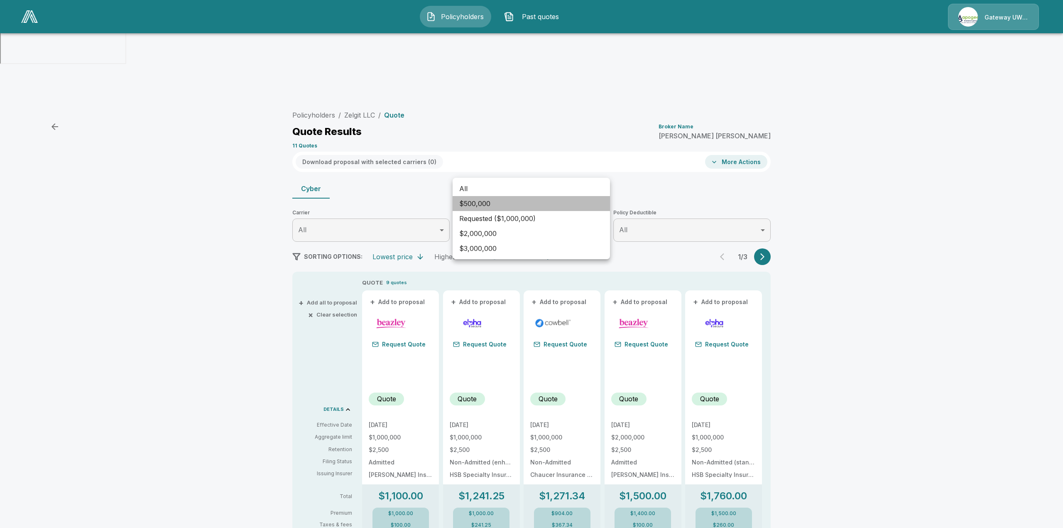
click at [503, 203] on li "$500,000" at bounding box center [531, 203] width 157 height 15
type input "******"
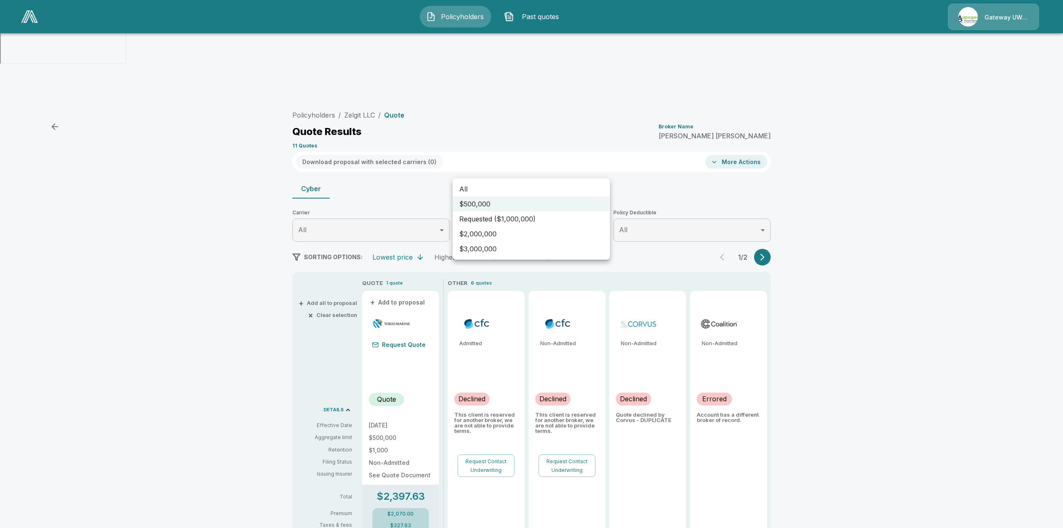
drag, startPoint x: 883, startPoint y: 202, endPoint x: 876, endPoint y: 202, distance: 7.5
click at [880, 202] on div at bounding box center [531, 264] width 1063 height 528
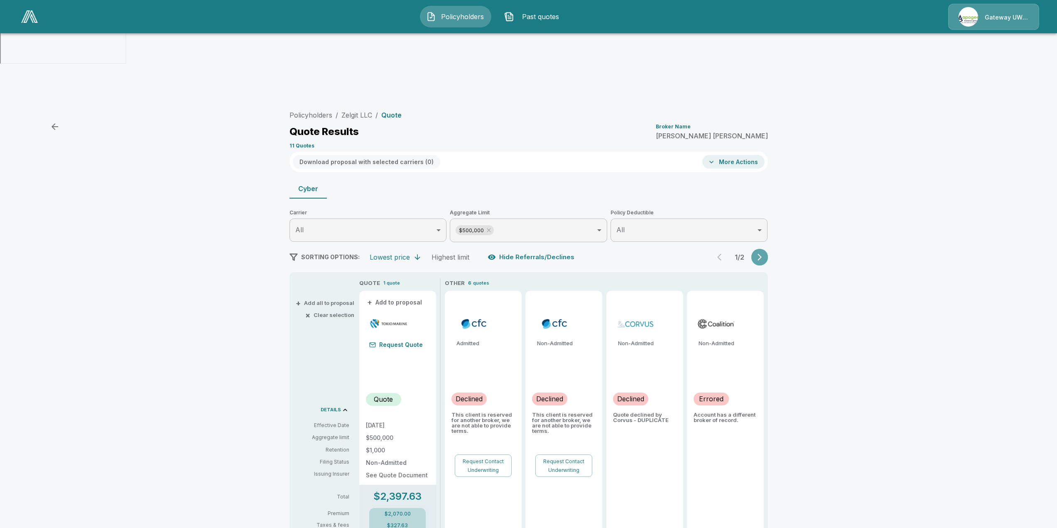
click at [756, 249] on button "button" at bounding box center [759, 257] width 17 height 17
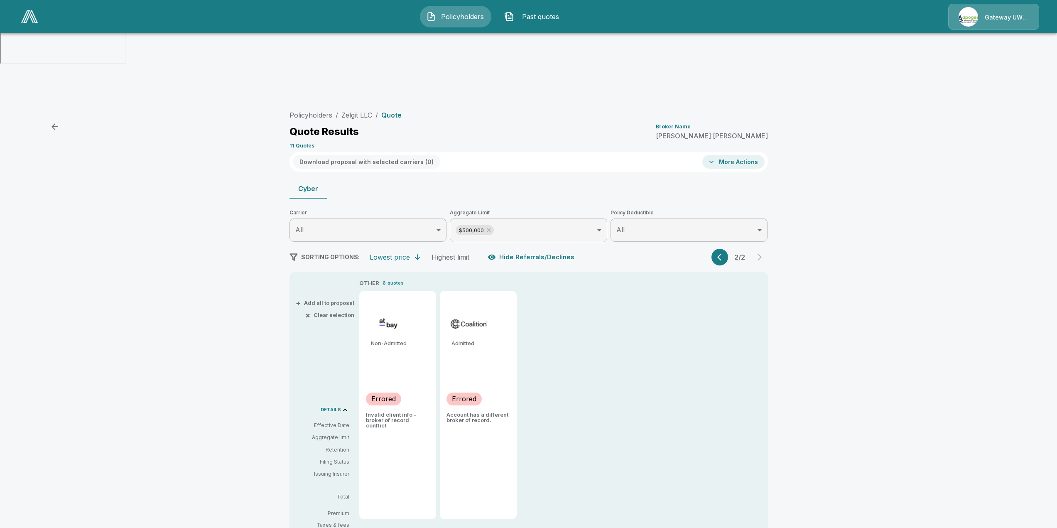
click at [724, 253] on icon "button" at bounding box center [721, 257] width 8 height 8
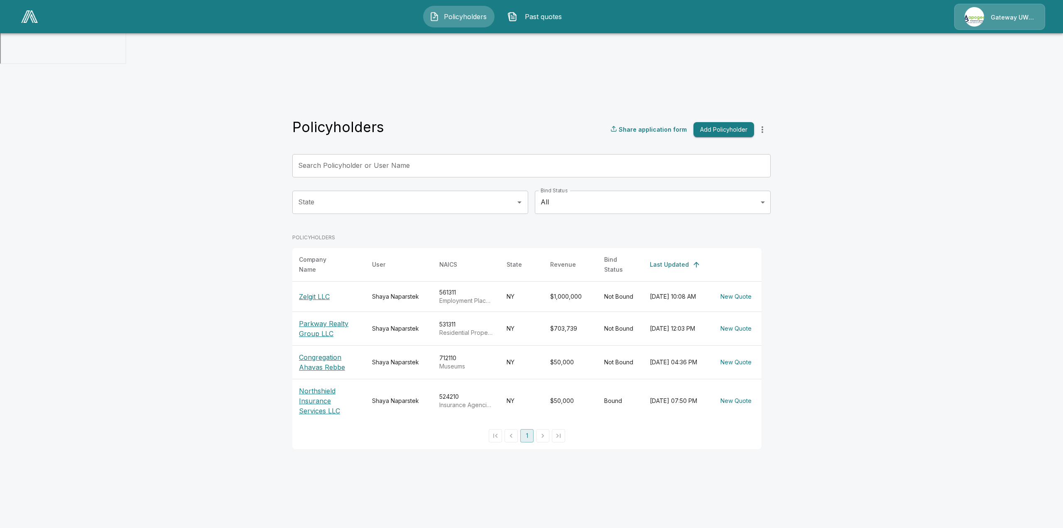
click at [742, 289] on button "New Quote" at bounding box center [736, 296] width 38 height 15
click at [314, 292] on p "Zelgit LLC" at bounding box center [329, 297] width 60 height 10
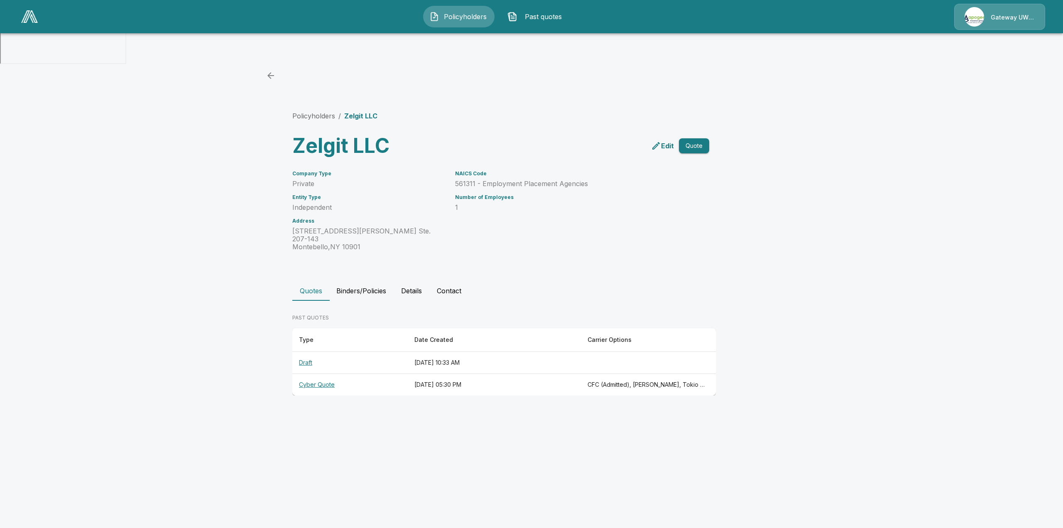
click at [309, 352] on th "Draft" at bounding box center [349, 363] width 115 height 22
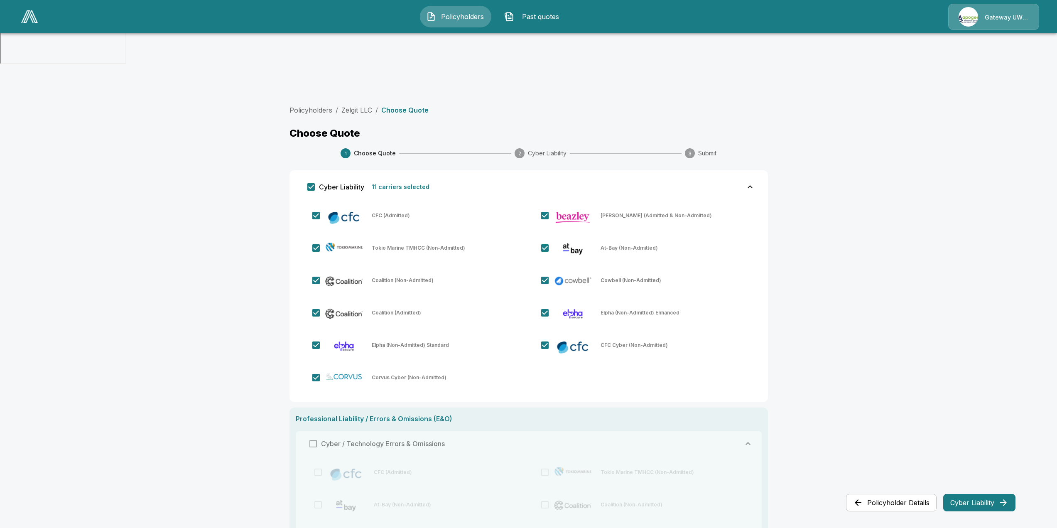
click at [984, 506] on button "Cyber Liability" at bounding box center [979, 502] width 72 height 17
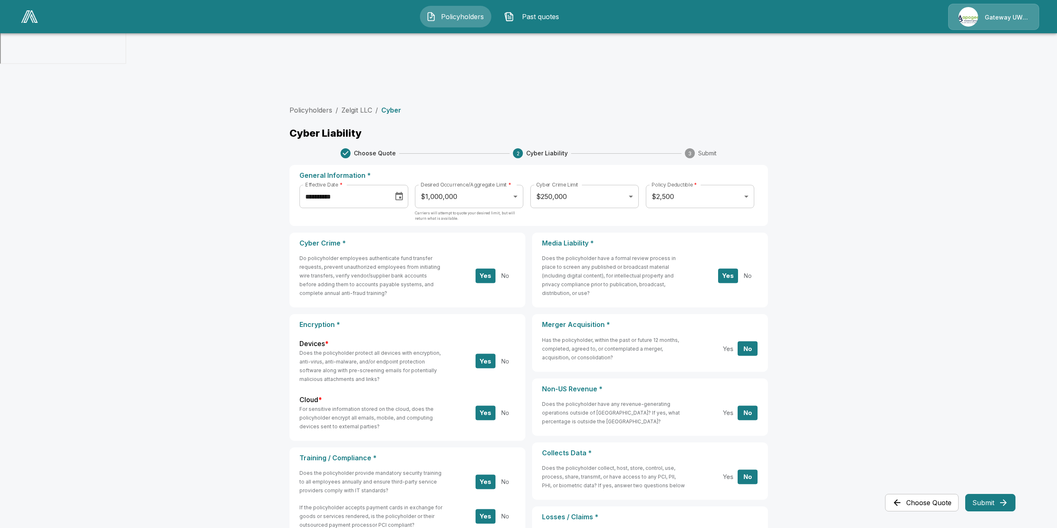
click at [466, 129] on body "**********" at bounding box center [528, 409] width 1057 height 819
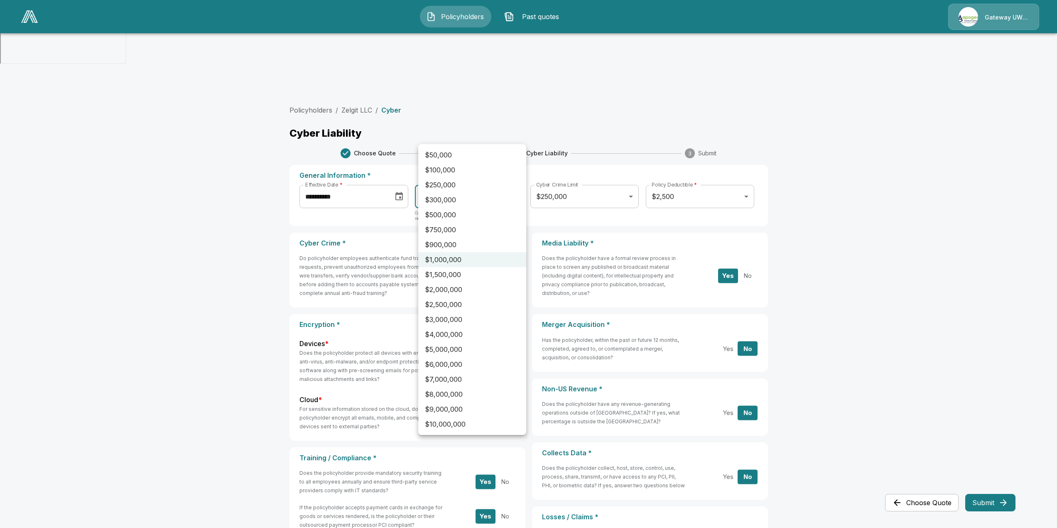
drag, startPoint x: 930, startPoint y: 199, endPoint x: 699, endPoint y: 147, distance: 237.4
click at [929, 198] on div at bounding box center [528, 264] width 1057 height 528
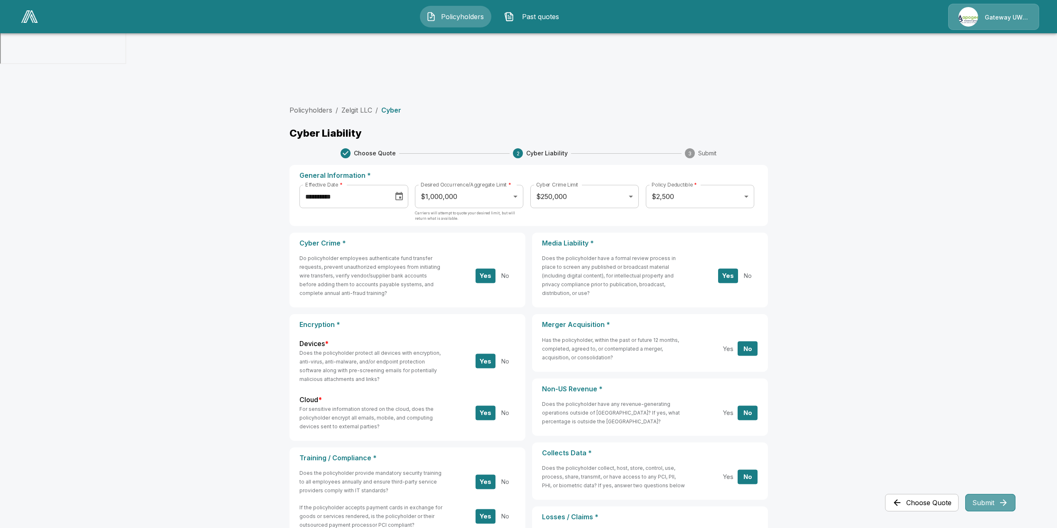
click at [982, 499] on button "Submit" at bounding box center [990, 502] width 50 height 17
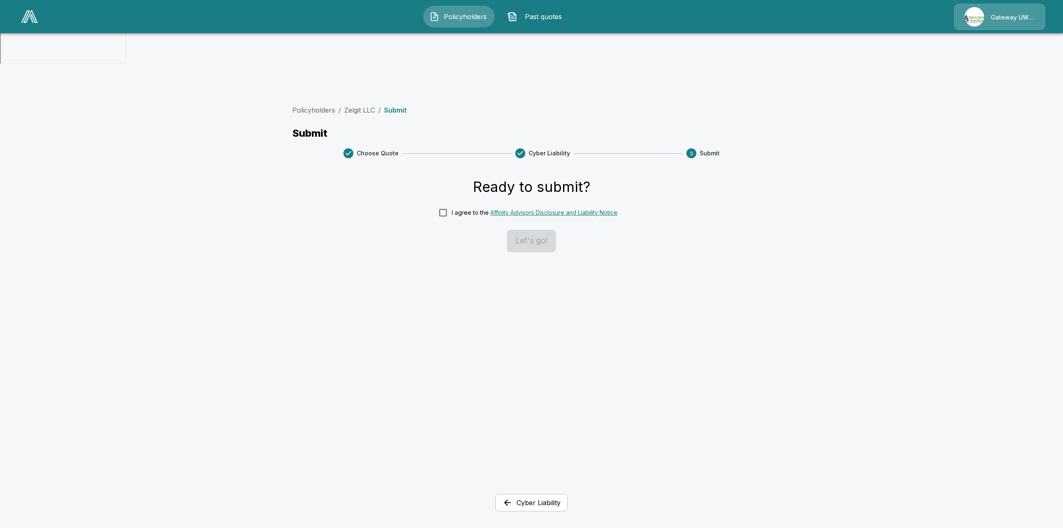
drag, startPoint x: 467, startPoint y: 154, endPoint x: 464, endPoint y: 148, distance: 6.5
click at [466, 204] on label "I agree to the Affinity Advisors Disclosure and Liability Notice" at bounding box center [525, 212] width 183 height 17
click at [548, 230] on button "Let's go!" at bounding box center [531, 241] width 49 height 22
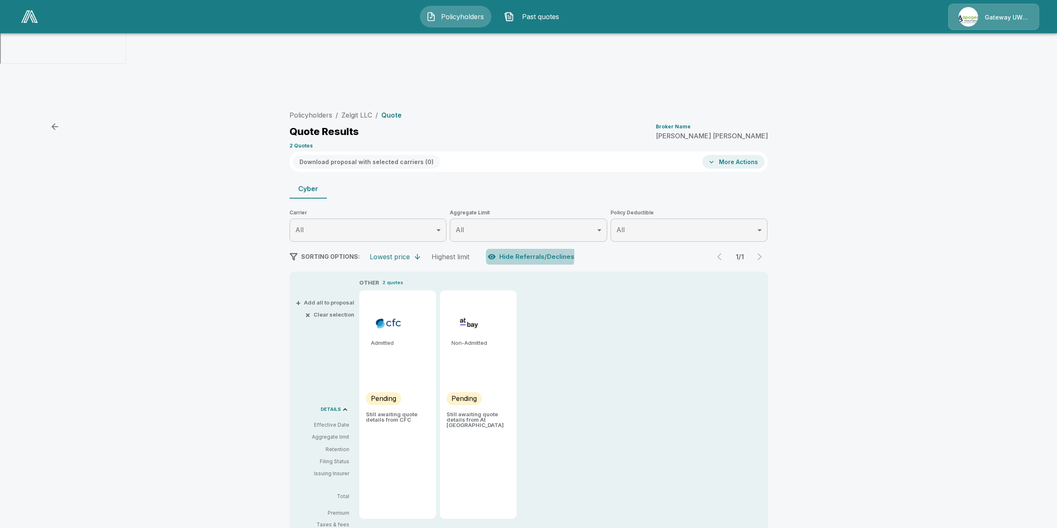
click at [506, 249] on button "Hide Referrals/Declines" at bounding box center [532, 257] width 92 height 16
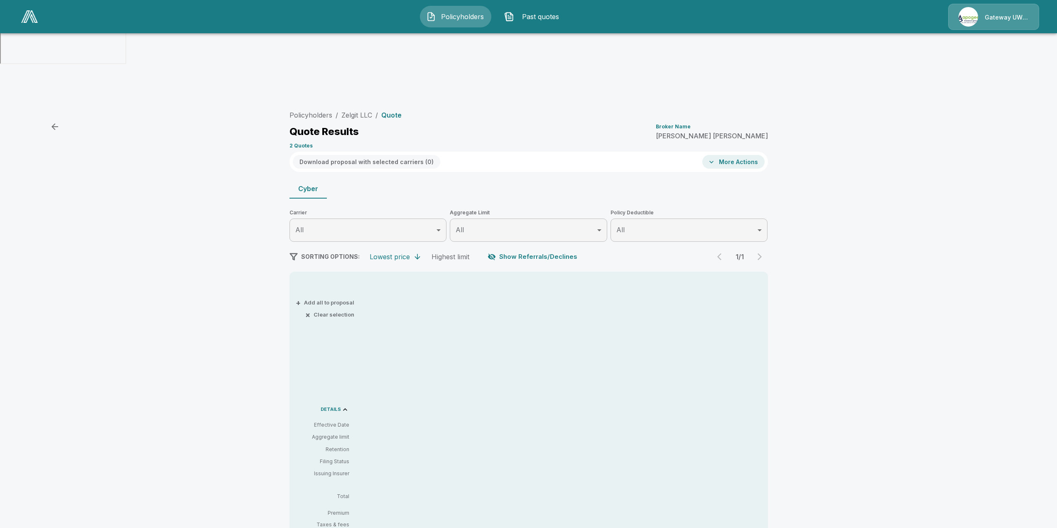
click at [508, 249] on button "Show Referrals/Declines" at bounding box center [533, 257] width 95 height 16
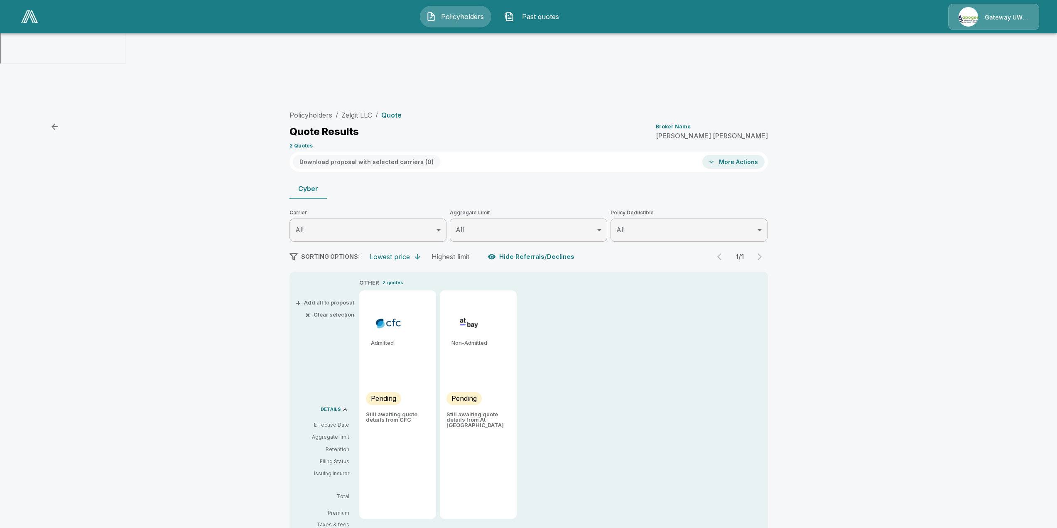
type input "*******"
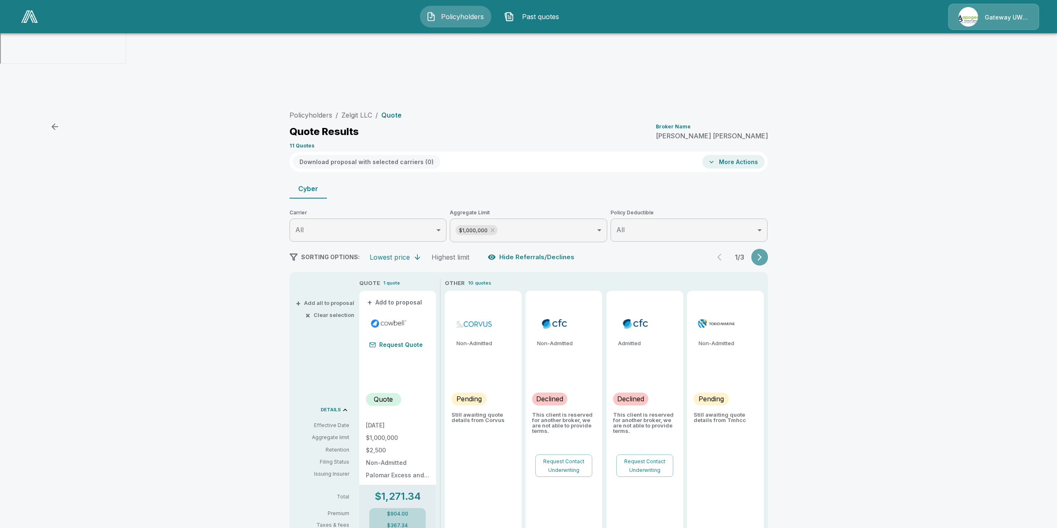
click at [767, 249] on button "button" at bounding box center [759, 257] width 17 height 17
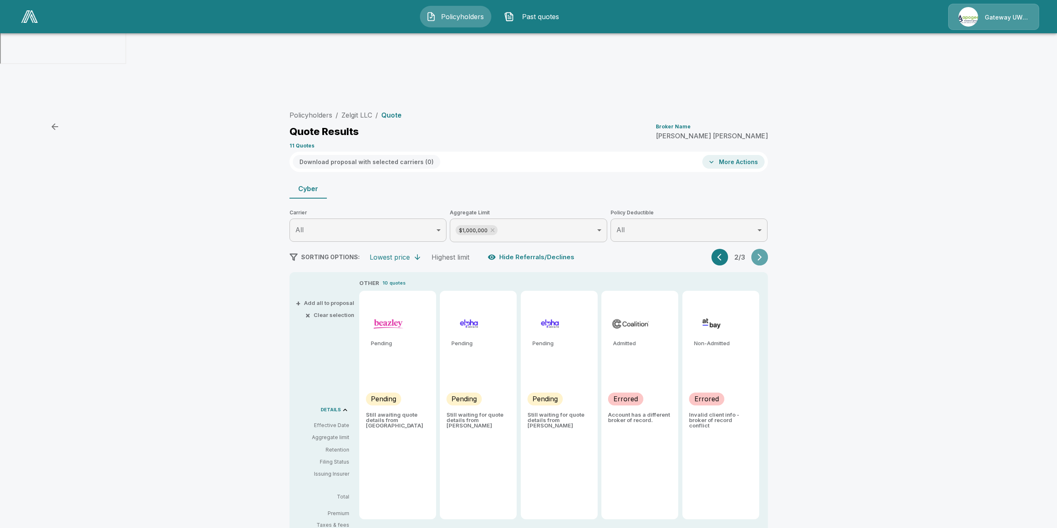
click at [764, 253] on icon "button" at bounding box center [760, 257] width 8 height 8
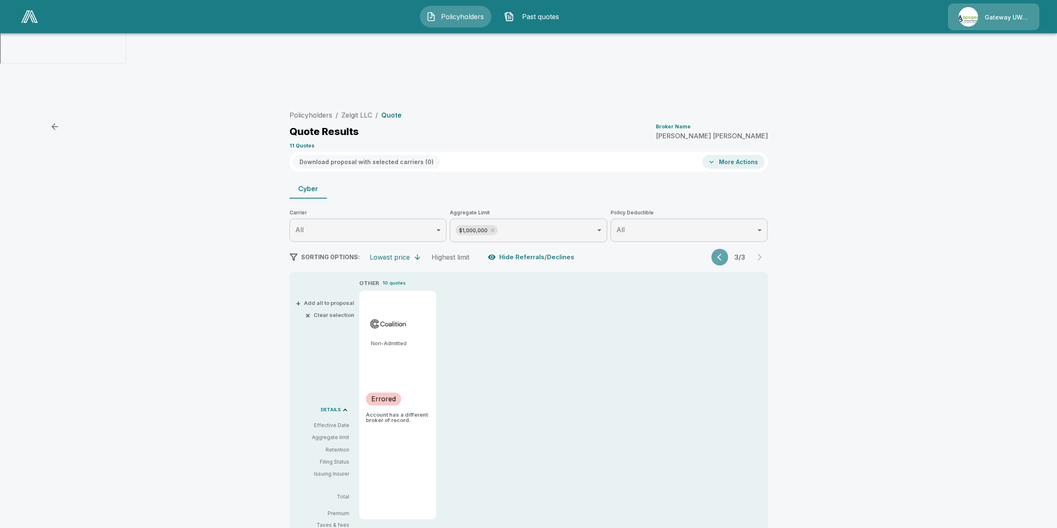
click at [719, 249] on button "button" at bounding box center [720, 257] width 17 height 17
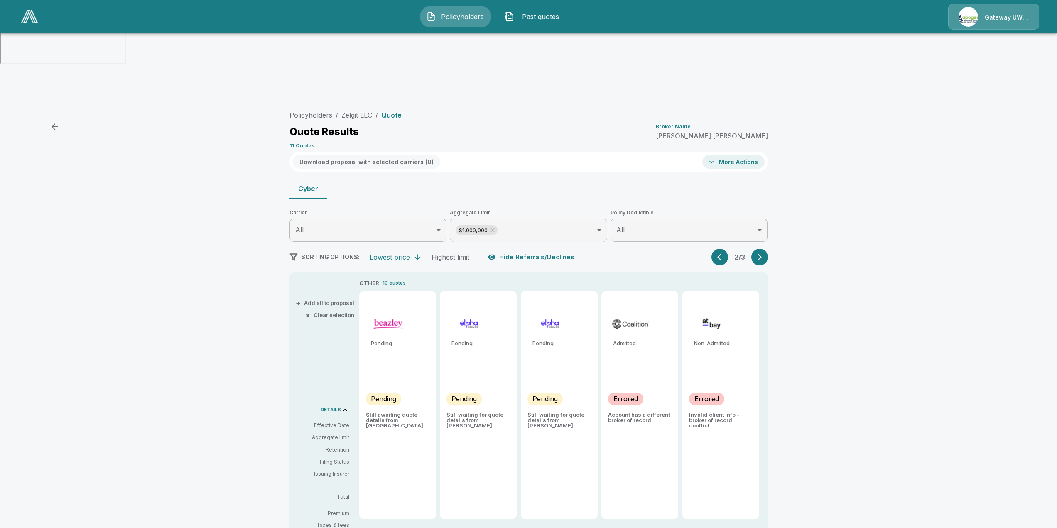
click at [724, 253] on icon "button" at bounding box center [721, 257] width 8 height 8
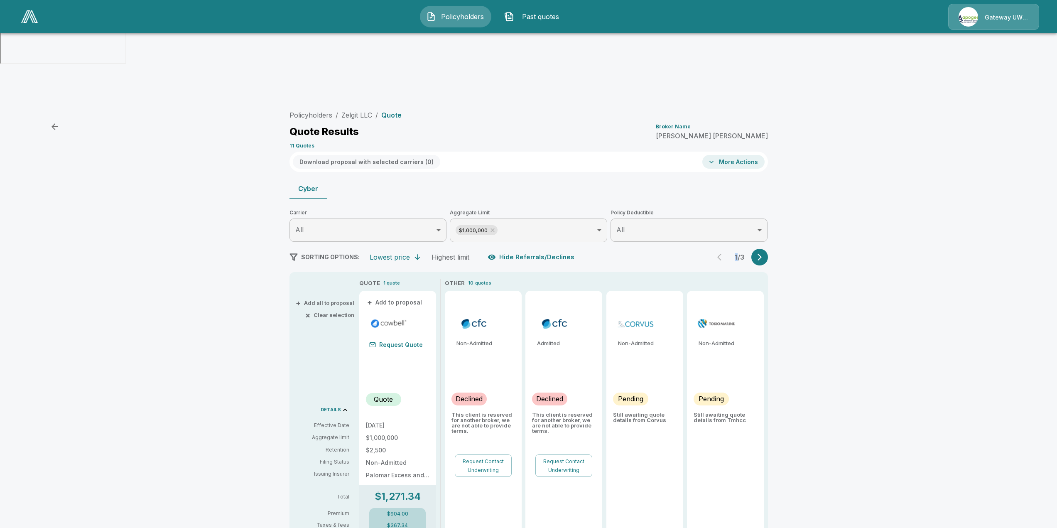
click at [724, 249] on div "1 / 3" at bounding box center [740, 257] width 56 height 17
click at [874, 268] on div "Policyholders / Zelgit LLC / Quote Quote Results Broker Name [PERSON_NAME] 11 Q…" at bounding box center [528, 495] width 1057 height 785
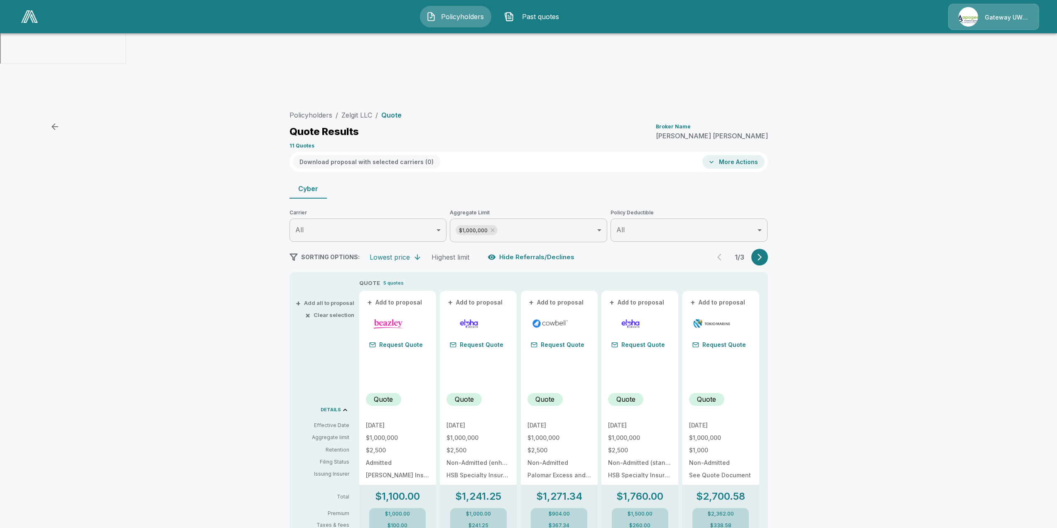
click at [639, 168] on body "Policyholders Past quotes Gateway UW dba Apogee Policyholders / Zelgit LLC / Qu…" at bounding box center [528, 444] width 1057 height 888
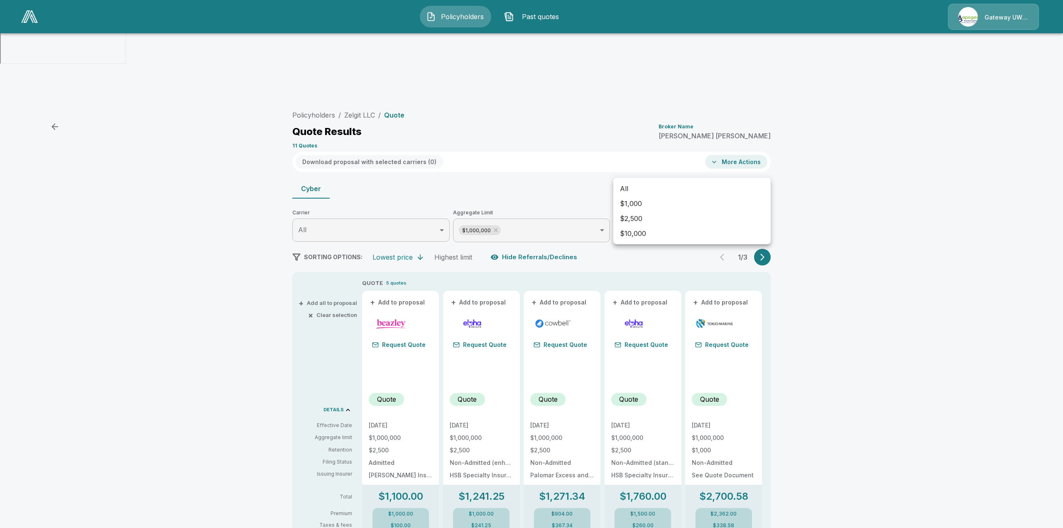
drag, startPoint x: 992, startPoint y: 201, endPoint x: 985, endPoint y: 199, distance: 6.6
click at [991, 201] on div at bounding box center [531, 264] width 1063 height 528
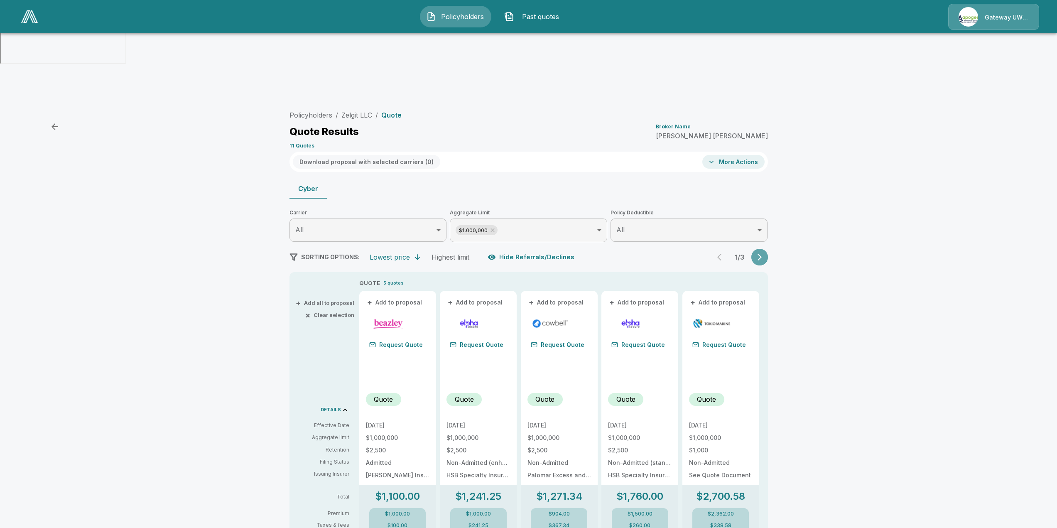
click at [762, 254] on icon "button" at bounding box center [760, 257] width 4 height 7
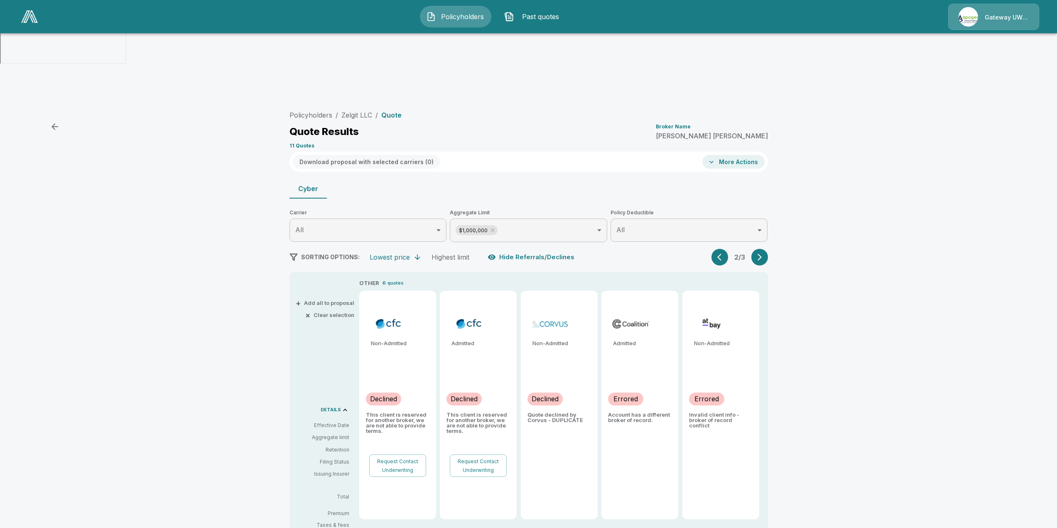
click at [764, 253] on icon "button" at bounding box center [760, 257] width 8 height 8
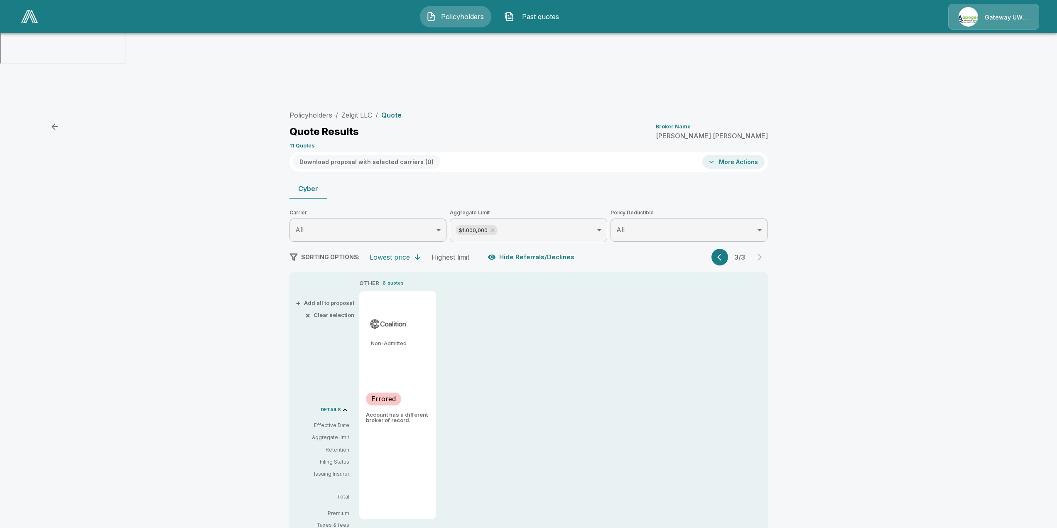
click at [714, 249] on div "SORTING OPTIONS: Lowest price Highest limit Hide Referrals/Declines 3 / 3" at bounding box center [529, 257] width 479 height 17
click at [723, 253] on icon "button" at bounding box center [721, 257] width 8 height 8
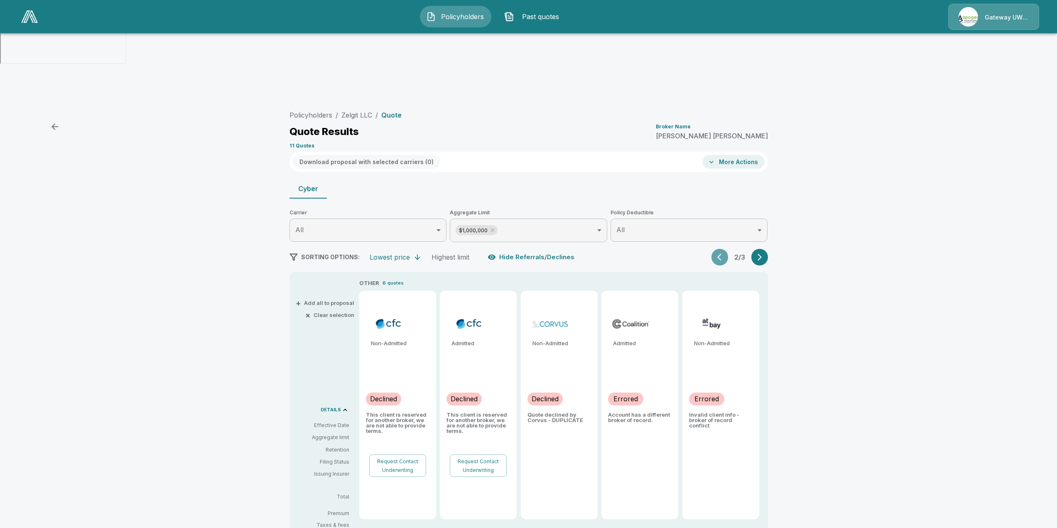
click at [722, 253] on icon "button" at bounding box center [721, 257] width 8 height 8
click at [722, 249] on div "2 / 3" at bounding box center [740, 257] width 56 height 17
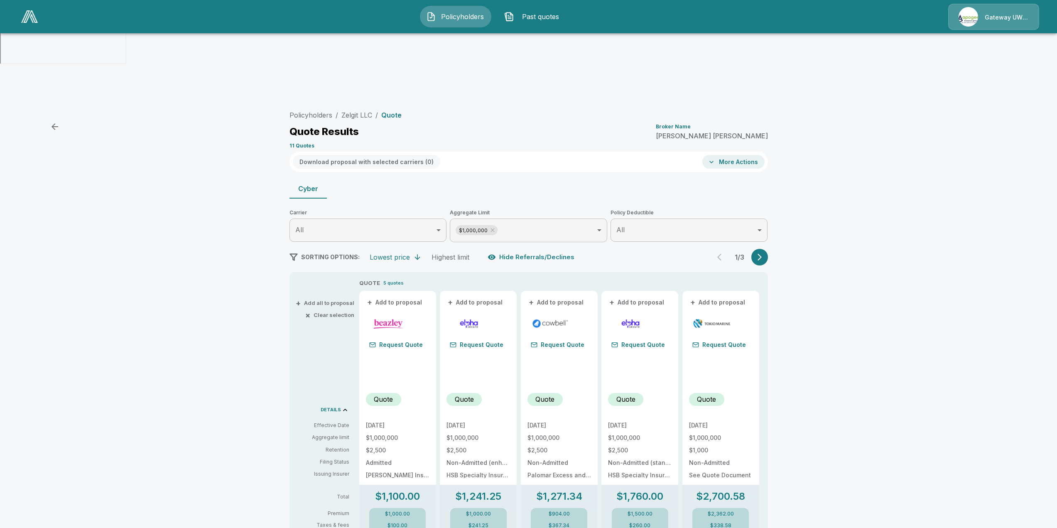
drag, startPoint x: 211, startPoint y: 106, endPoint x: 199, endPoint y: 6, distance: 100.4
click at [209, 103] on div "Policyholders / Zelgit LLC / Quote Quote Results Broker Name [PERSON_NAME] 11 Q…" at bounding box center [528, 495] width 1057 height 785
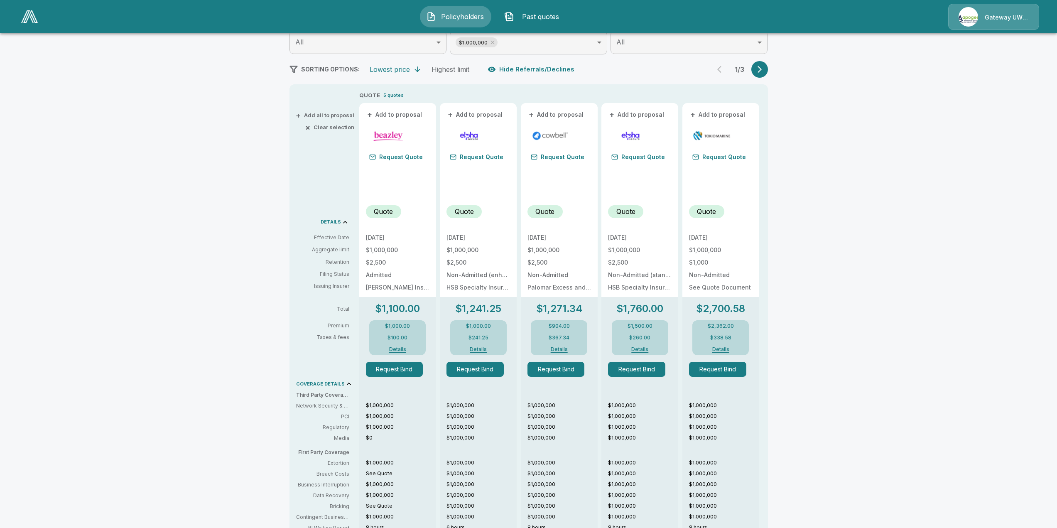
scroll to position [296, 0]
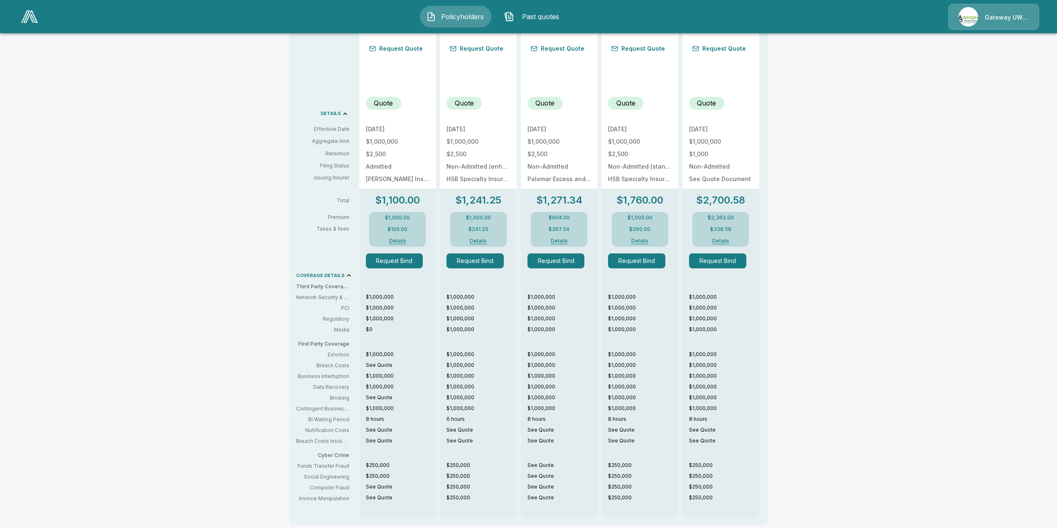
click at [399, 238] on button "Details" at bounding box center [397, 240] width 33 height 5
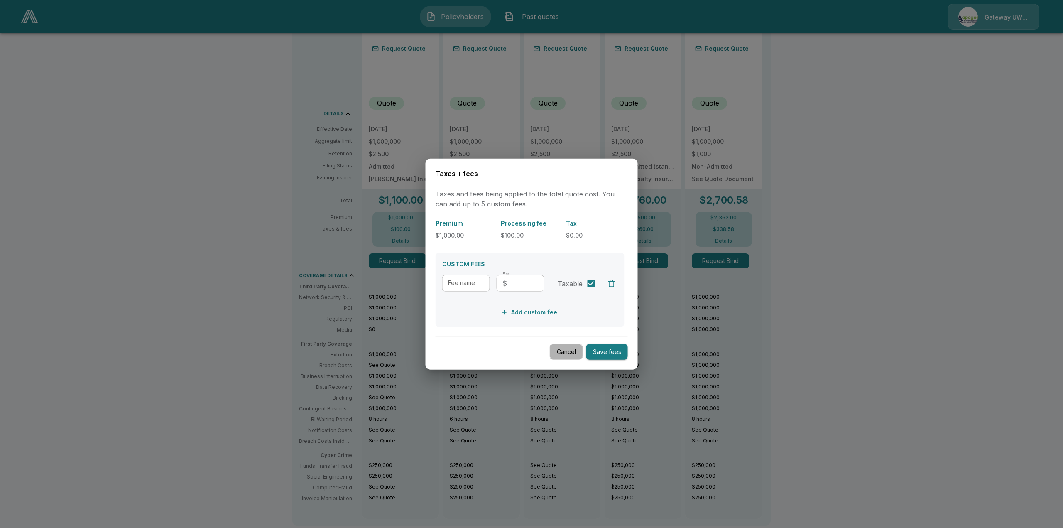
click at [567, 348] on button "Cancel" at bounding box center [566, 352] width 33 height 16
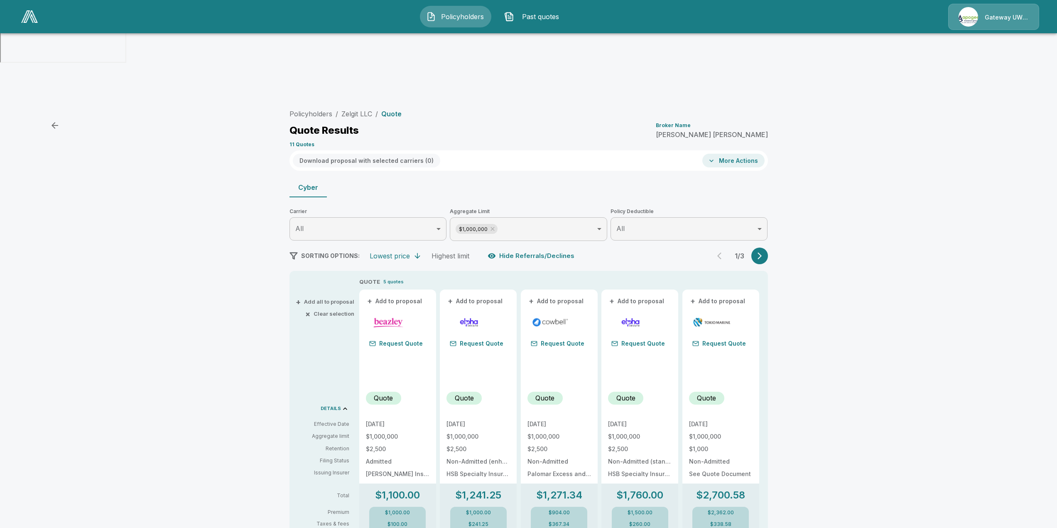
scroll to position [0, 0]
click at [755, 249] on button "button" at bounding box center [759, 257] width 17 height 17
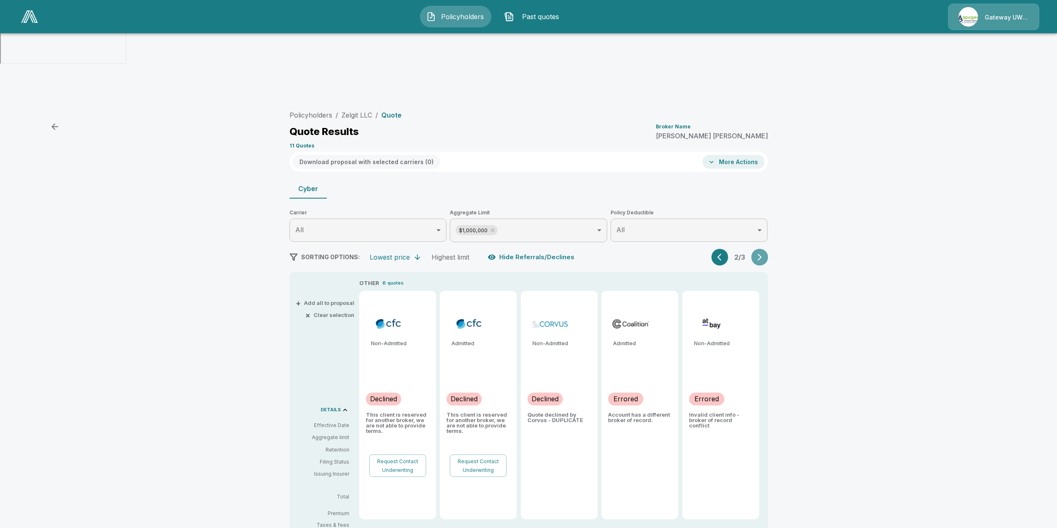
click at [757, 249] on button "button" at bounding box center [759, 257] width 17 height 17
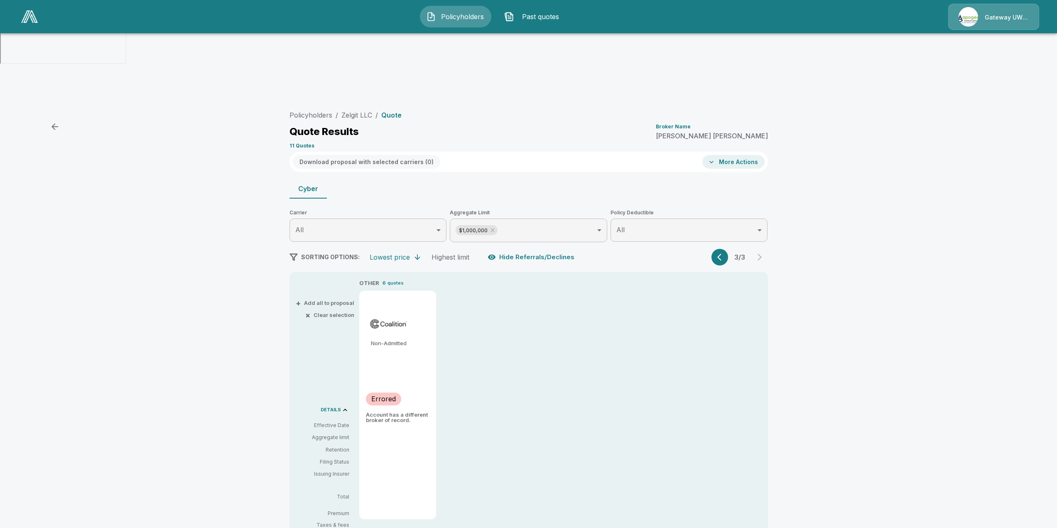
click at [724, 253] on icon "button" at bounding box center [721, 257] width 8 height 8
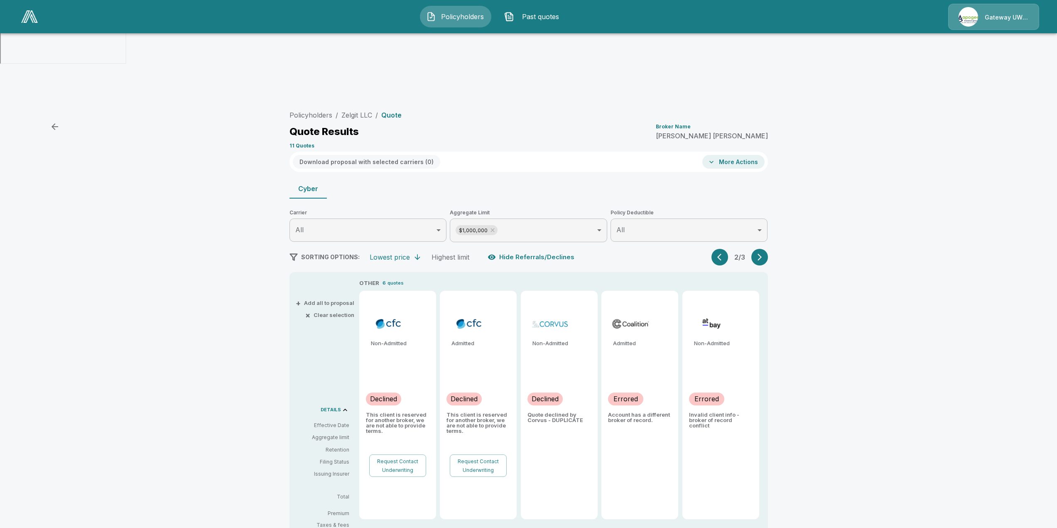
click at [724, 253] on icon "button" at bounding box center [721, 257] width 8 height 8
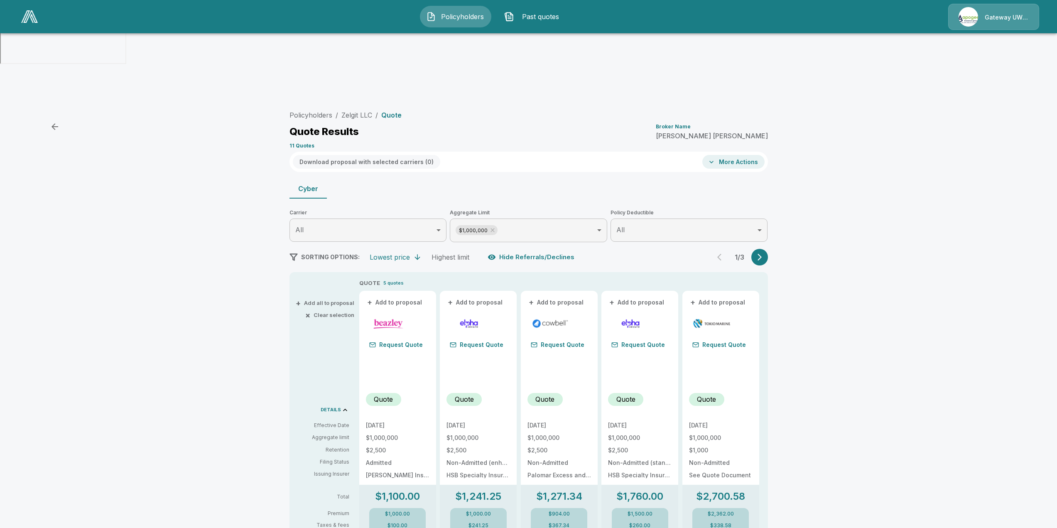
click at [988, 14] on div "Gateway UW dba Apogee" at bounding box center [993, 17] width 91 height 26
click at [998, 21] on div "Gateway UW dba Apogee" at bounding box center [993, 17] width 91 height 26
click at [988, 17] on div "Gateway UW dba Apogee" at bounding box center [993, 17] width 91 height 26
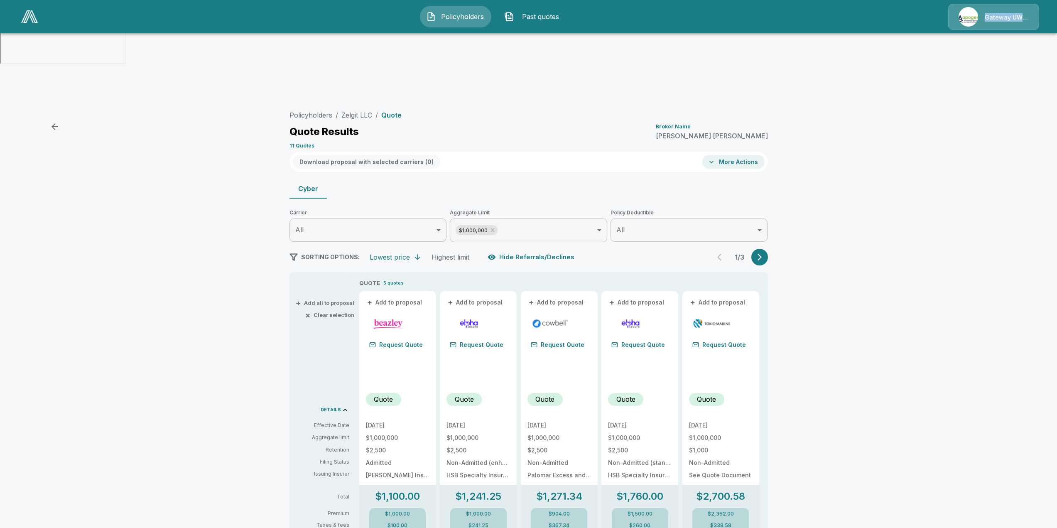
click at [988, 17] on div "Gateway UW dba Apogee" at bounding box center [993, 17] width 91 height 26
click at [986, 115] on div "Policyholders / Zelgit LLC / Quote Quote Results Broker Name [PERSON_NAME] 11 Q…" at bounding box center [528, 495] width 1057 height 785
